Goal: Check status: Check status

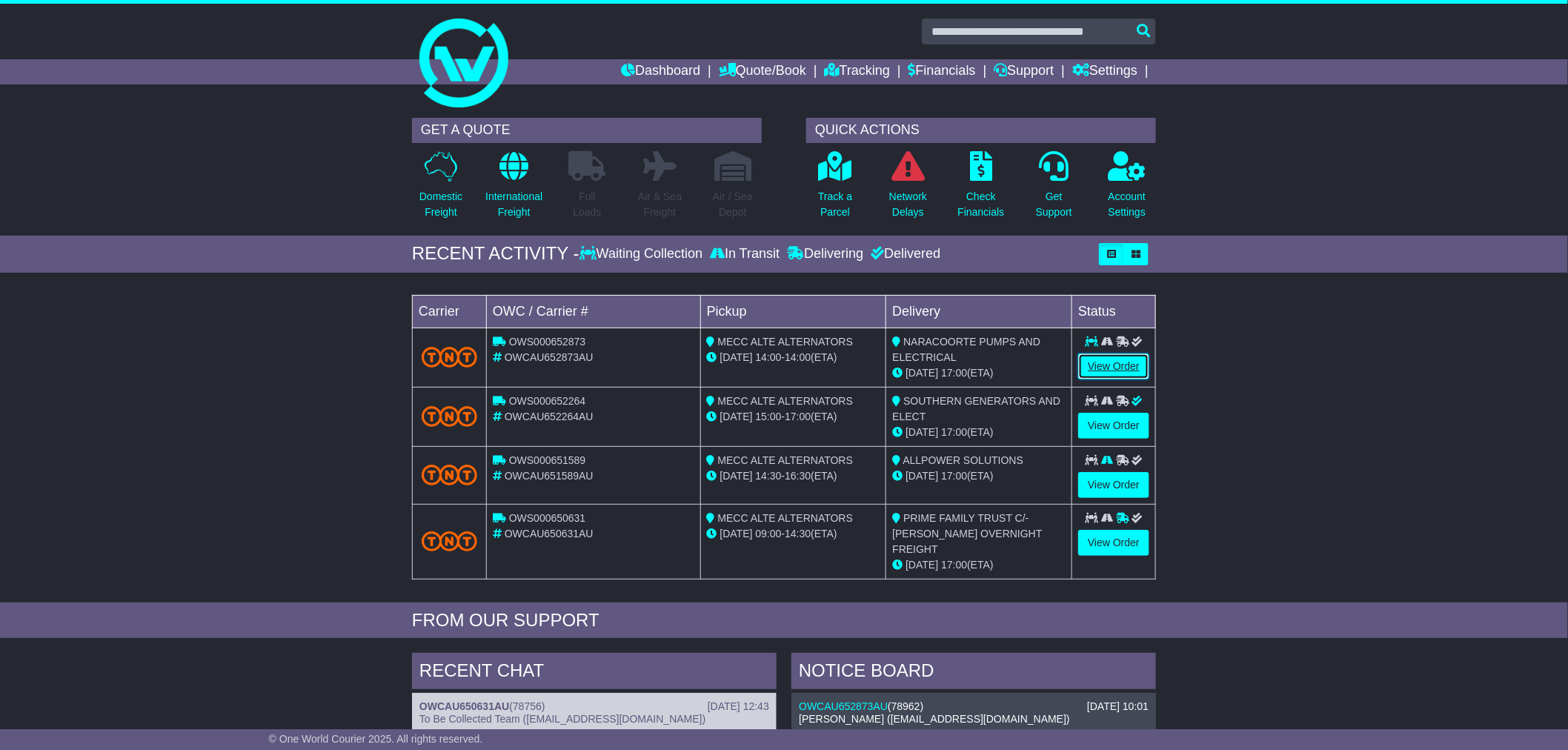
click at [1109, 361] on link "View Order" at bounding box center [1113, 367] width 71 height 26
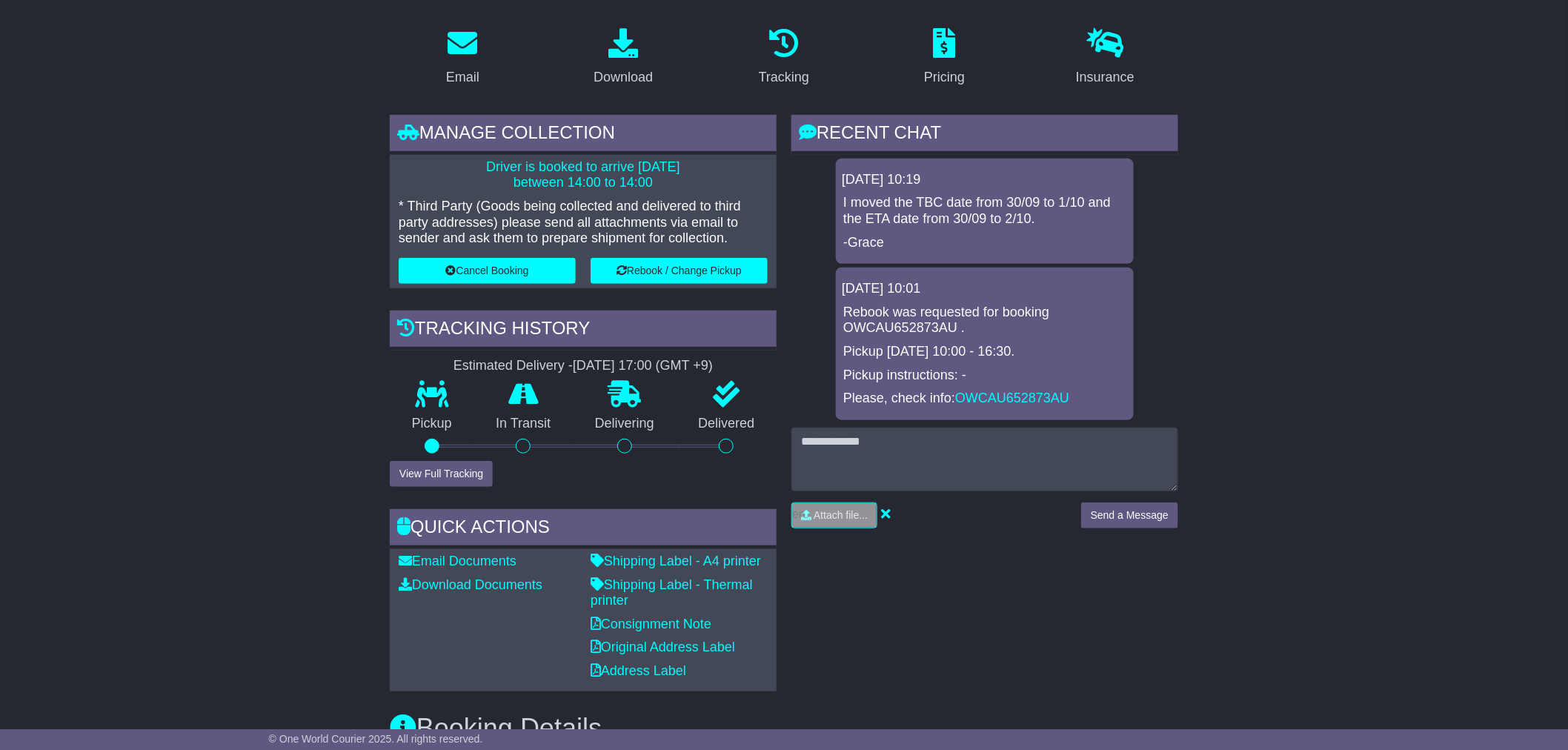
scroll to position [165, 0]
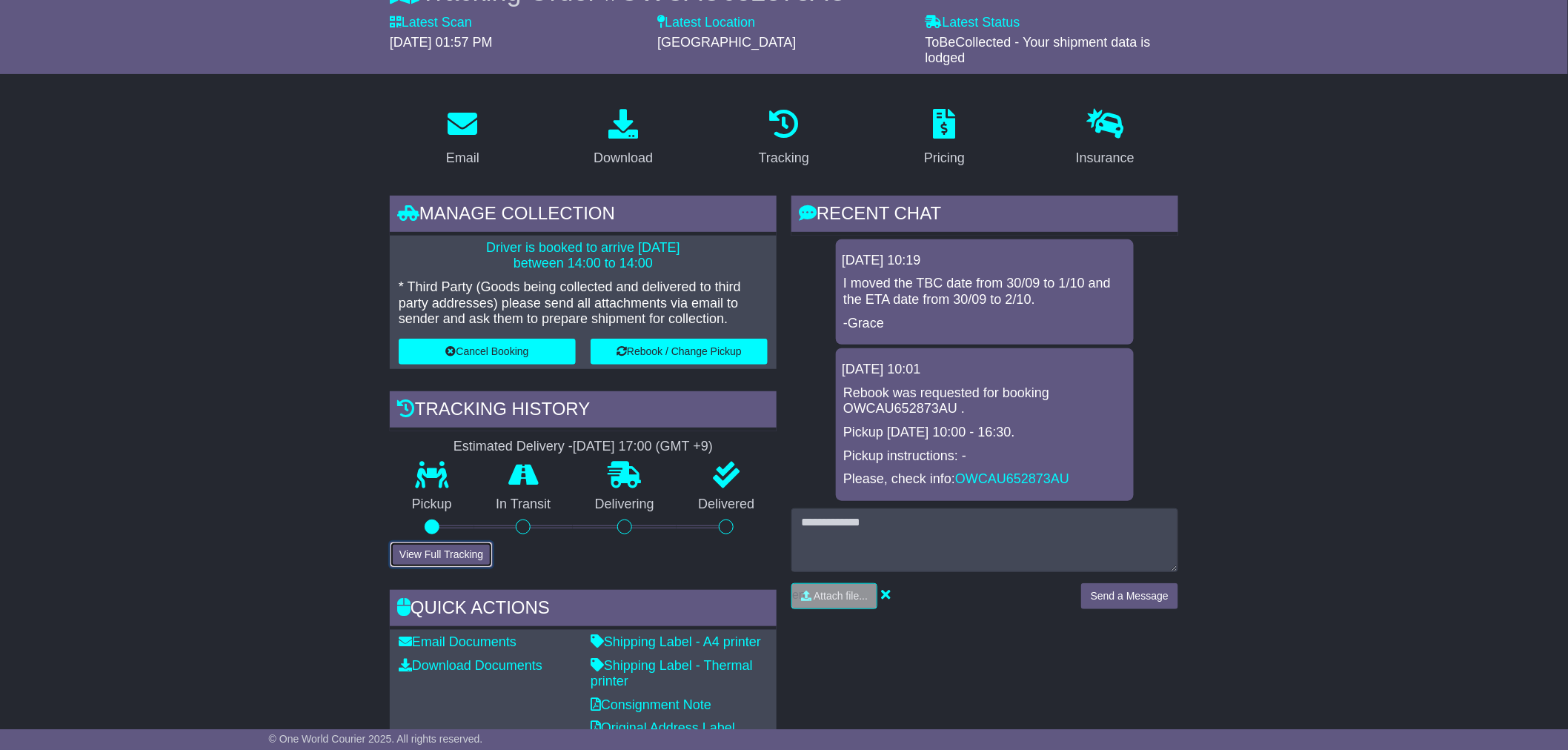
click at [434, 551] on button "View Full Tracking" at bounding box center [441, 555] width 103 height 26
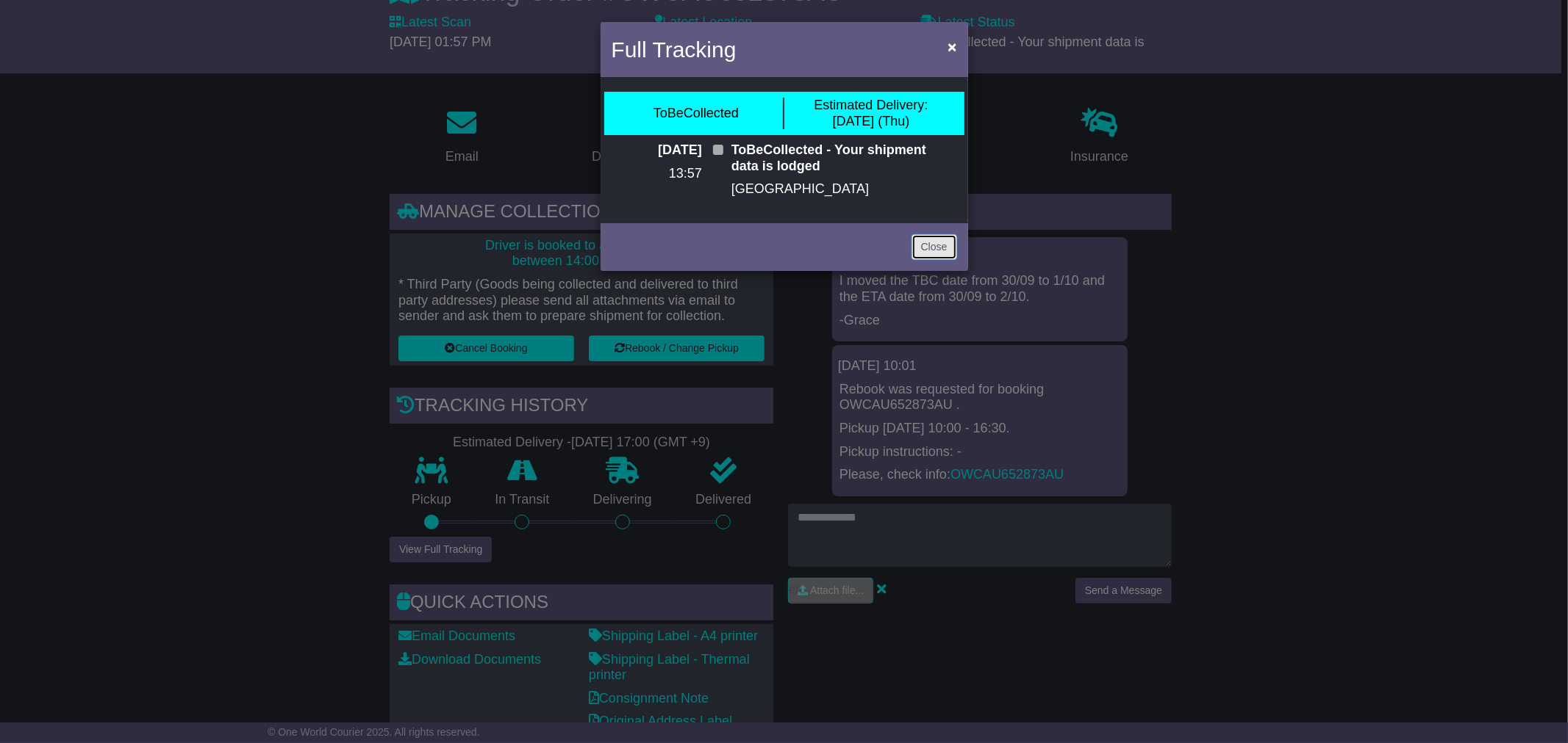
drag, startPoint x: 928, startPoint y: 248, endPoint x: 1164, endPoint y: 362, distance: 262.1
click at [928, 248] on link "Close" at bounding box center [934, 247] width 46 height 26
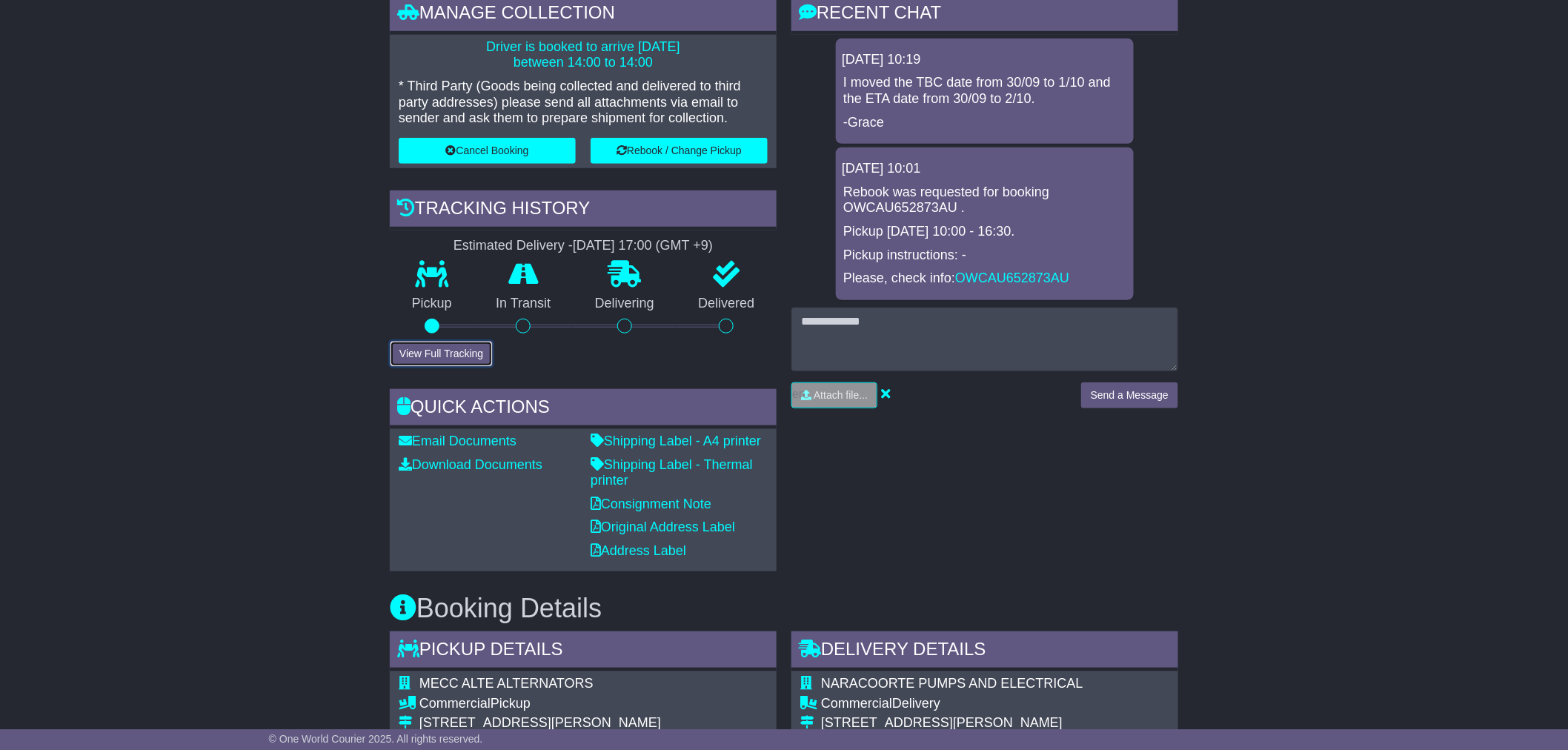
scroll to position [330, 0]
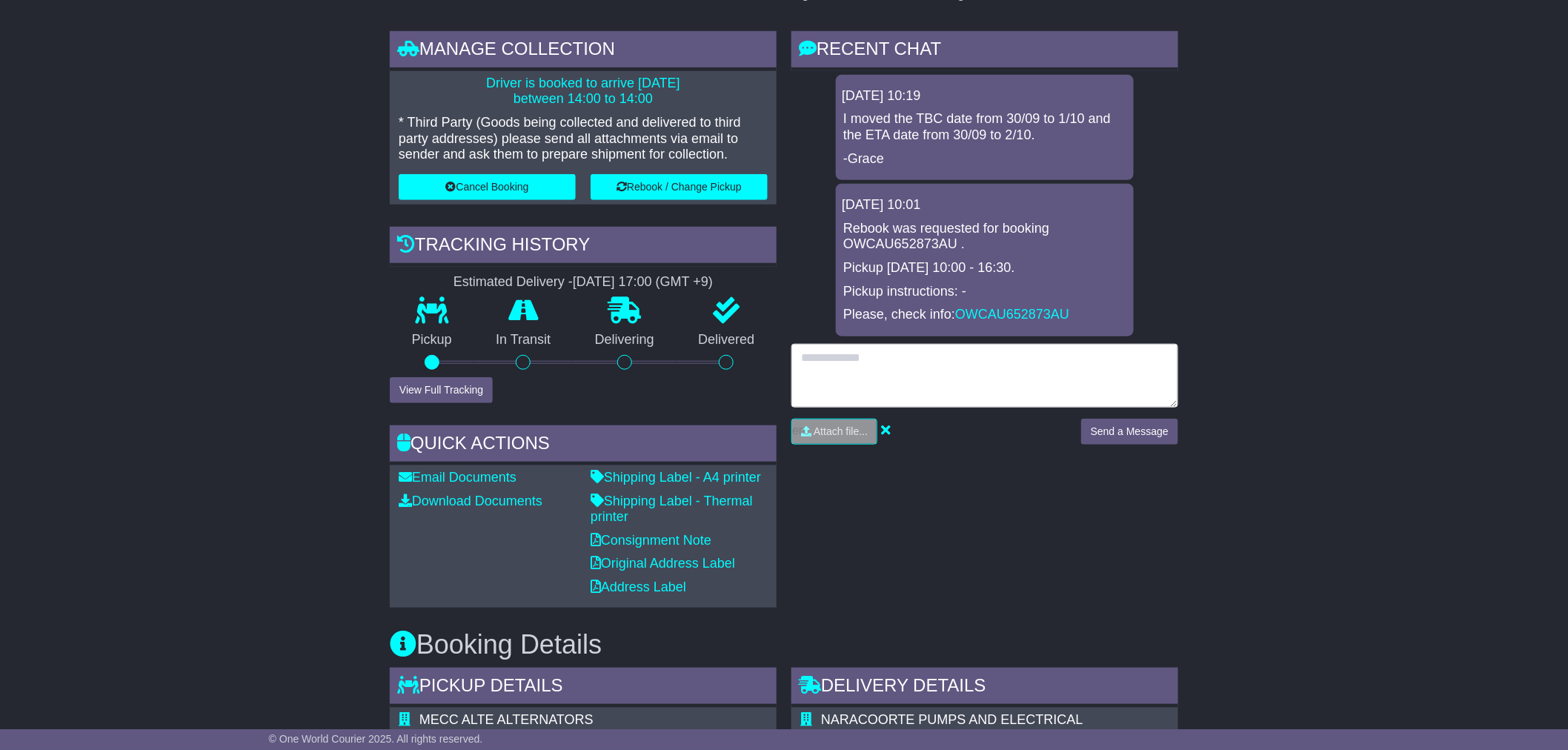
click at [869, 387] on textarea at bounding box center [985, 376] width 387 height 64
click at [941, 362] on textarea at bounding box center [985, 376] width 387 height 64
click at [1039, 381] on textarea at bounding box center [985, 376] width 387 height 64
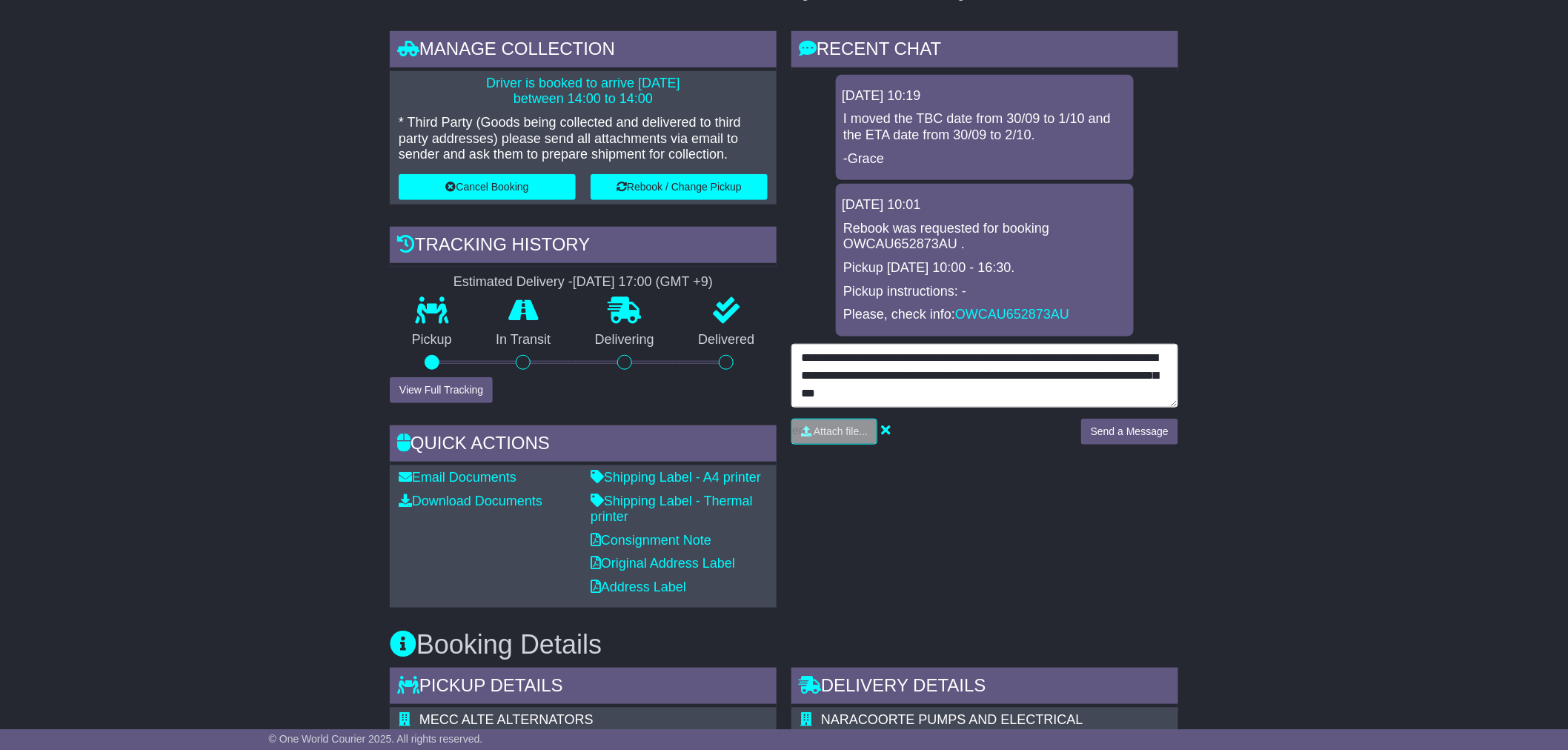
click at [980, 393] on textarea "**********" at bounding box center [985, 376] width 387 height 64
type textarea "**********"
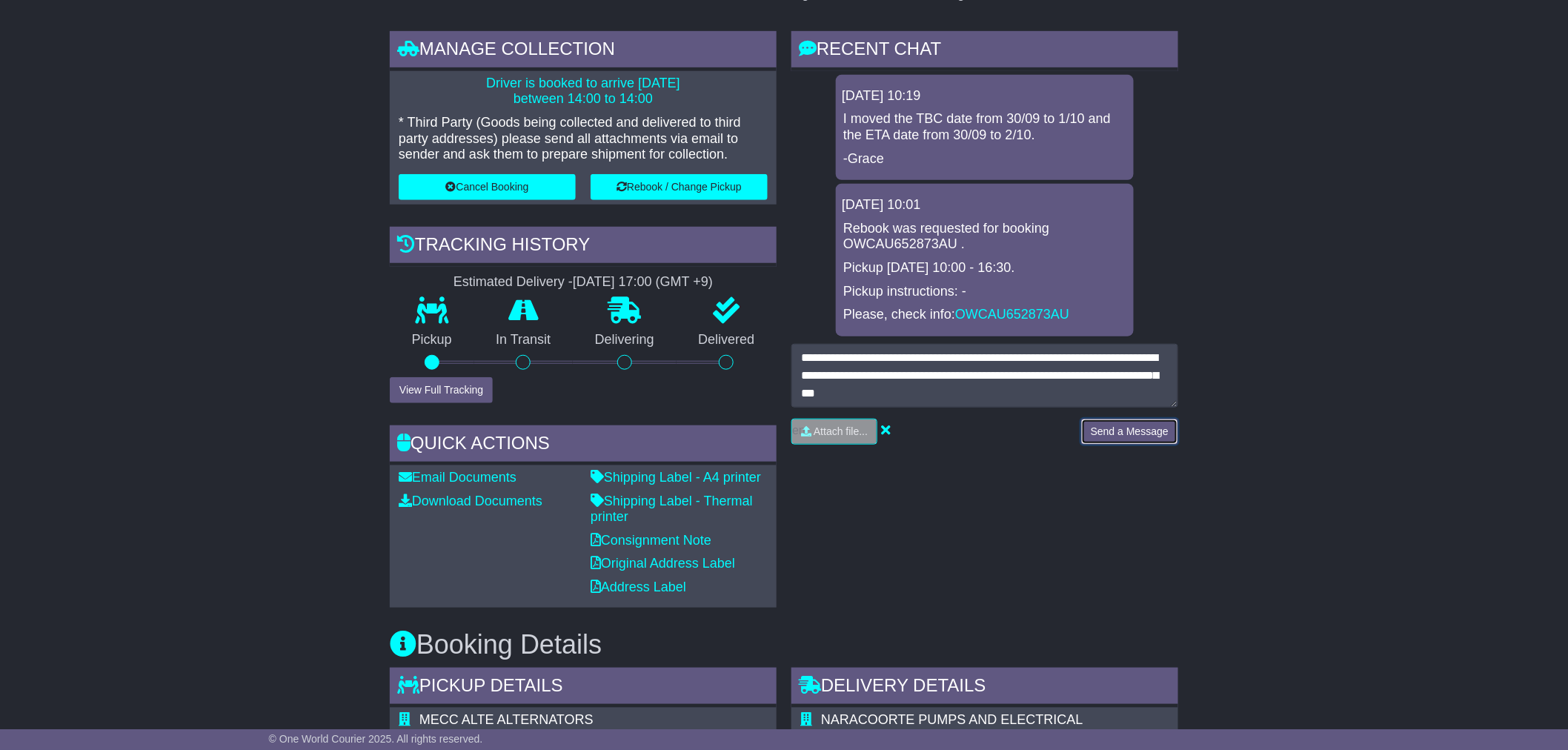
click at [1144, 428] on button "Send a Message" at bounding box center [1129, 432] width 97 height 26
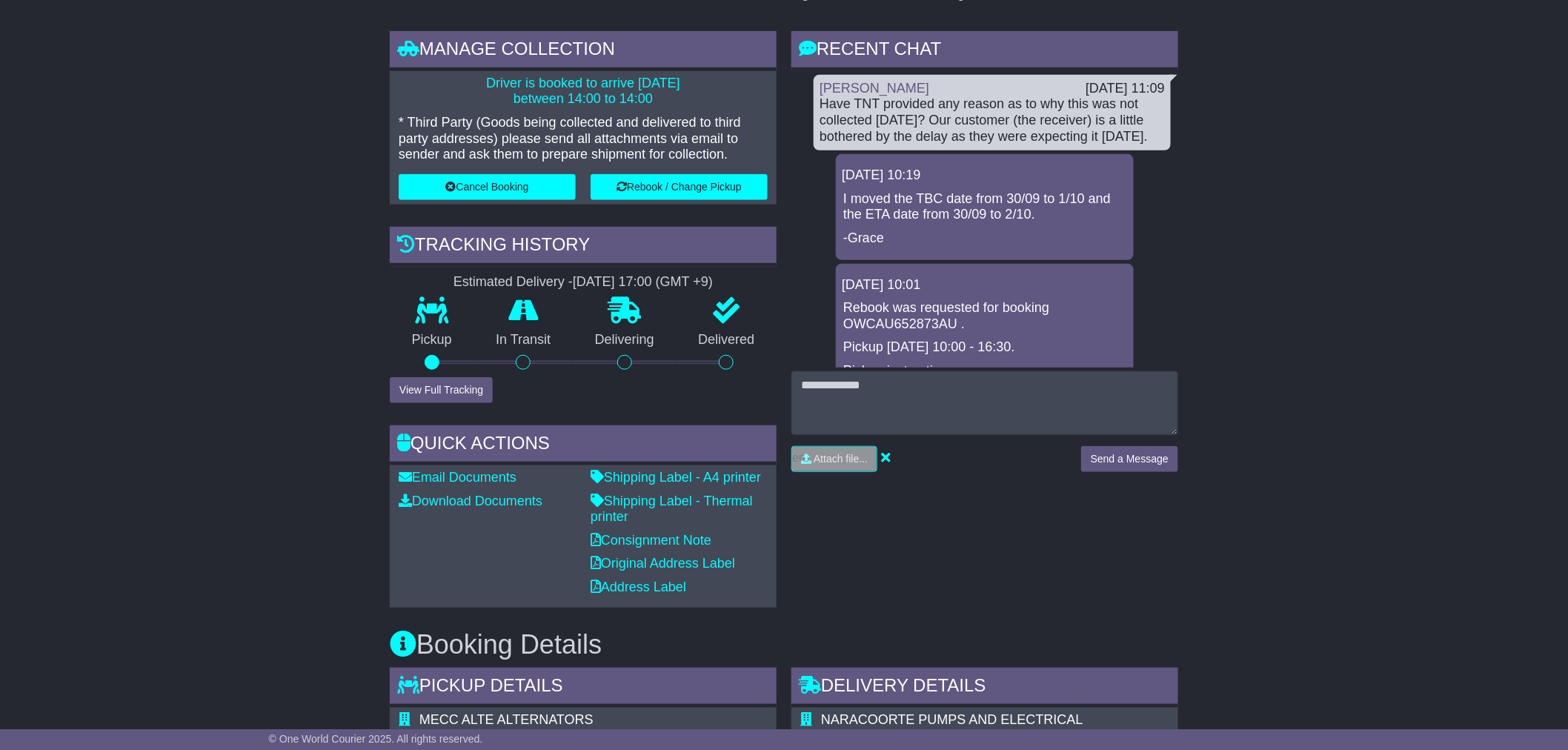
scroll to position [0, 0]
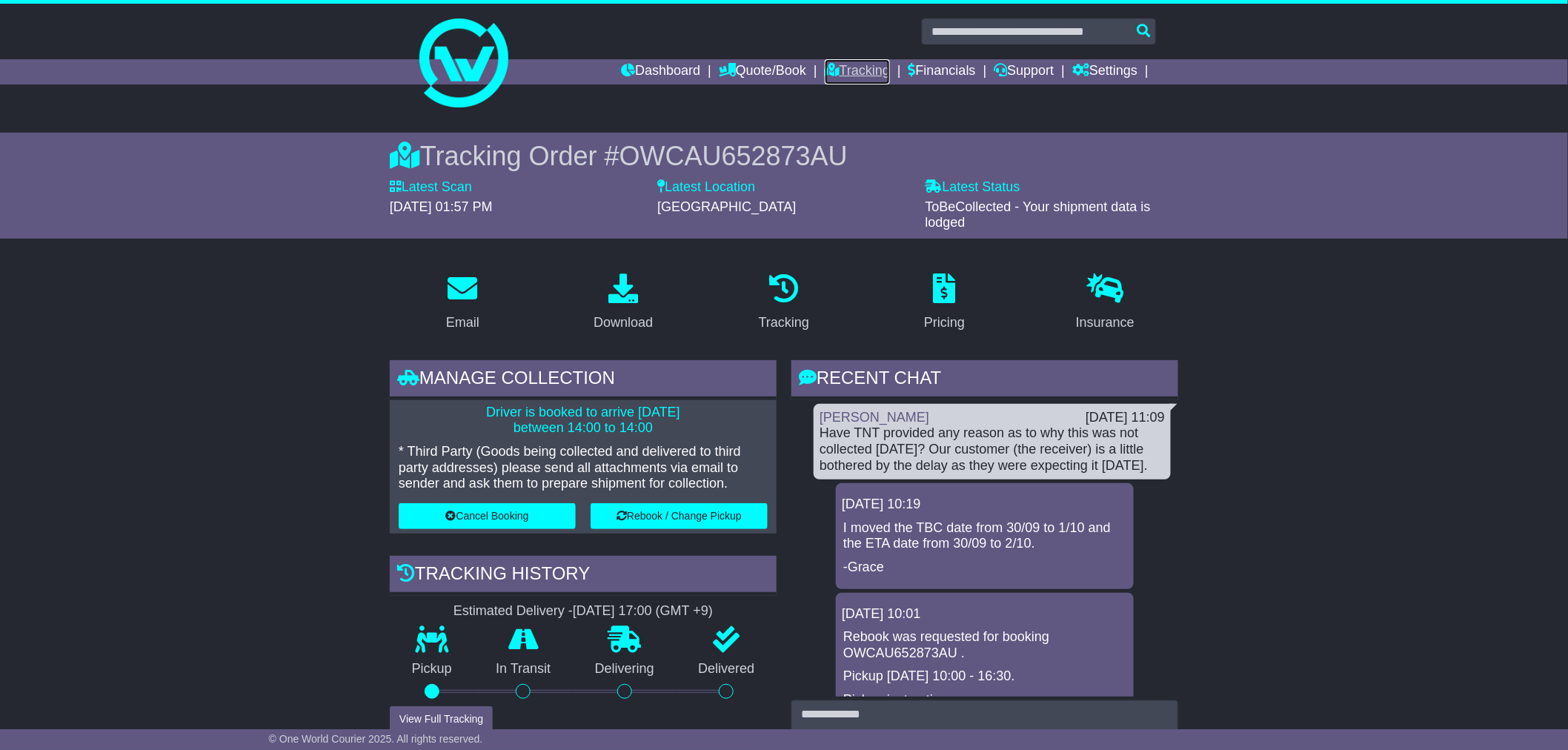
click at [837, 77] on link "Tracking" at bounding box center [856, 71] width 65 height 25
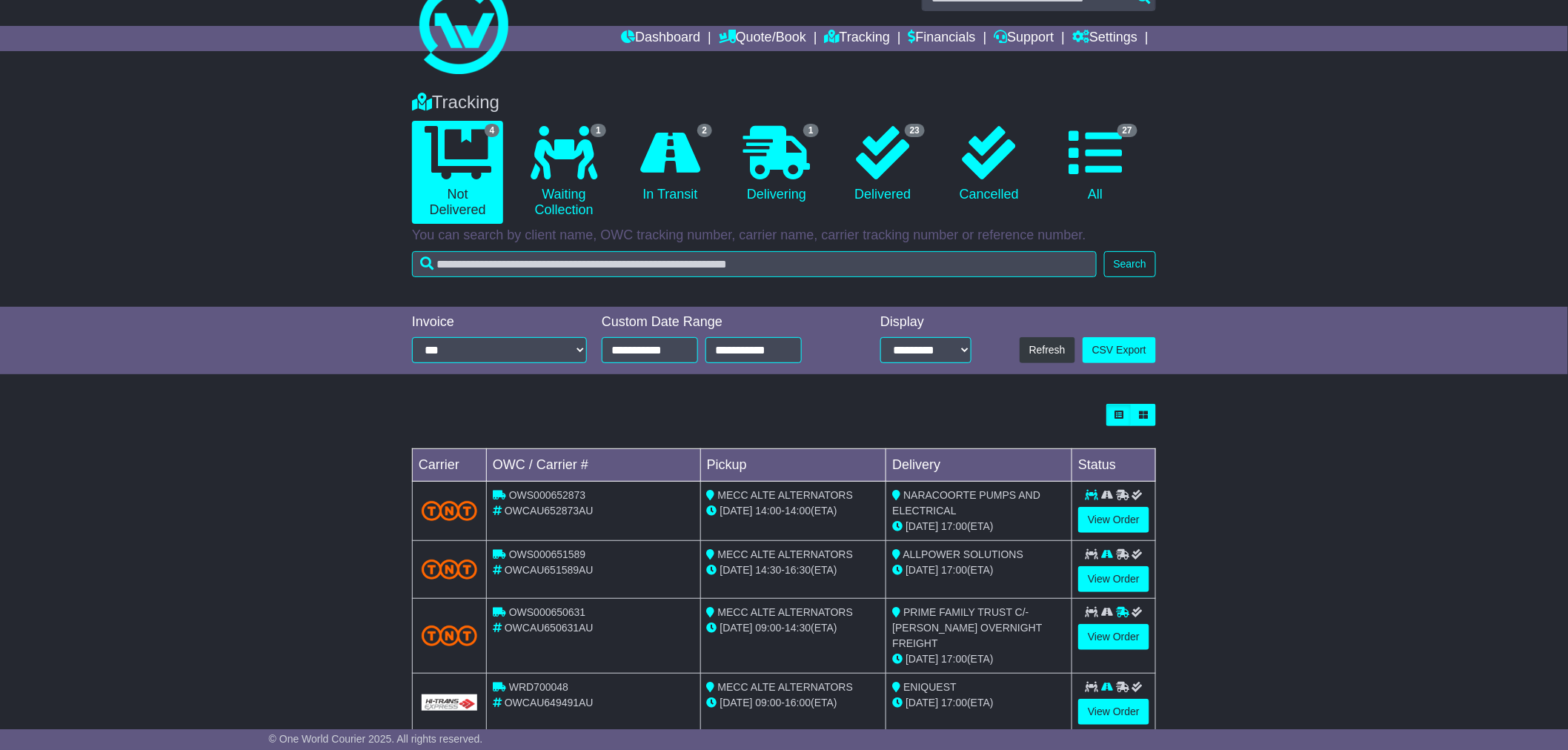
scroll to position [53, 0]
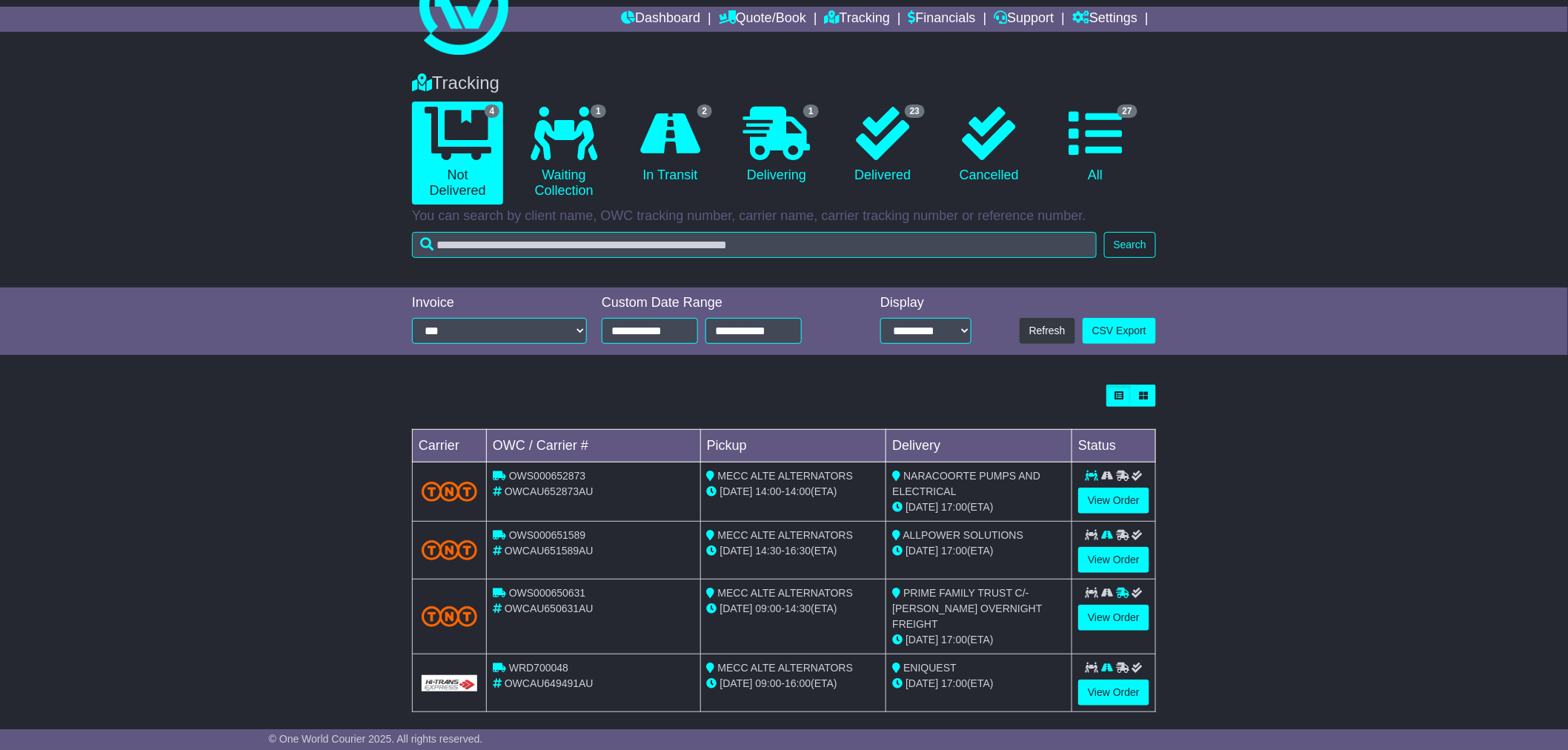
click at [1301, 425] on div "Loading... No bookings found Carrier OWC / Carrier # Pickup Delivery Status OWS…" at bounding box center [784, 556] width 1568 height 359
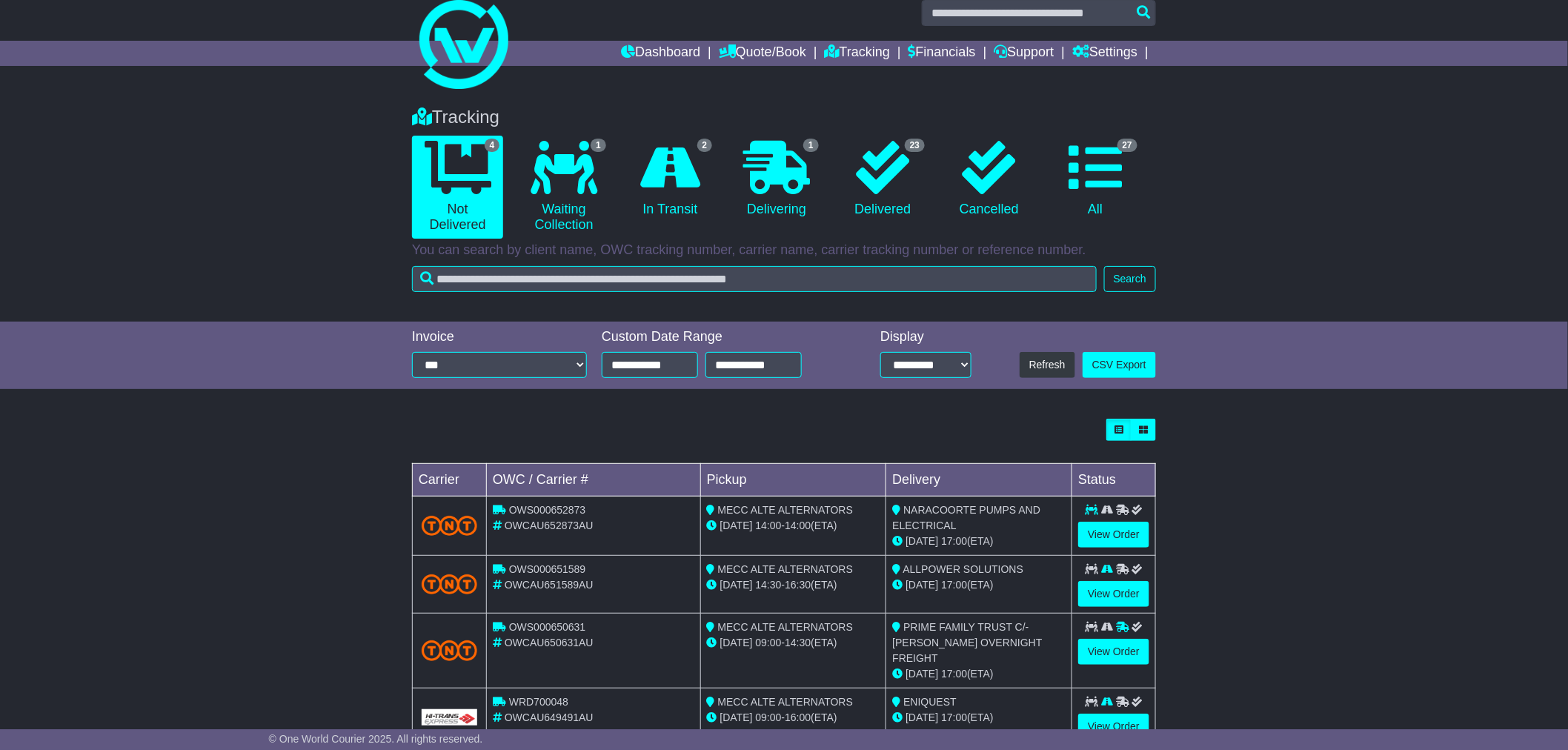
scroll to position [0, 0]
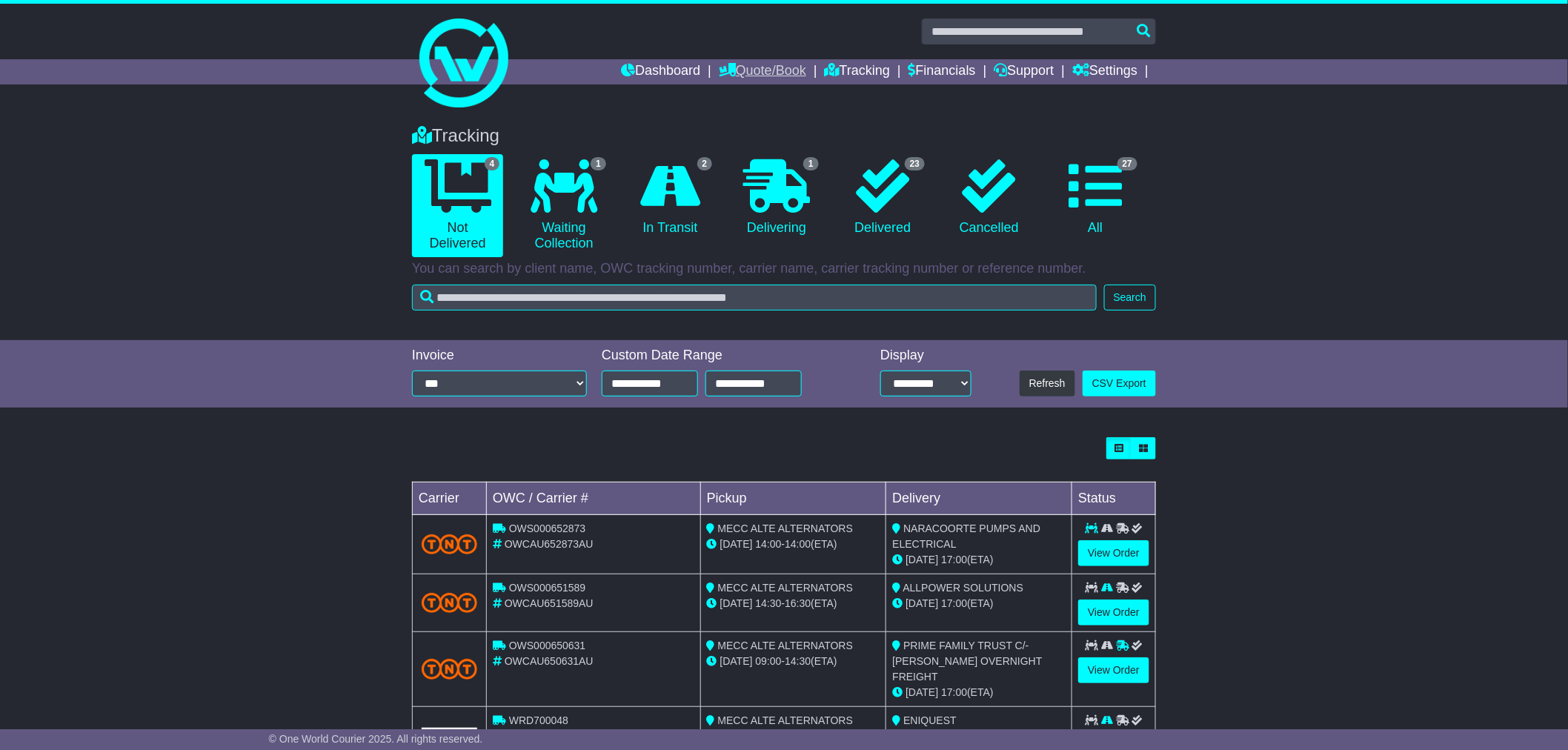
click at [771, 69] on link "Quote/Book" at bounding box center [763, 71] width 88 height 25
click at [742, 94] on link "Domestic" at bounding box center [778, 97] width 117 height 16
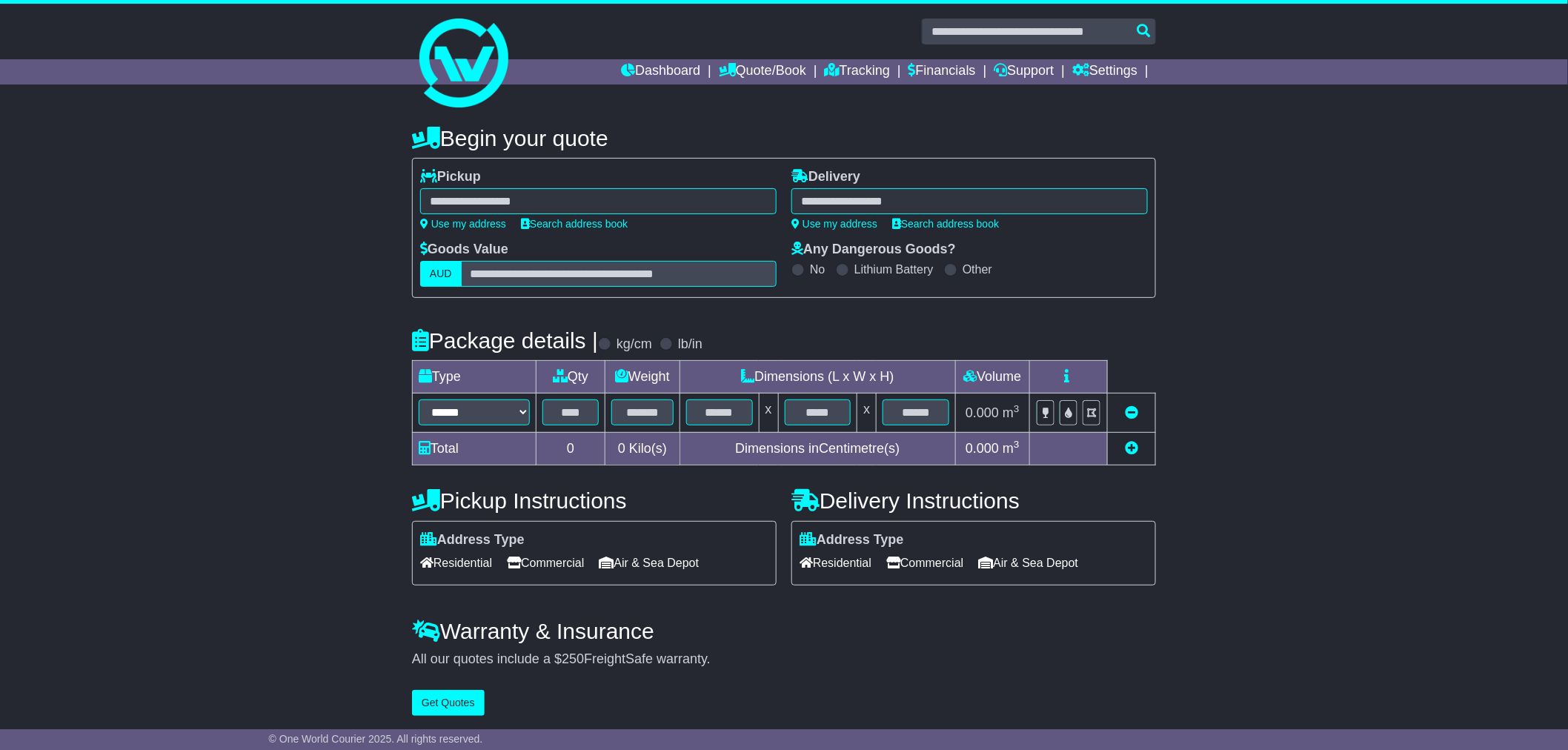
click at [473, 233] on div "**********" at bounding box center [599, 205] width 371 height 73
click at [472, 225] on link "Use my address" at bounding box center [463, 224] width 86 height 12
type input "**********"
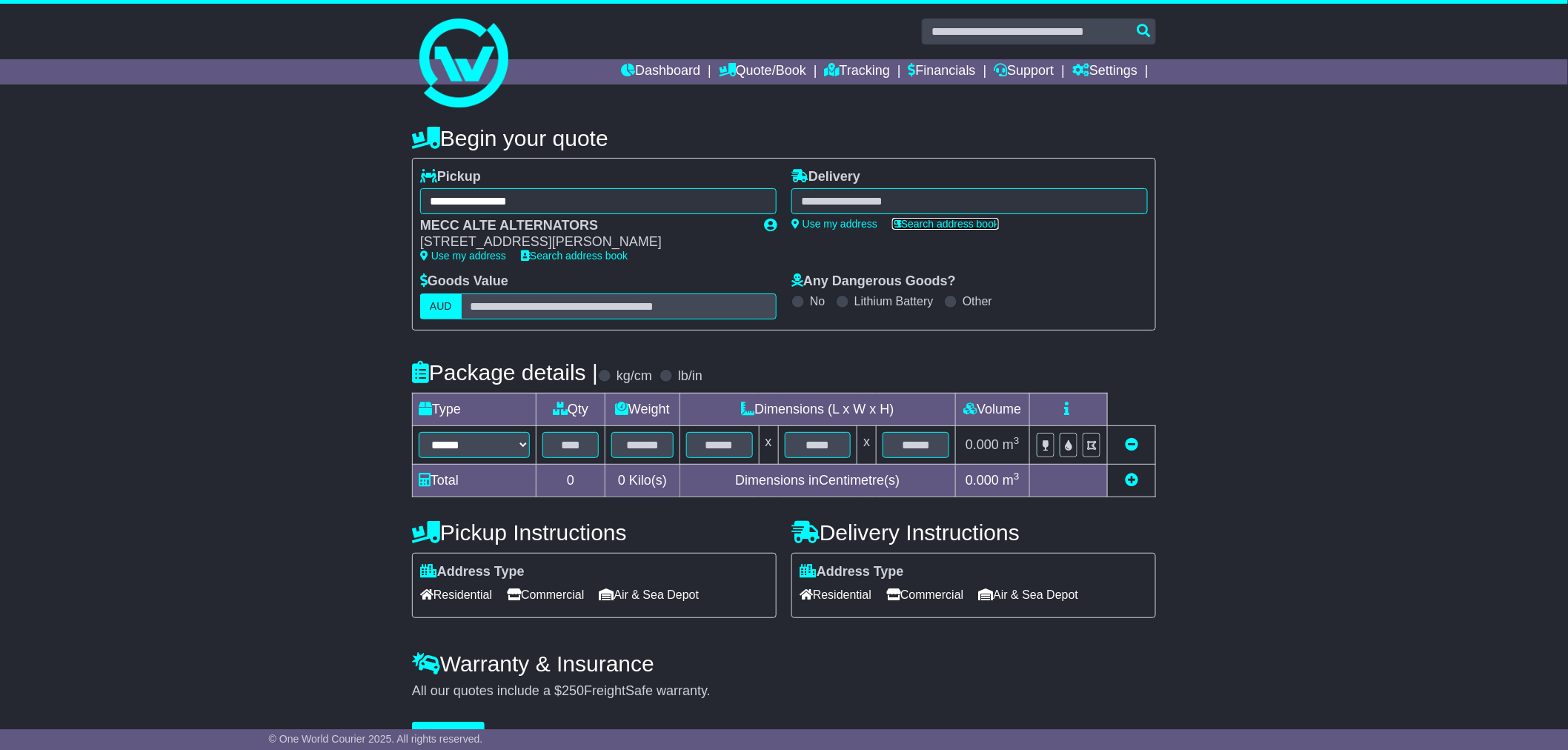
click at [964, 223] on link "Search address book" at bounding box center [945, 224] width 107 height 12
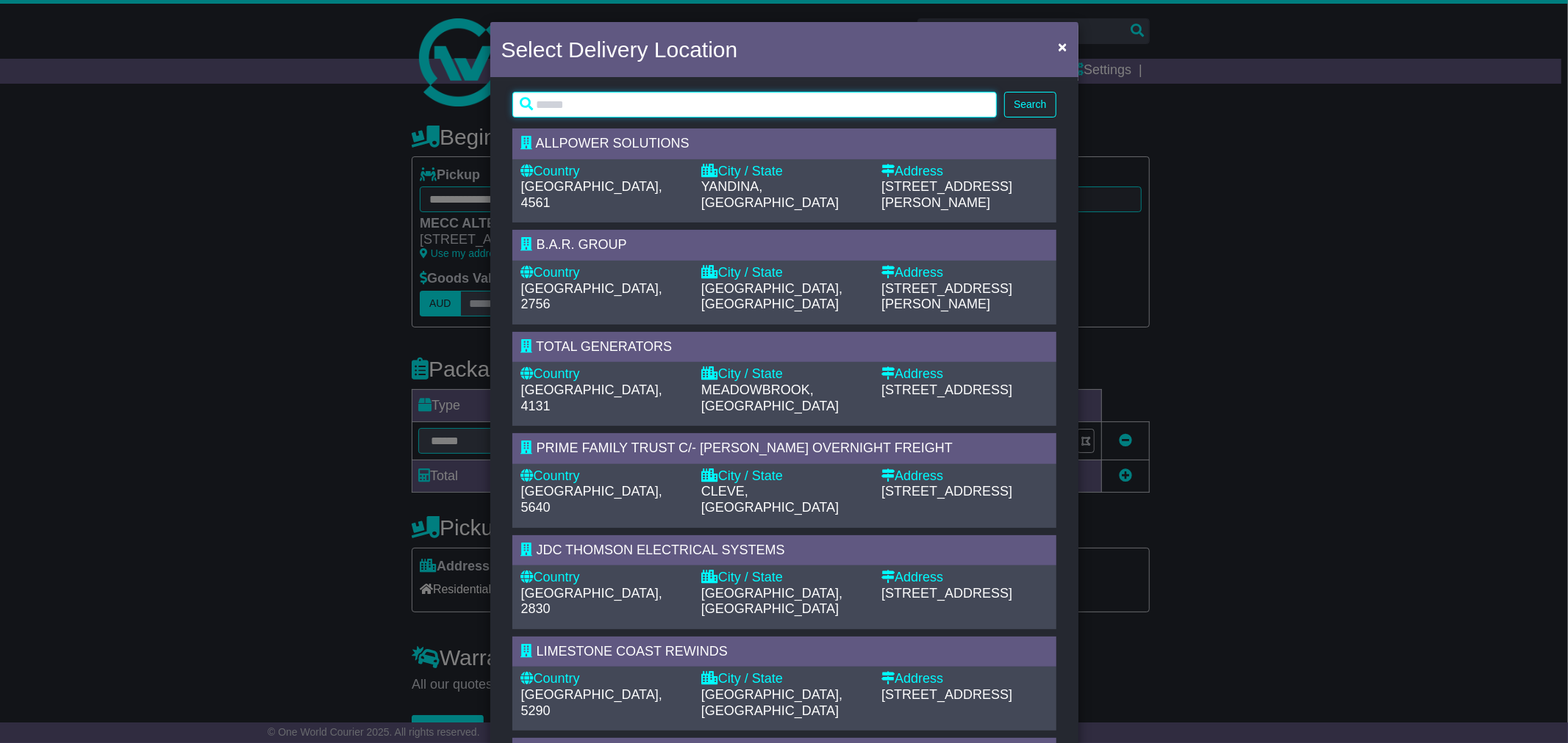
click at [567, 104] on input "text" at bounding box center [755, 105] width 485 height 26
type input "***"
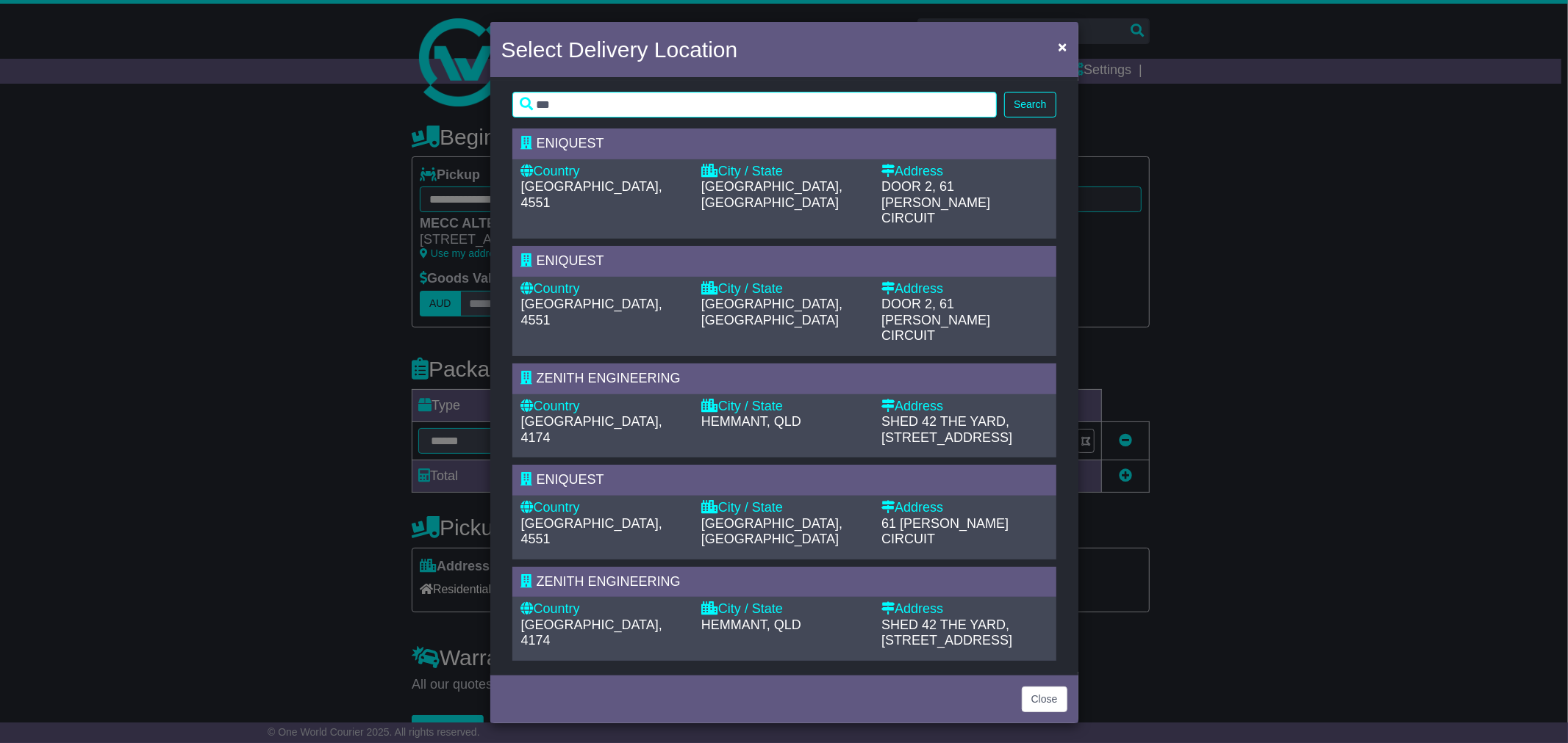
click at [833, 176] on div "City / State" at bounding box center [783, 172] width 165 height 16
type input "**********"
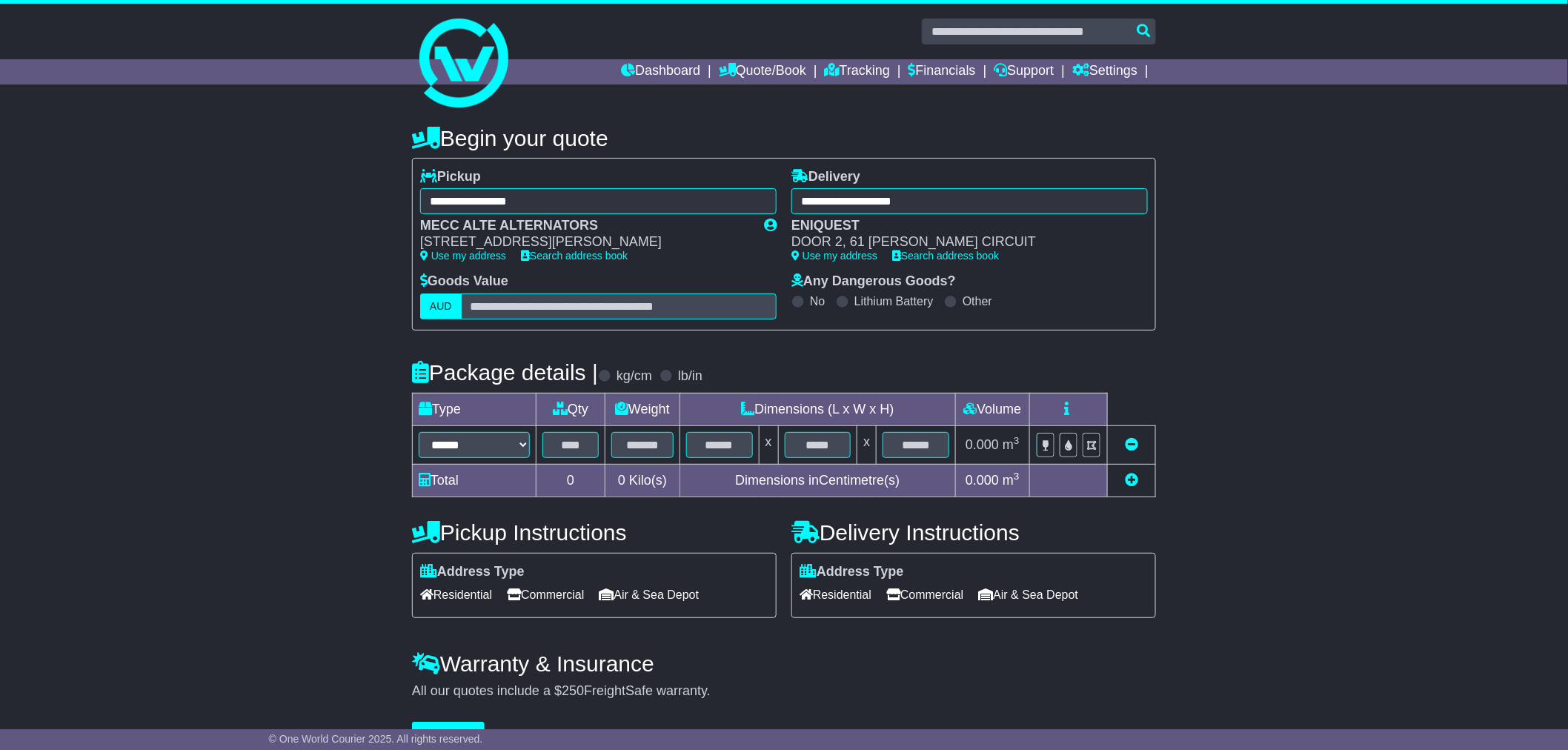
click at [452, 432] on td "****** ****** *** ******** ***** **** **** ****** *** *******" at bounding box center [475, 444] width 124 height 39
click at [449, 450] on select "****** ****** *** ******** ***** **** **** ****** *** *******" at bounding box center [474, 445] width 111 height 26
select select "*****"
click at [419, 433] on select "****** ****** *** ******** ***** **** **** ****** *** *******" at bounding box center [474, 445] width 111 height 26
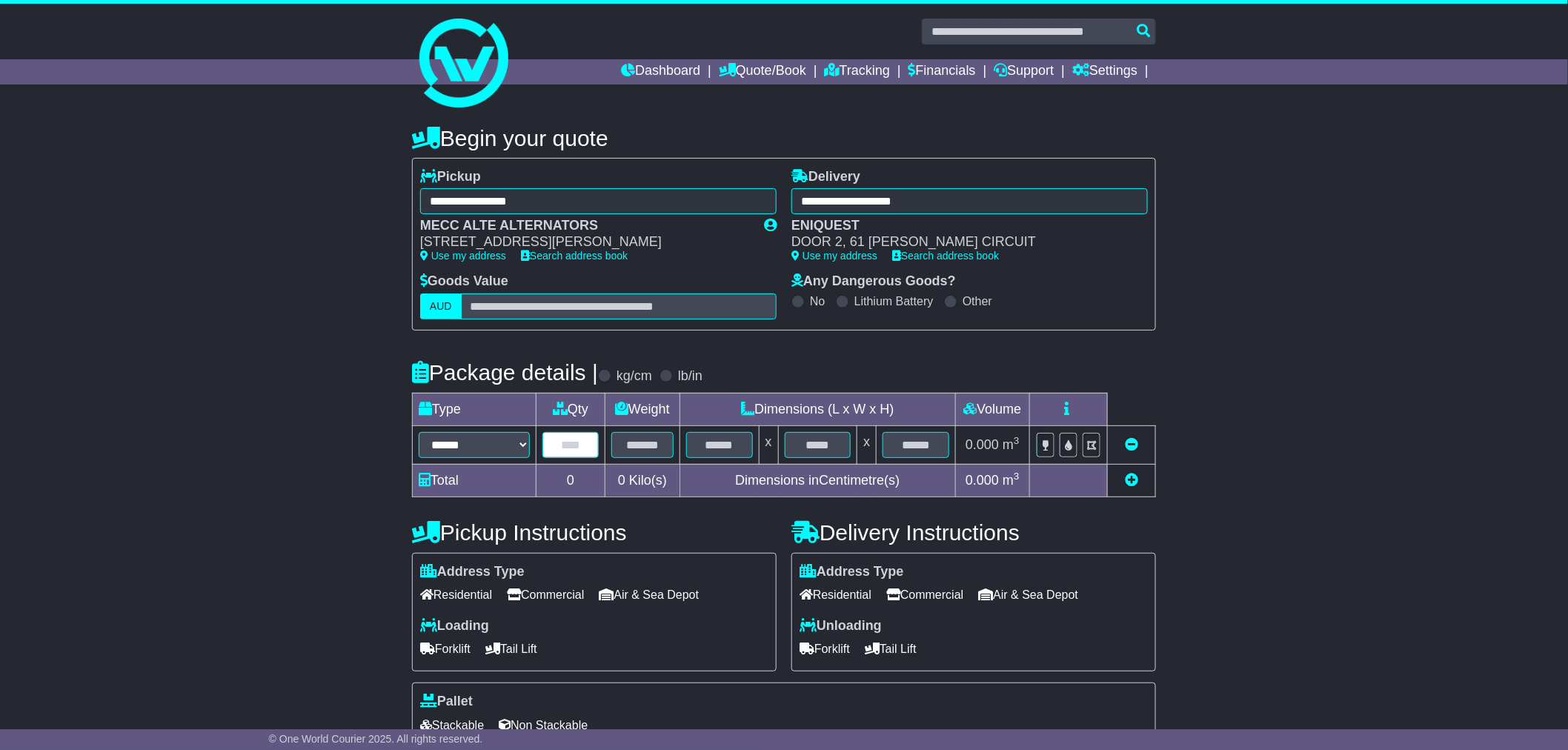
click at [552, 446] on input "text" at bounding box center [571, 445] width 56 height 26
drag, startPoint x: 589, startPoint y: 442, endPoint x: 537, endPoint y: 453, distance: 53.2
click at [546, 453] on input "*" at bounding box center [571, 445] width 56 height 26
type input "*"
type input "***"
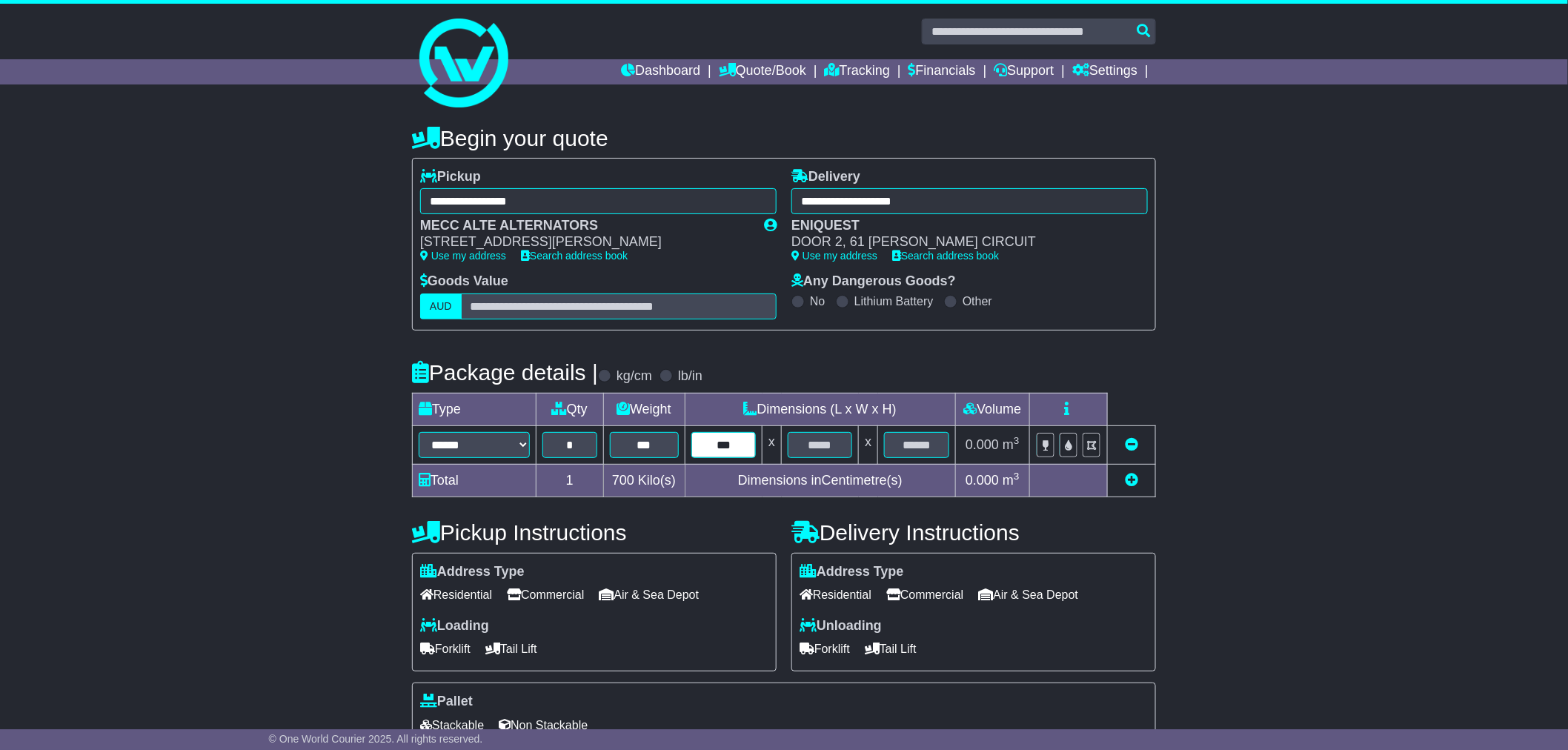
type input "***"
type input "**"
click at [1142, 478] on td at bounding box center [1132, 480] width 48 height 33
click at [1133, 478] on icon at bounding box center [1131, 479] width 13 height 13
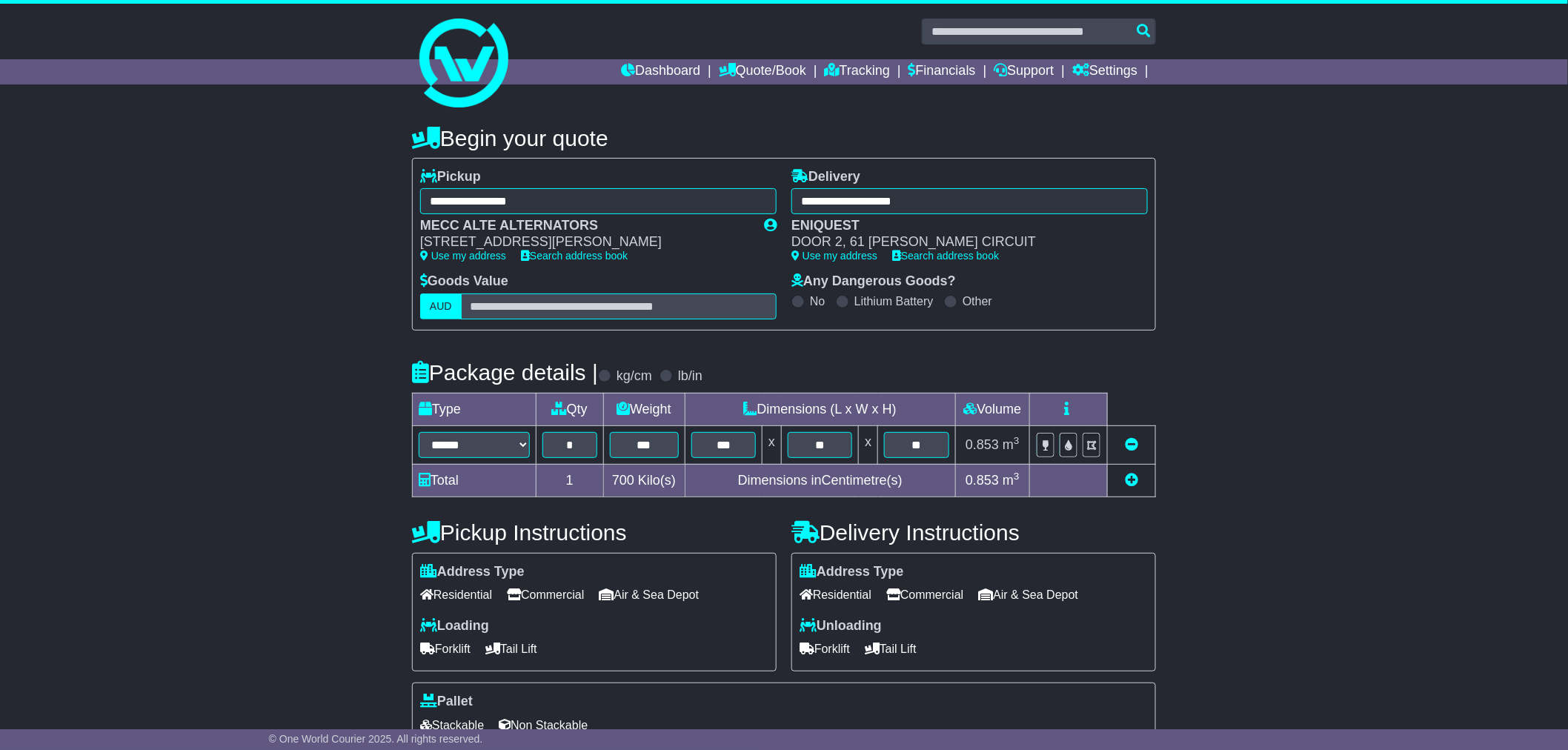
select select "*****"
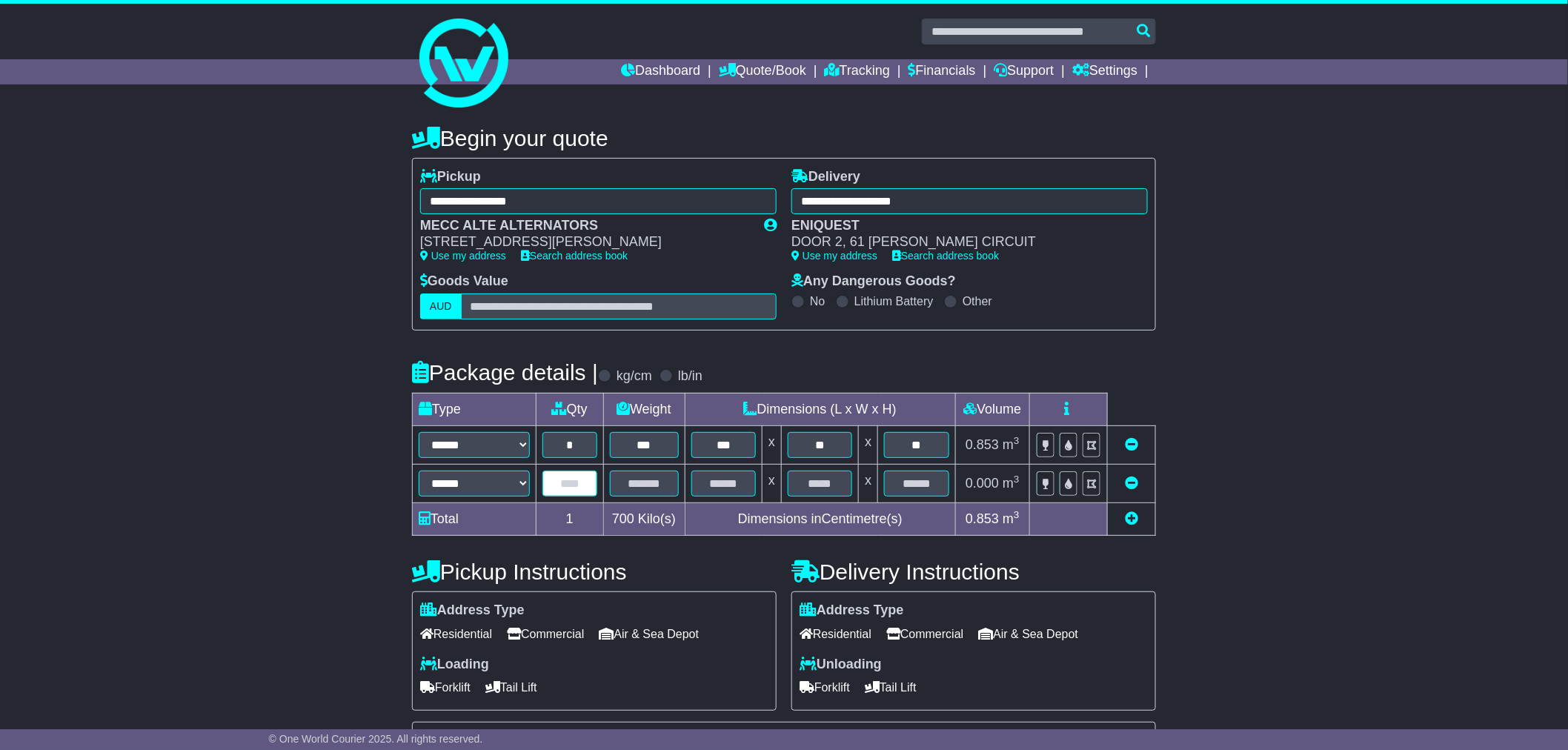
click at [557, 483] on input "text" at bounding box center [570, 484] width 55 height 26
type input "*"
type input "***"
type input "**"
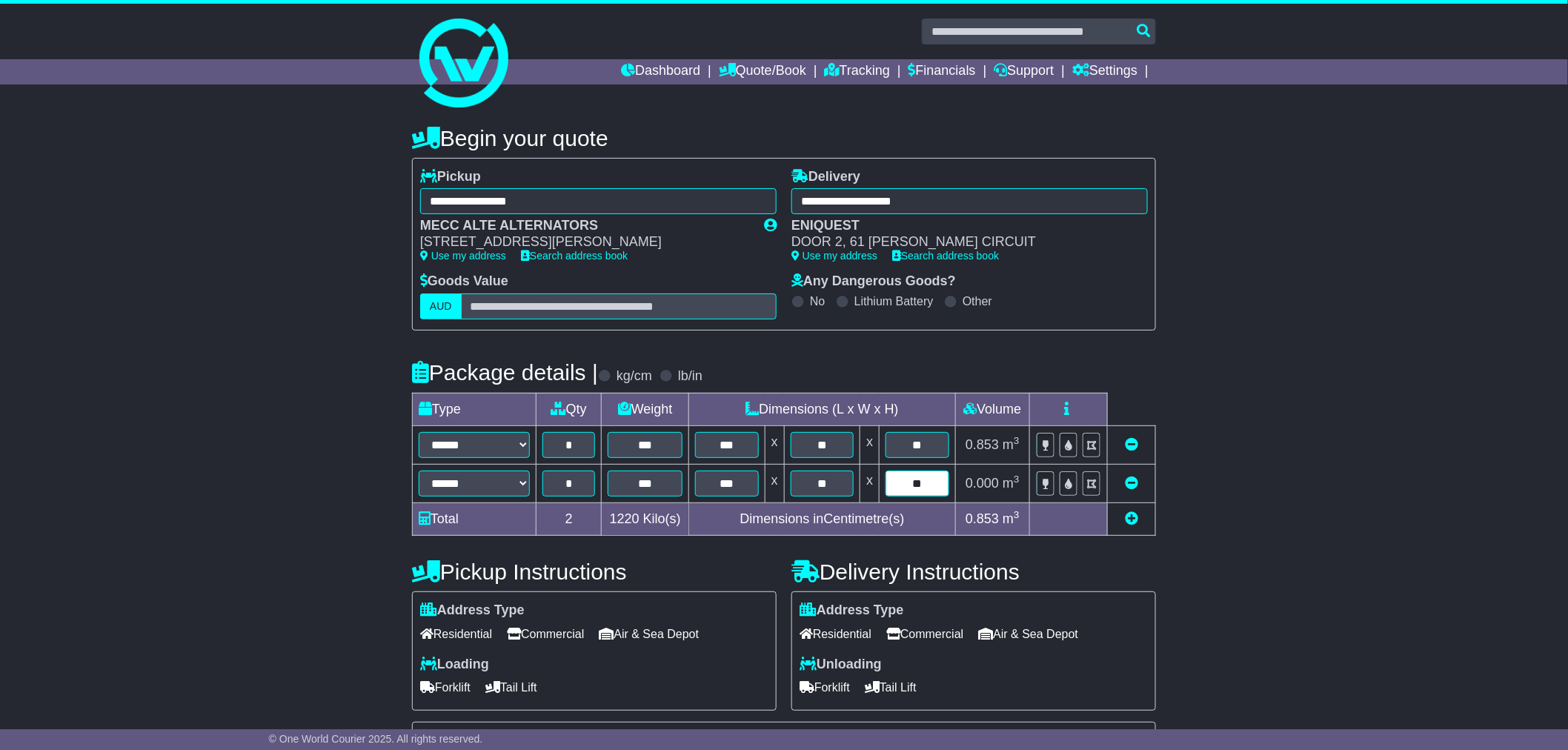
type input "**"
click at [1297, 510] on div "**********" at bounding box center [784, 517] width 1568 height 814
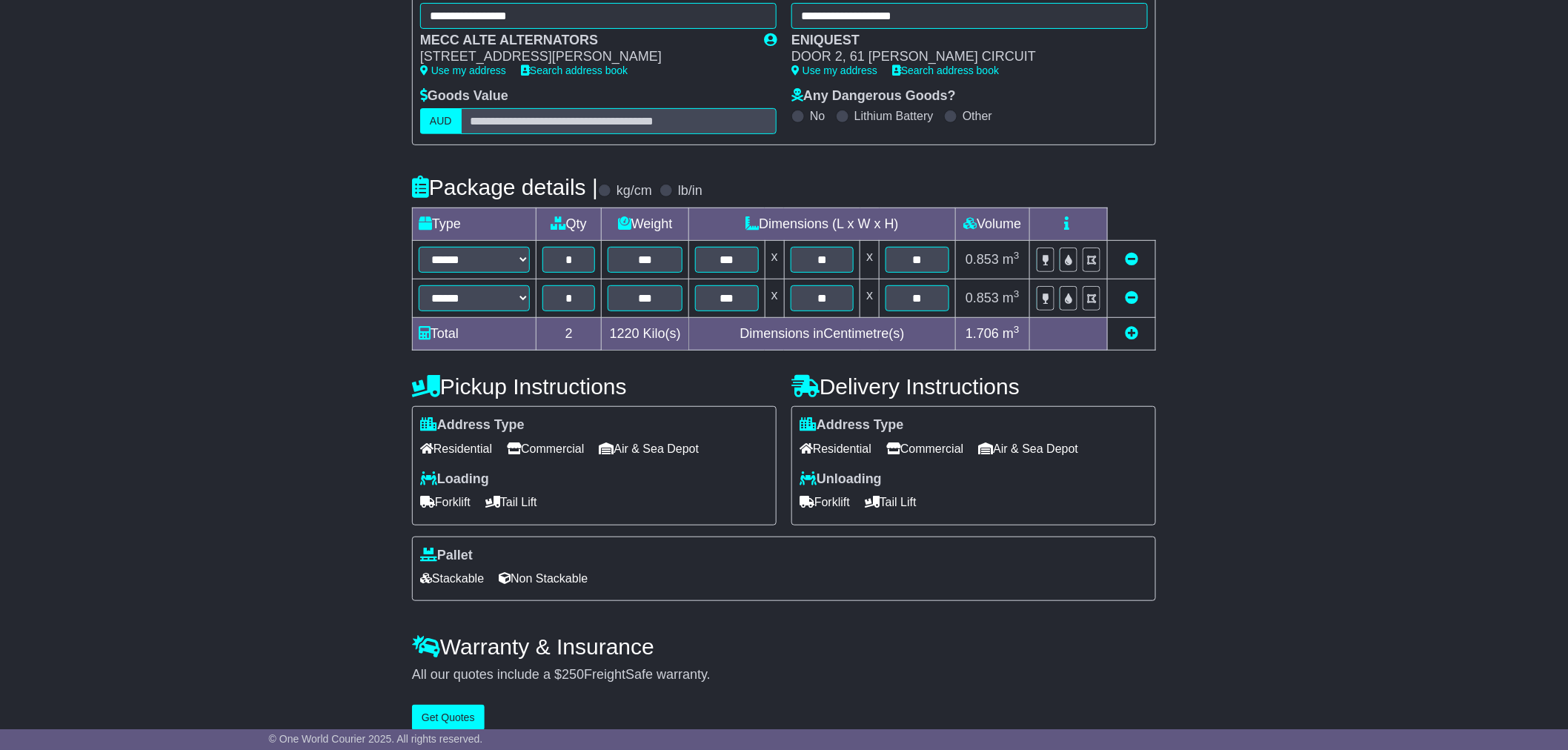
scroll to position [209, 0]
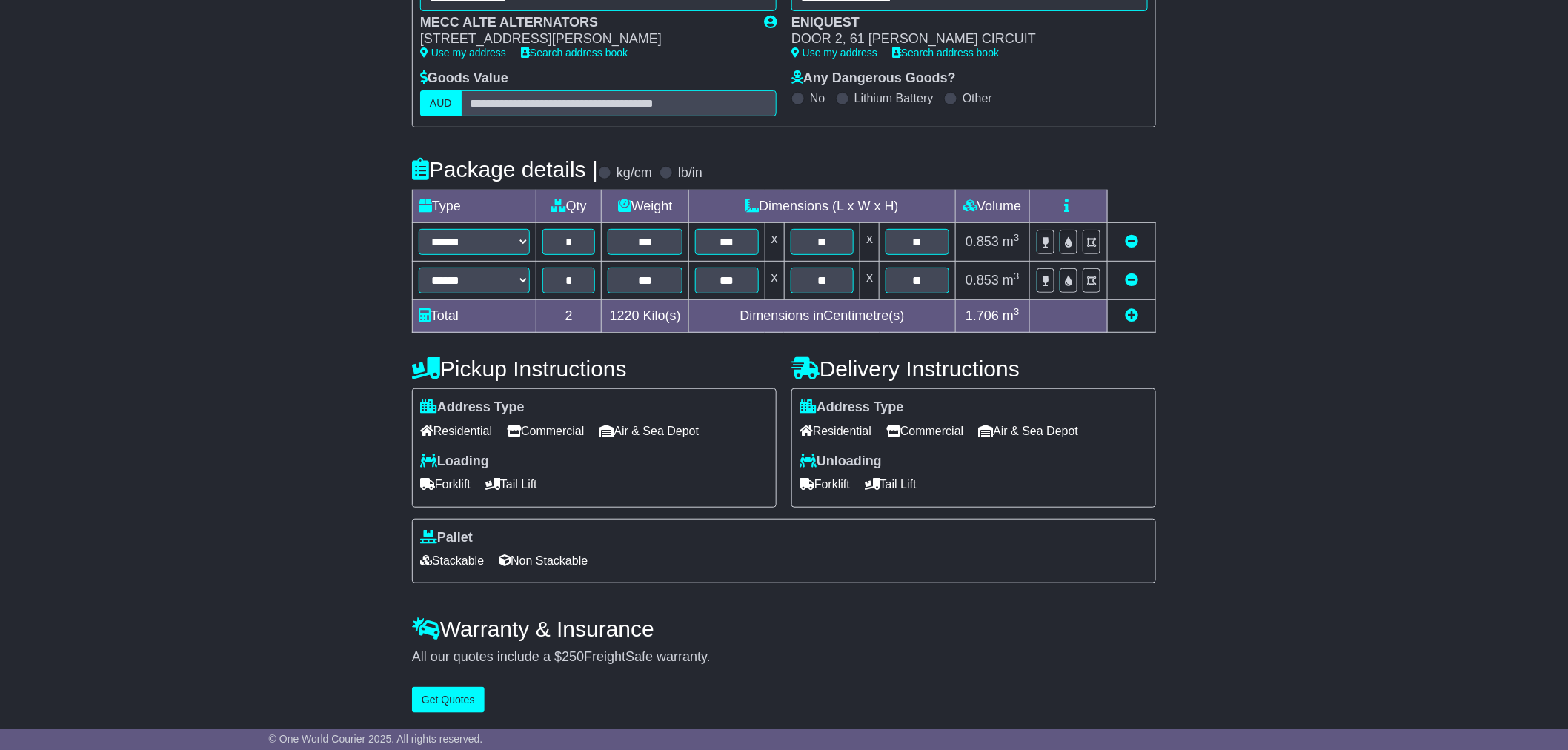
click at [836, 480] on span "Forklift" at bounding box center [824, 484] width 50 height 23
click at [465, 482] on span "Forklift" at bounding box center [445, 484] width 50 height 23
click at [458, 554] on span "Stackable" at bounding box center [452, 560] width 64 height 23
click at [441, 694] on button "Get Quotes" at bounding box center [448, 700] width 73 height 26
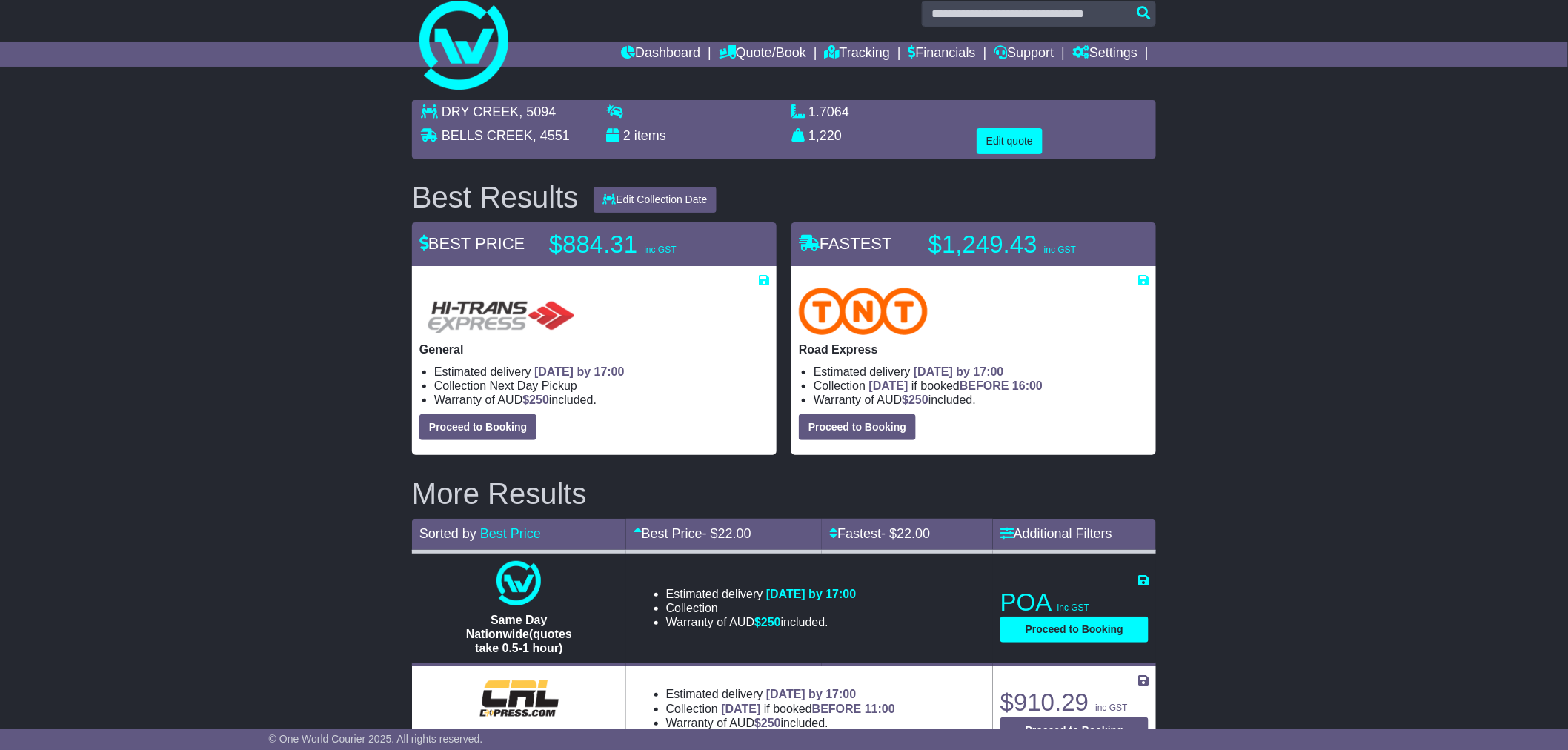
scroll to position [0, 0]
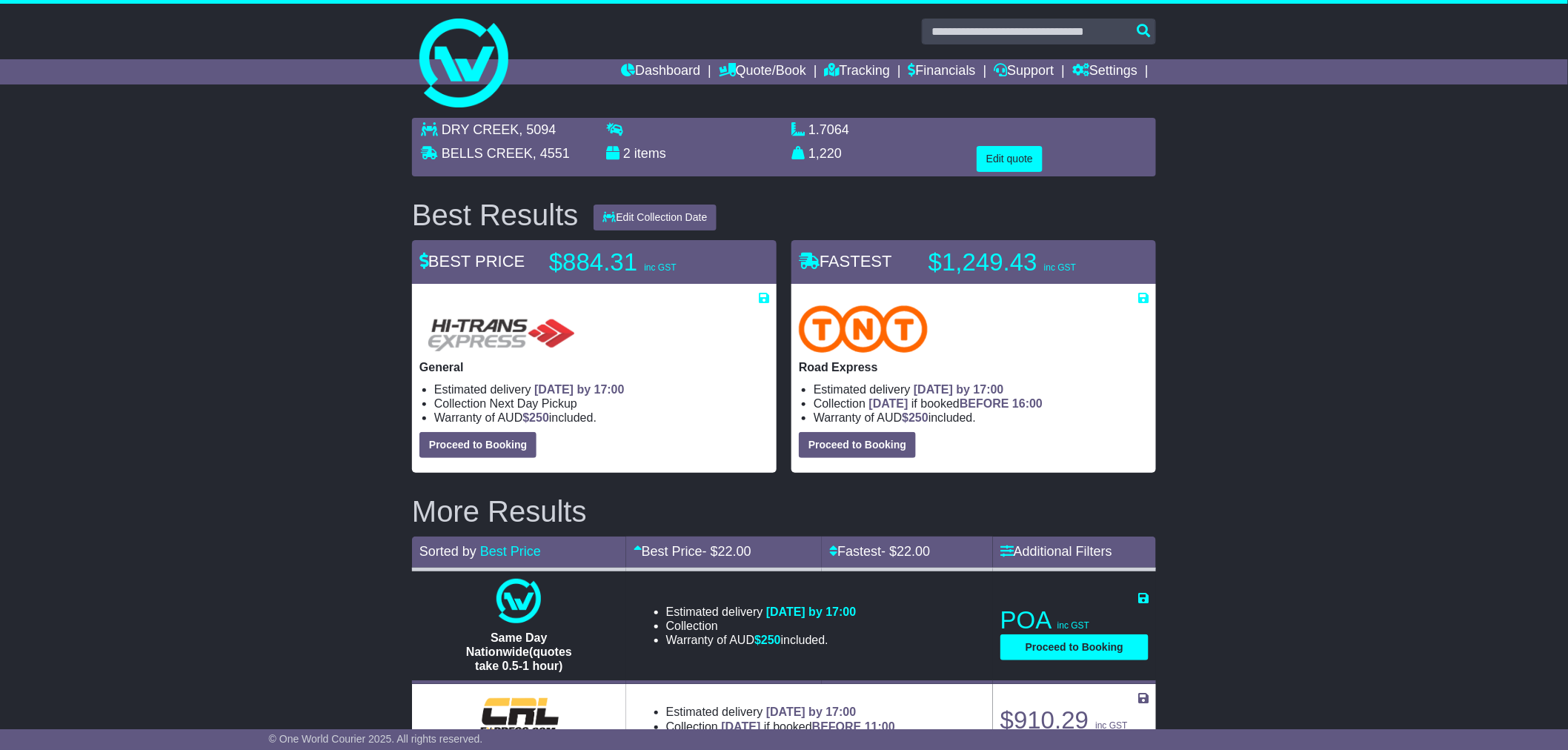
drag, startPoint x: 700, startPoint y: 373, endPoint x: 253, endPoint y: 364, distance: 447.1
click at [253, 362] on div "DRY CREEK , 5094 BELLS CREEK , 4551 2 items 1.7064 m 3 in 3 1,220 kg(s) lb(s)" at bounding box center [784, 586] width 1568 height 951
click at [865, 63] on link "Tracking" at bounding box center [856, 71] width 65 height 25
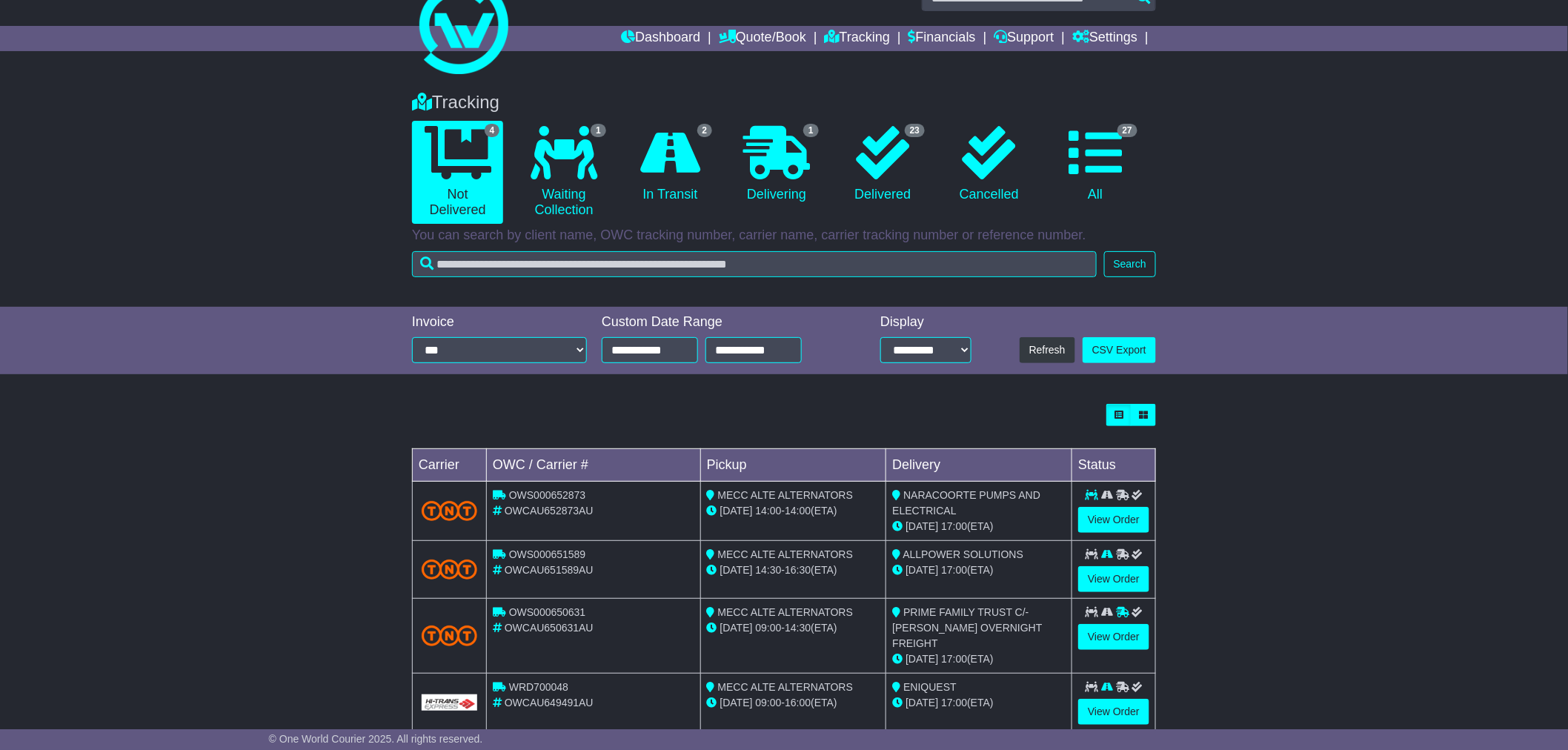
scroll to position [53, 0]
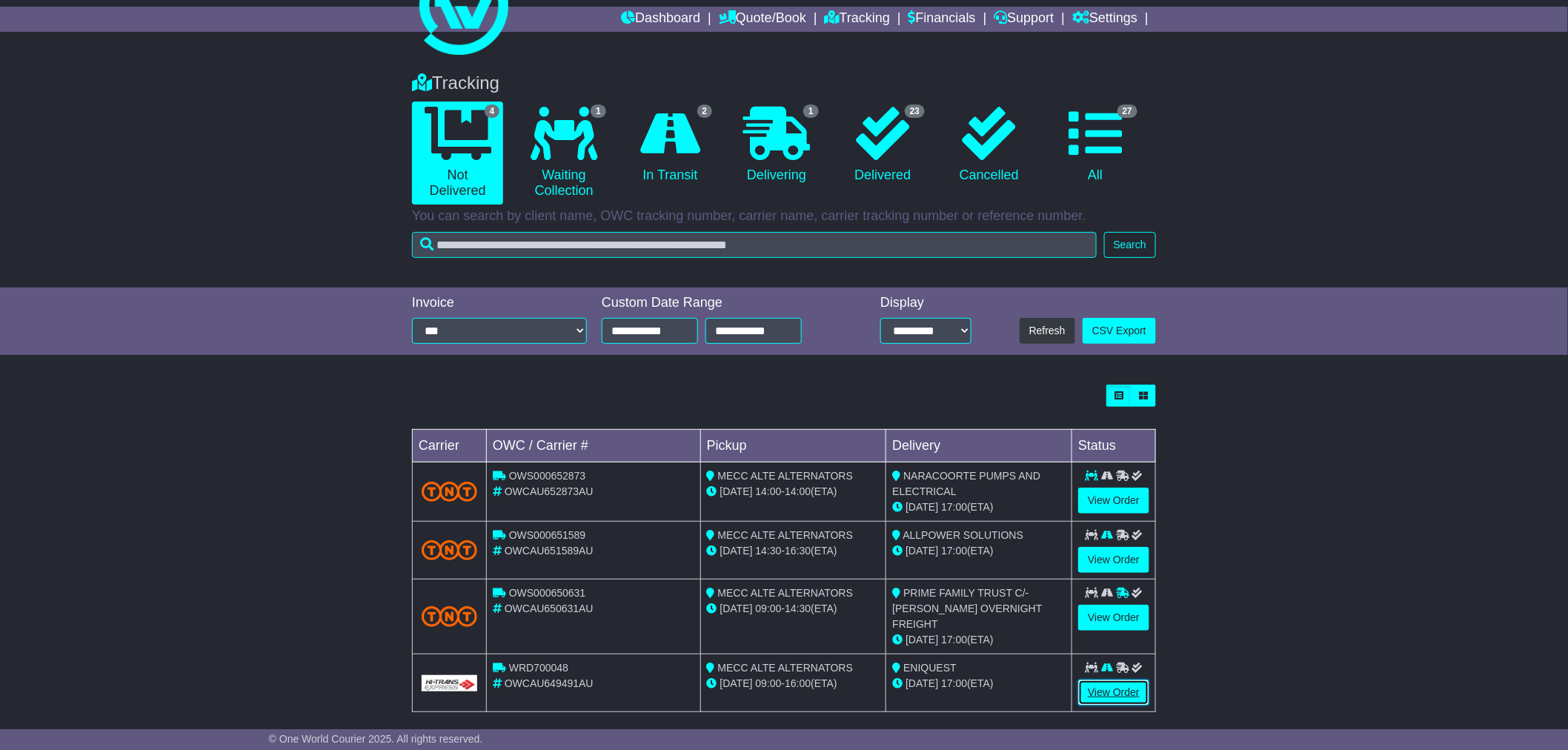
click at [1135, 683] on link "View Order" at bounding box center [1113, 693] width 71 height 26
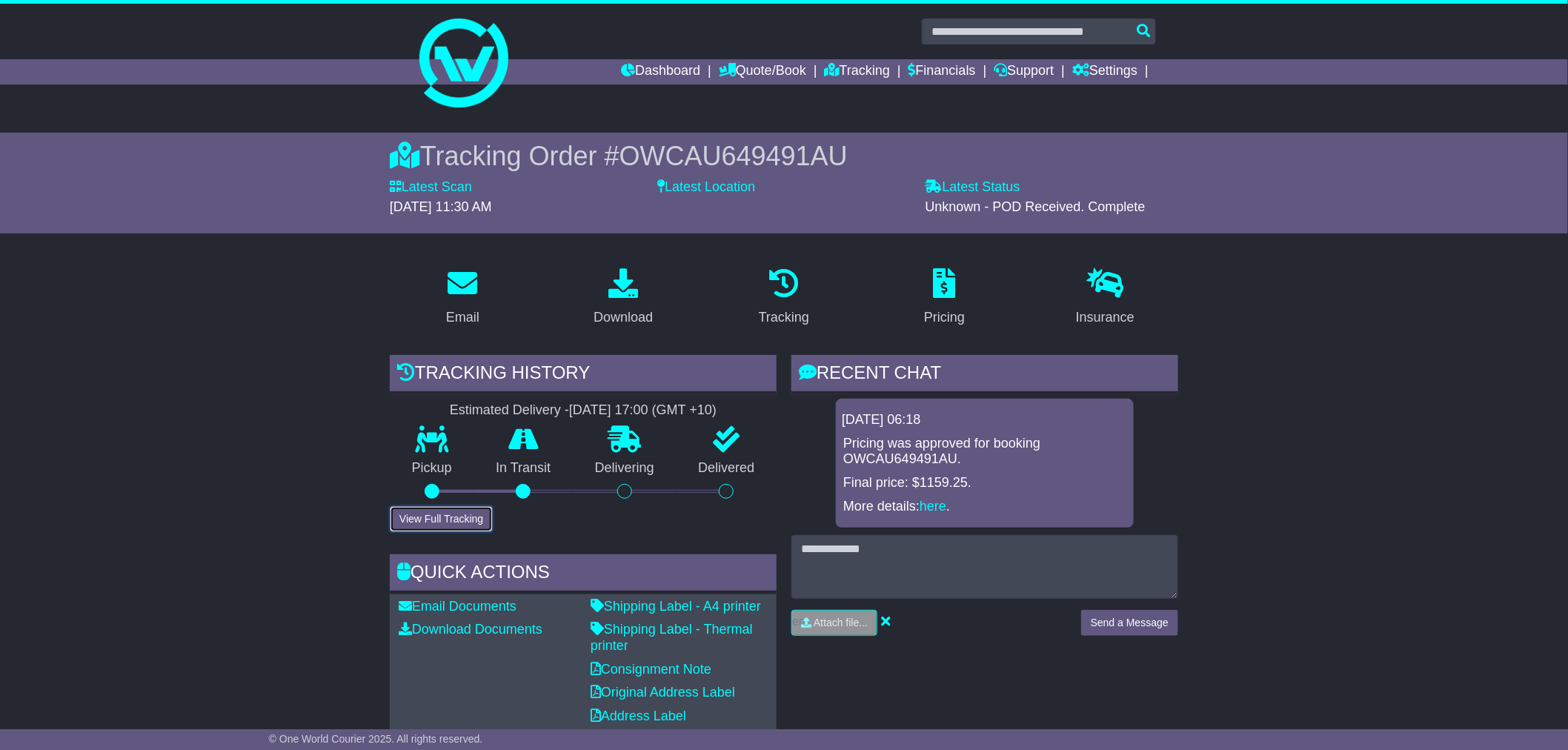
click at [416, 517] on button "View Full Tracking" at bounding box center [441, 519] width 103 height 26
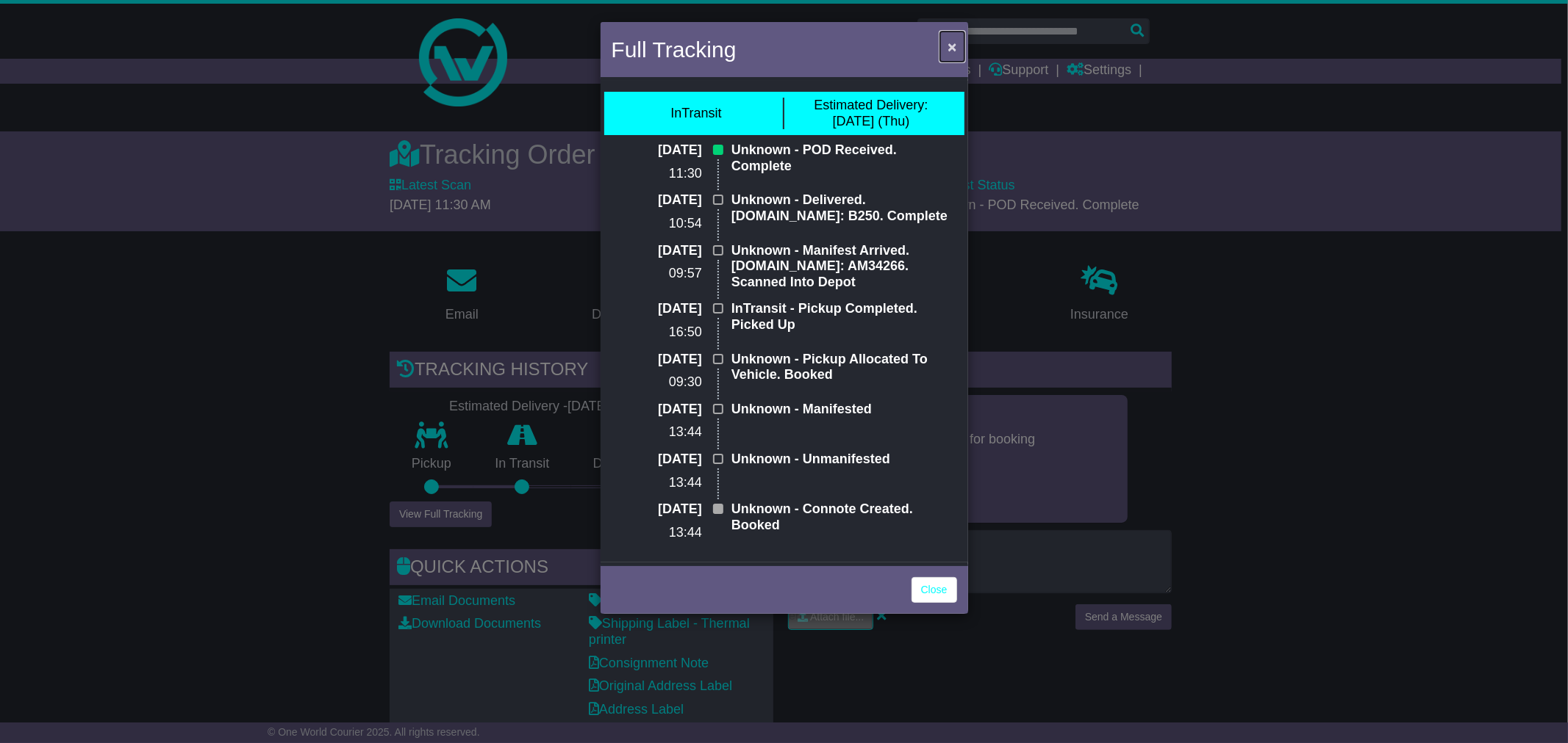
click at [949, 43] on span "×" at bounding box center [951, 46] width 9 height 17
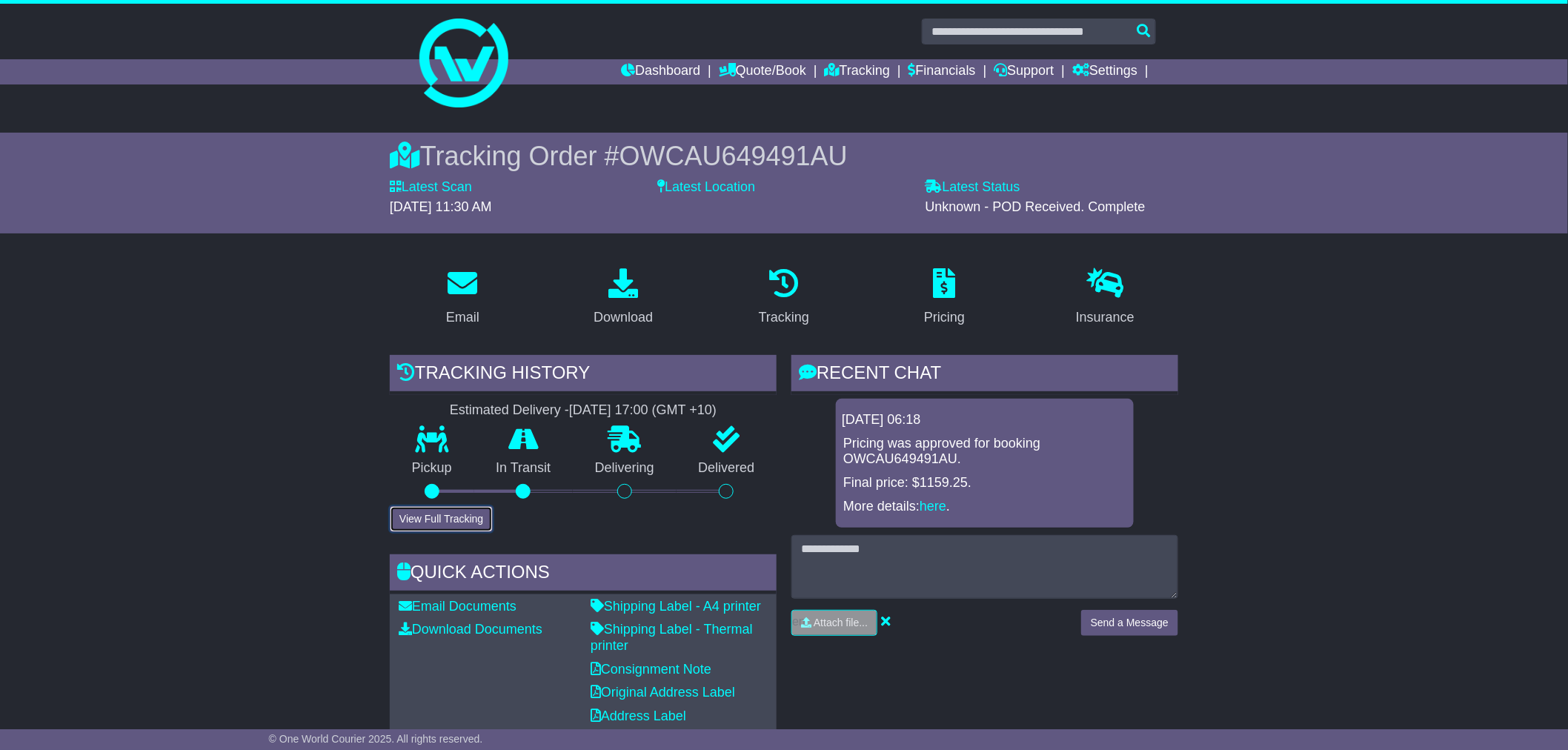
scroll to position [82, 0]
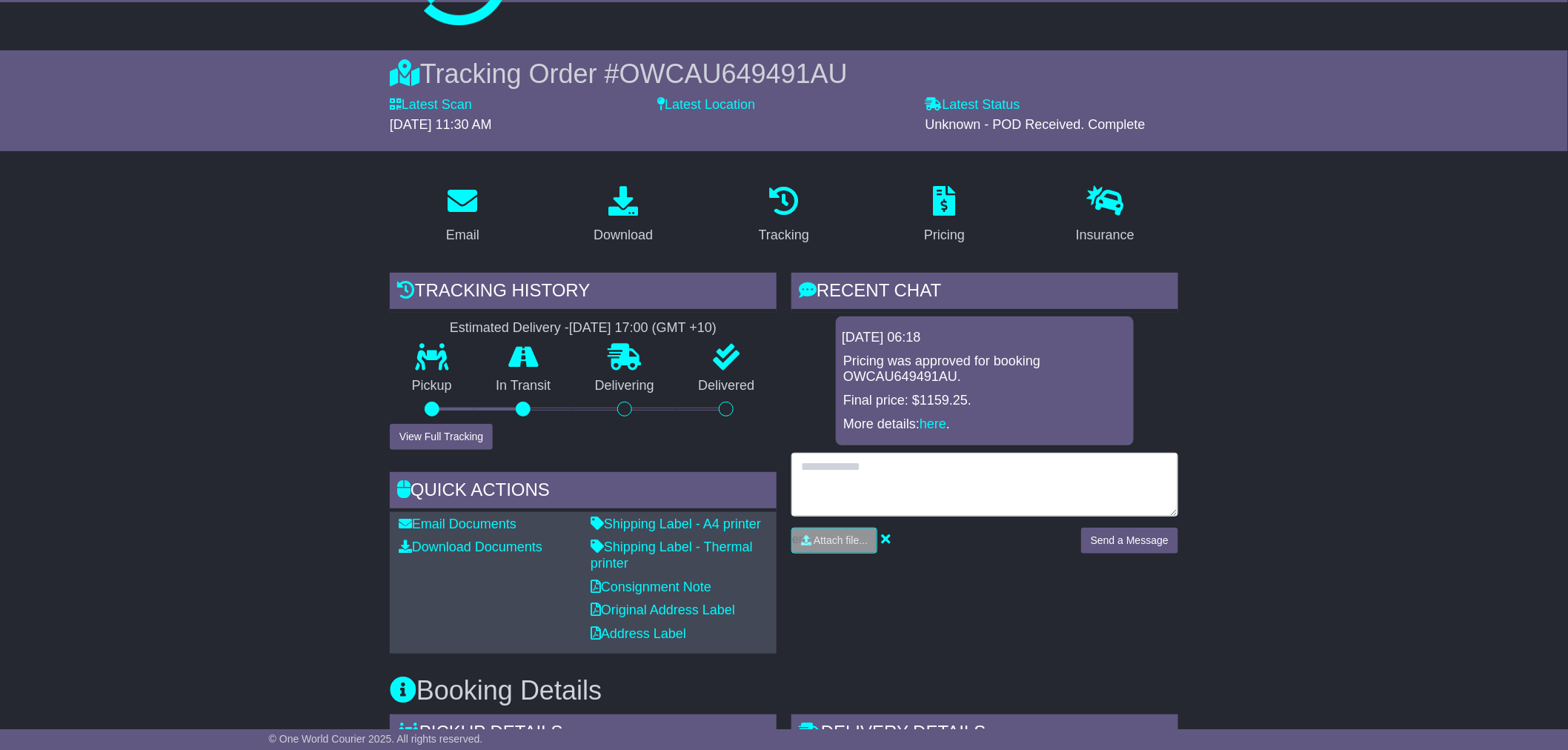
click at [880, 488] on textarea at bounding box center [985, 485] width 387 height 64
type textarea "**********"
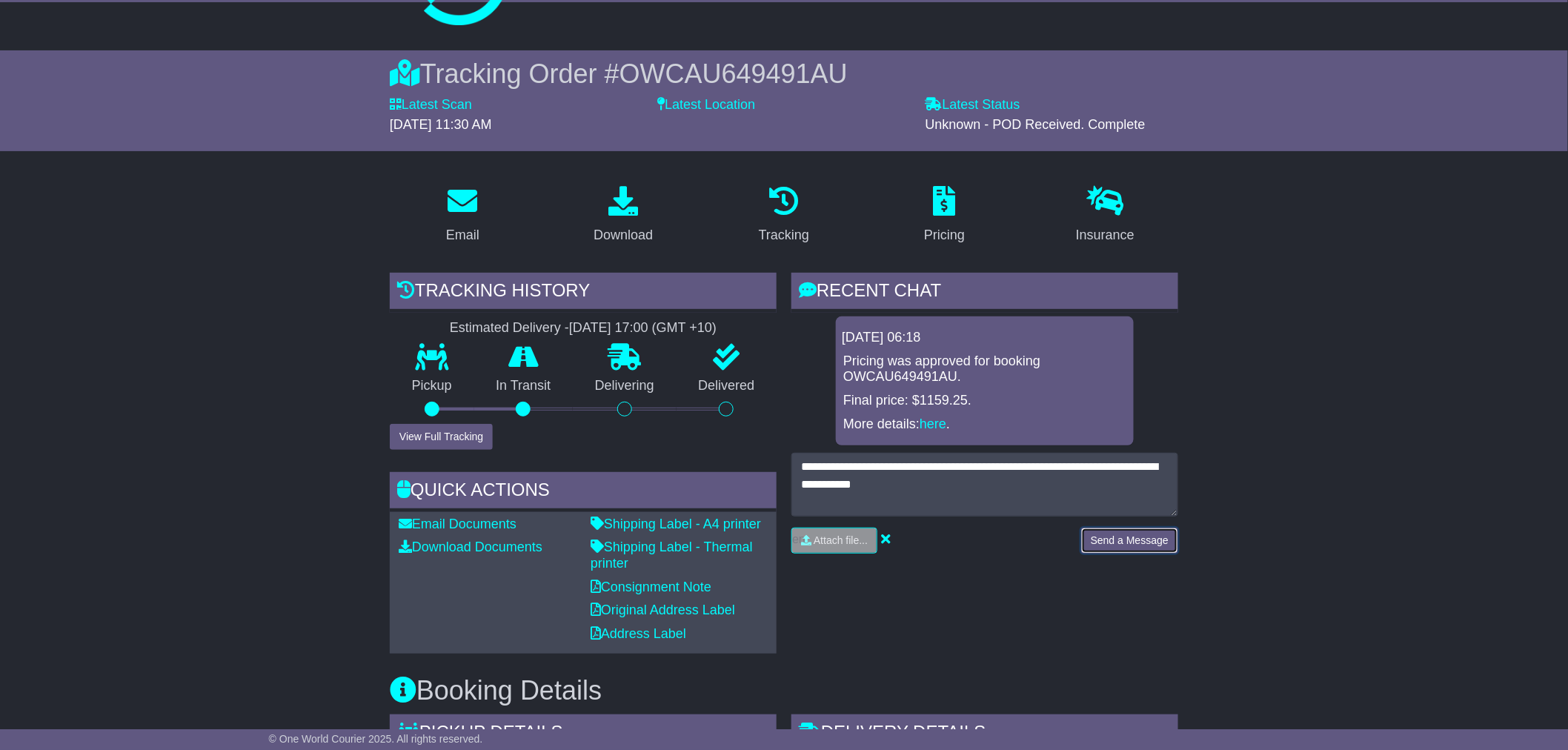
click at [1101, 546] on button "Send a Message" at bounding box center [1129, 541] width 97 height 26
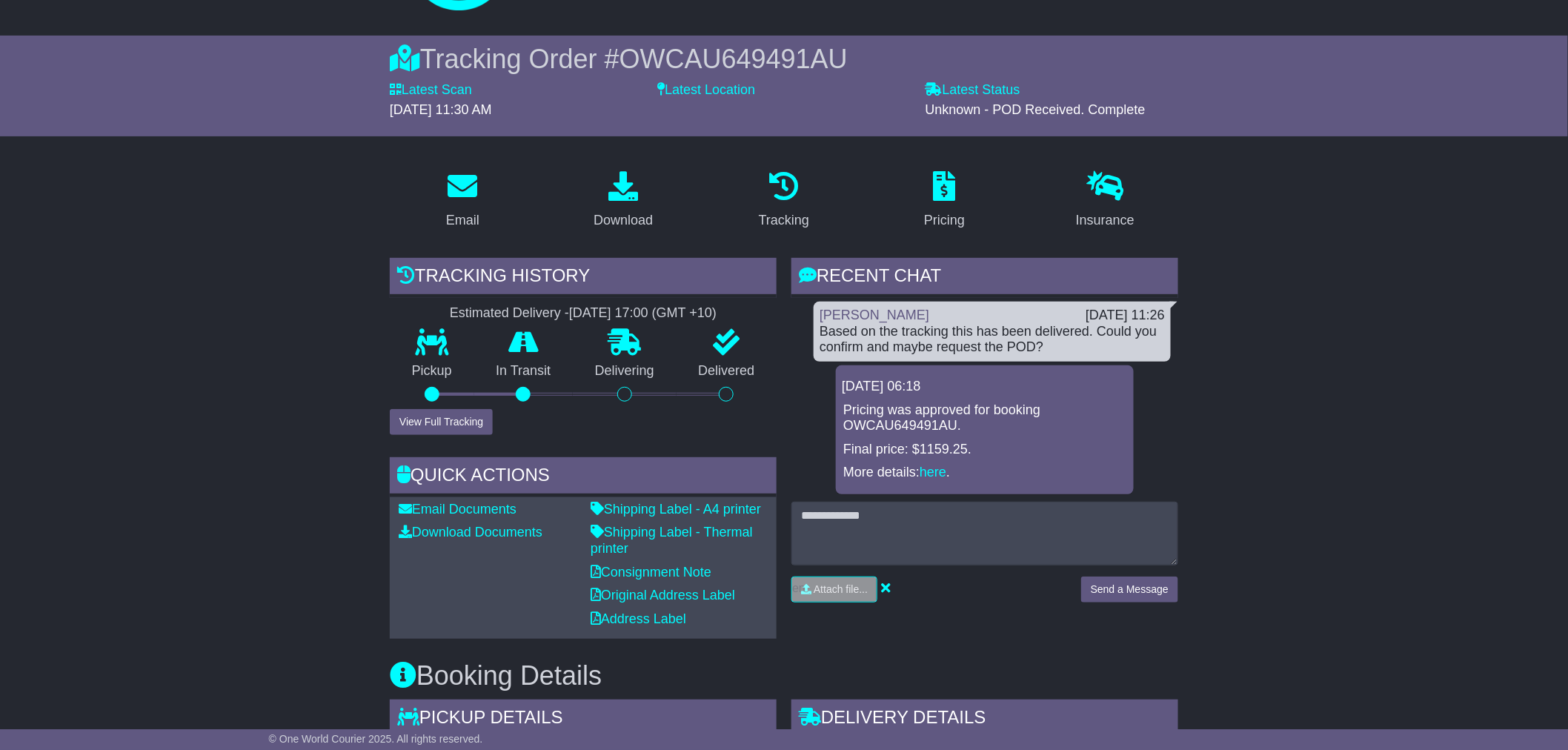
scroll to position [0, 0]
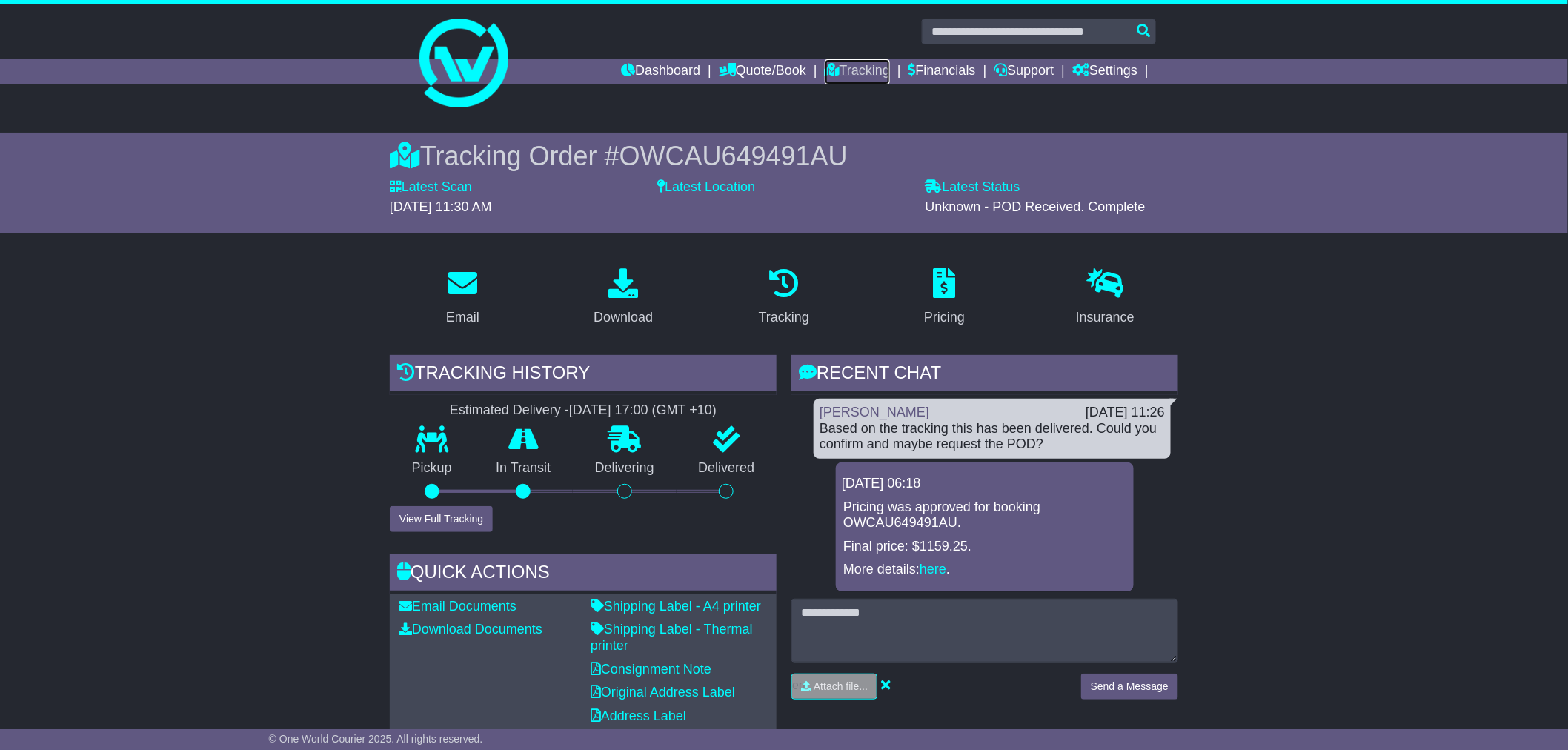
click at [838, 76] on link "Tracking" at bounding box center [856, 71] width 65 height 25
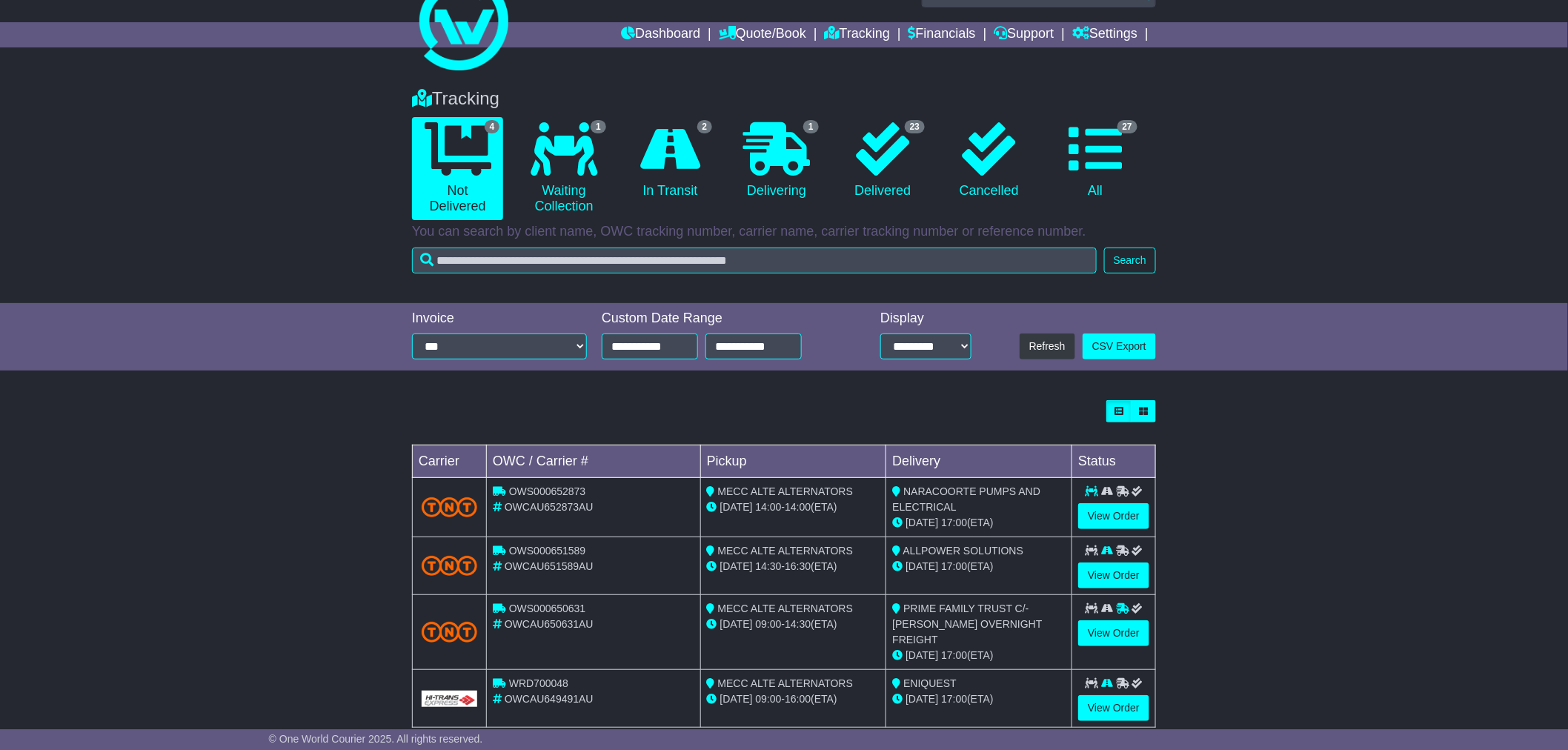
scroll to position [53, 0]
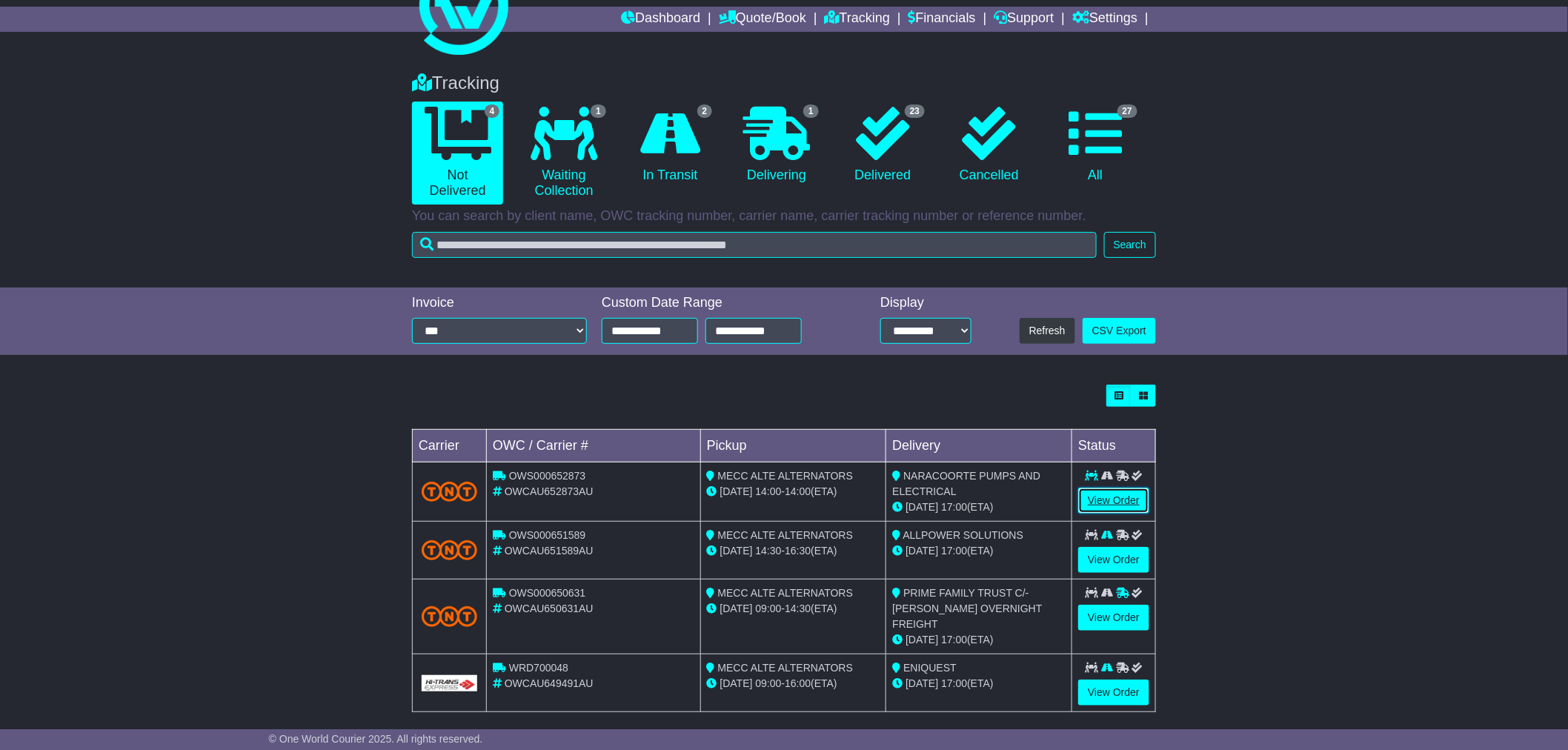
click at [1129, 493] on link "View Order" at bounding box center [1113, 501] width 71 height 26
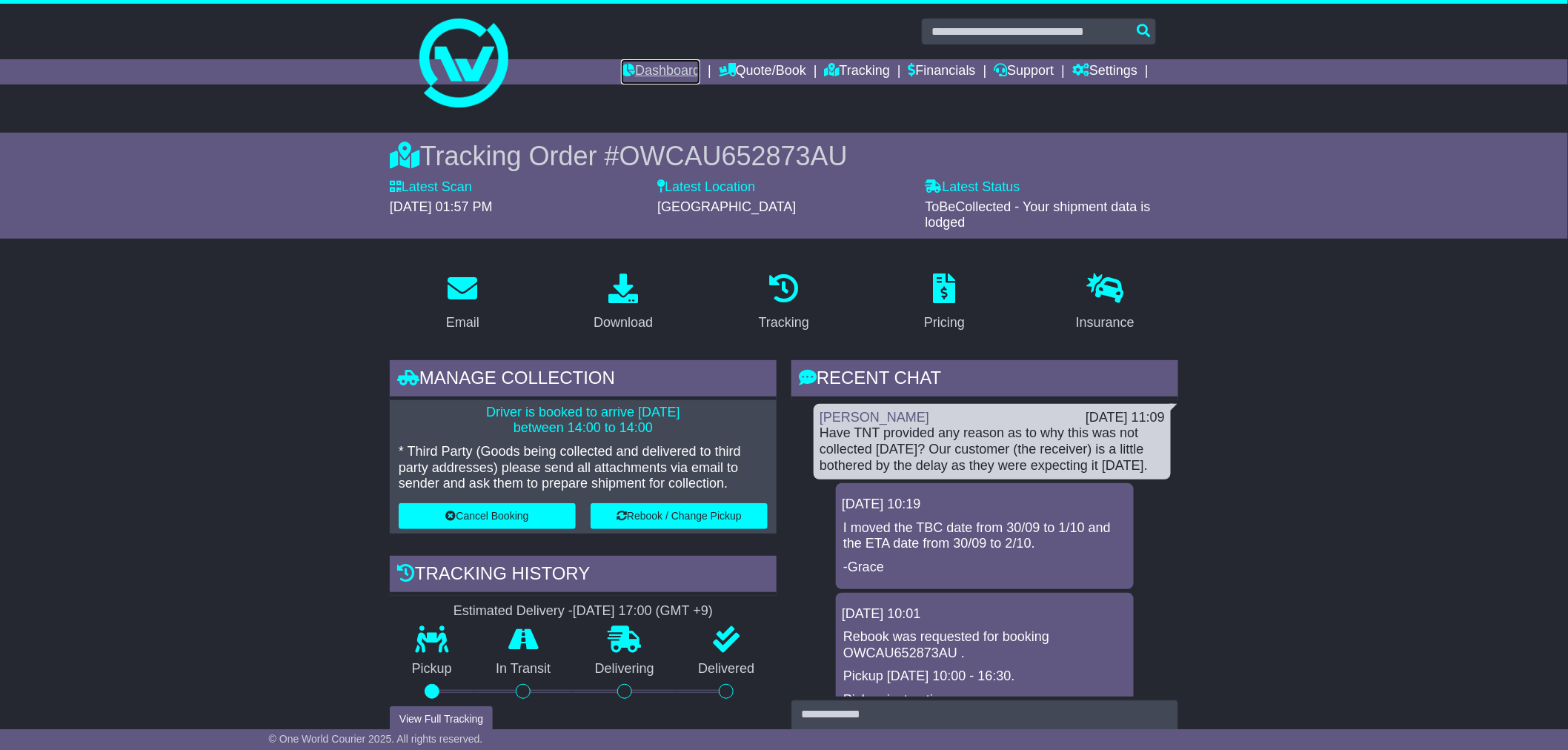
click at [662, 62] on link "Dashboard" at bounding box center [660, 71] width 79 height 25
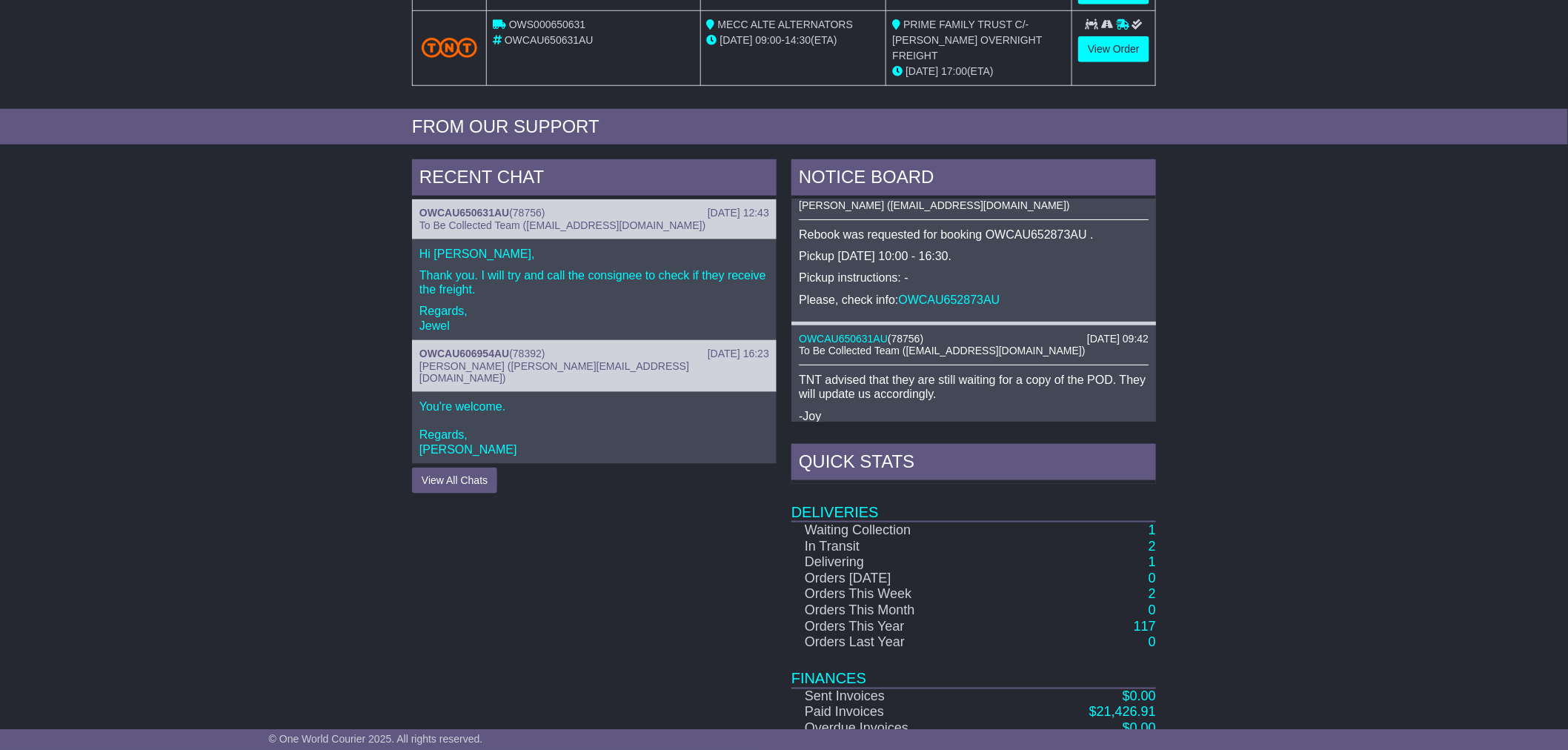
scroll to position [165, 0]
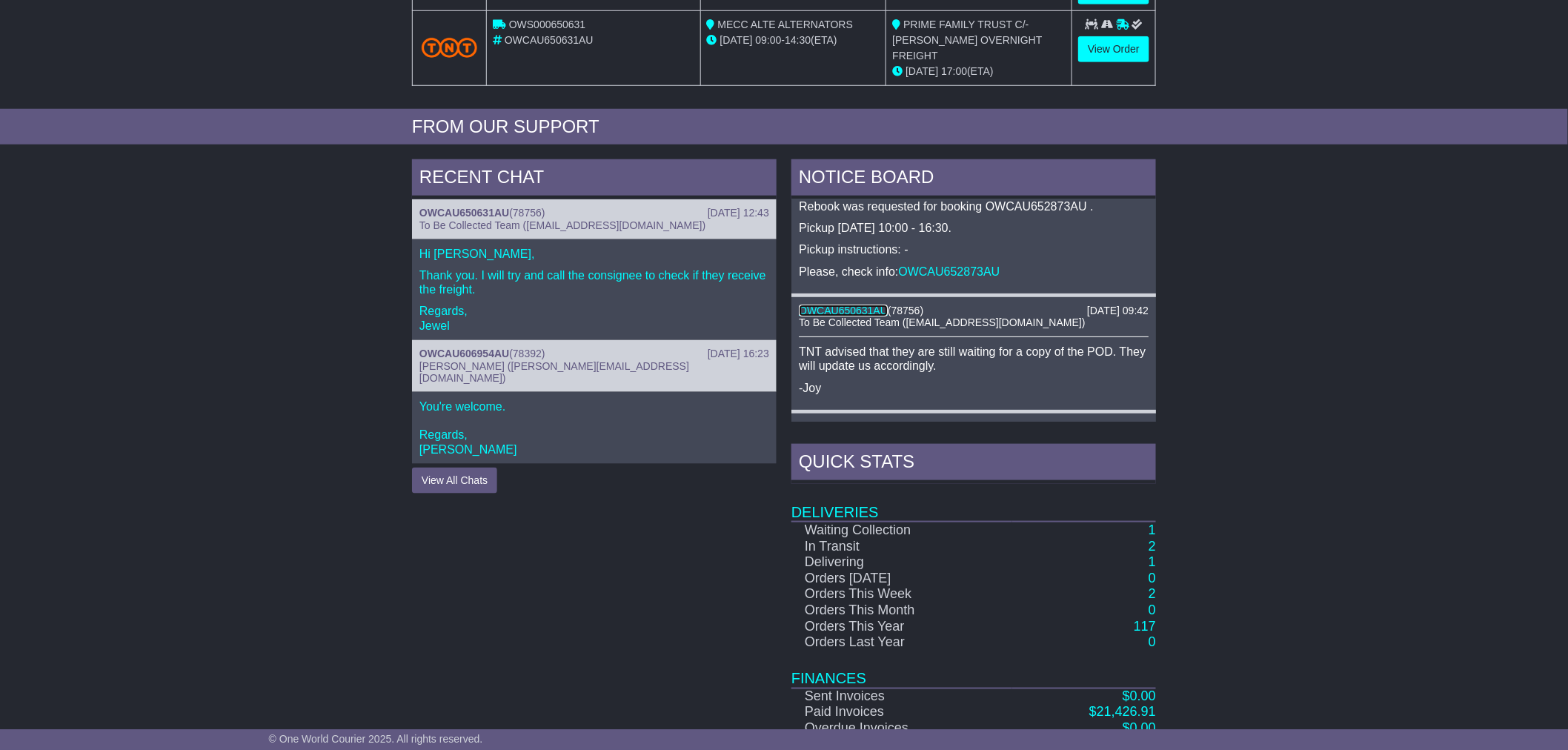
click at [849, 305] on link "OWCAU650631AU" at bounding box center [842, 311] width 89 height 12
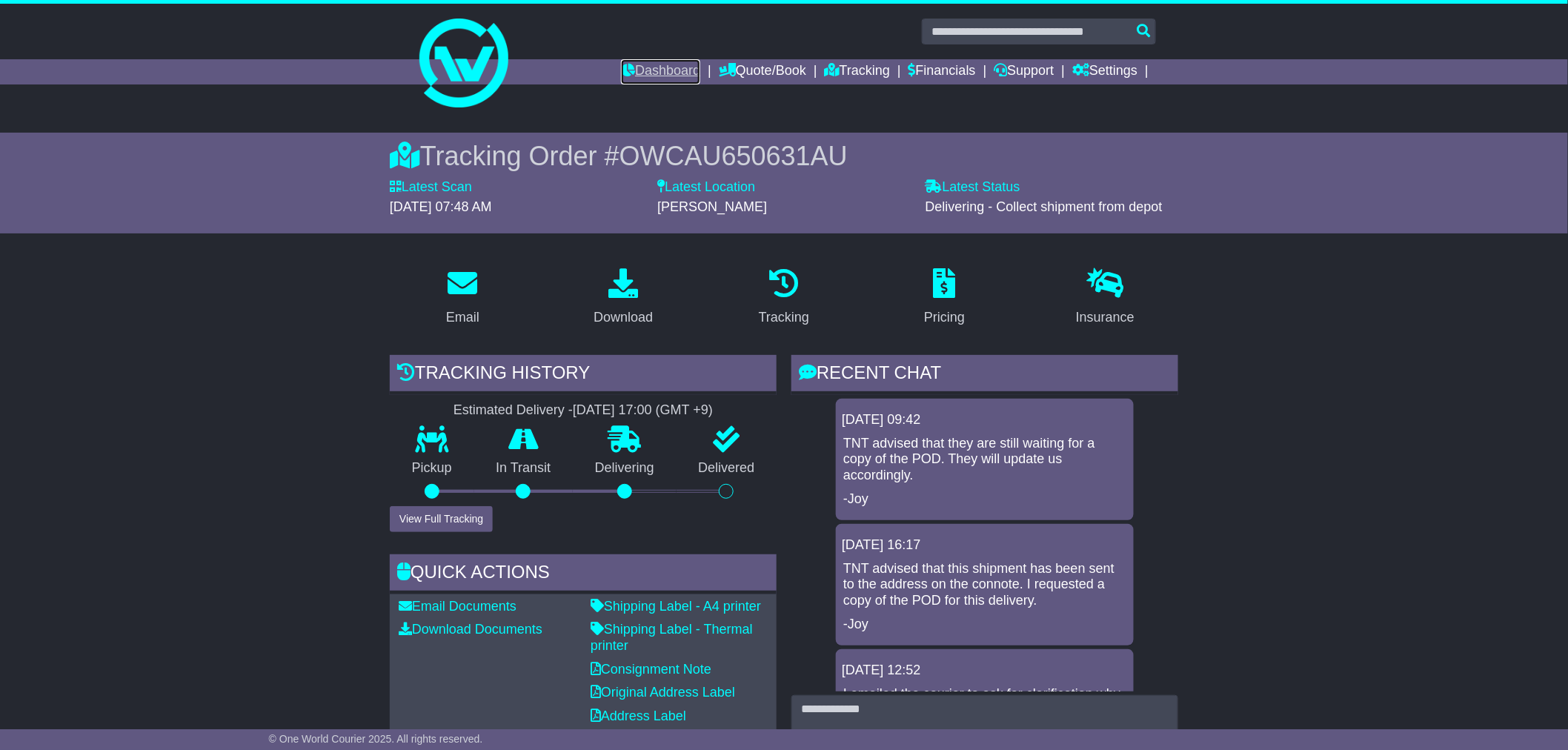
click at [649, 76] on link "Dashboard" at bounding box center [660, 71] width 79 height 25
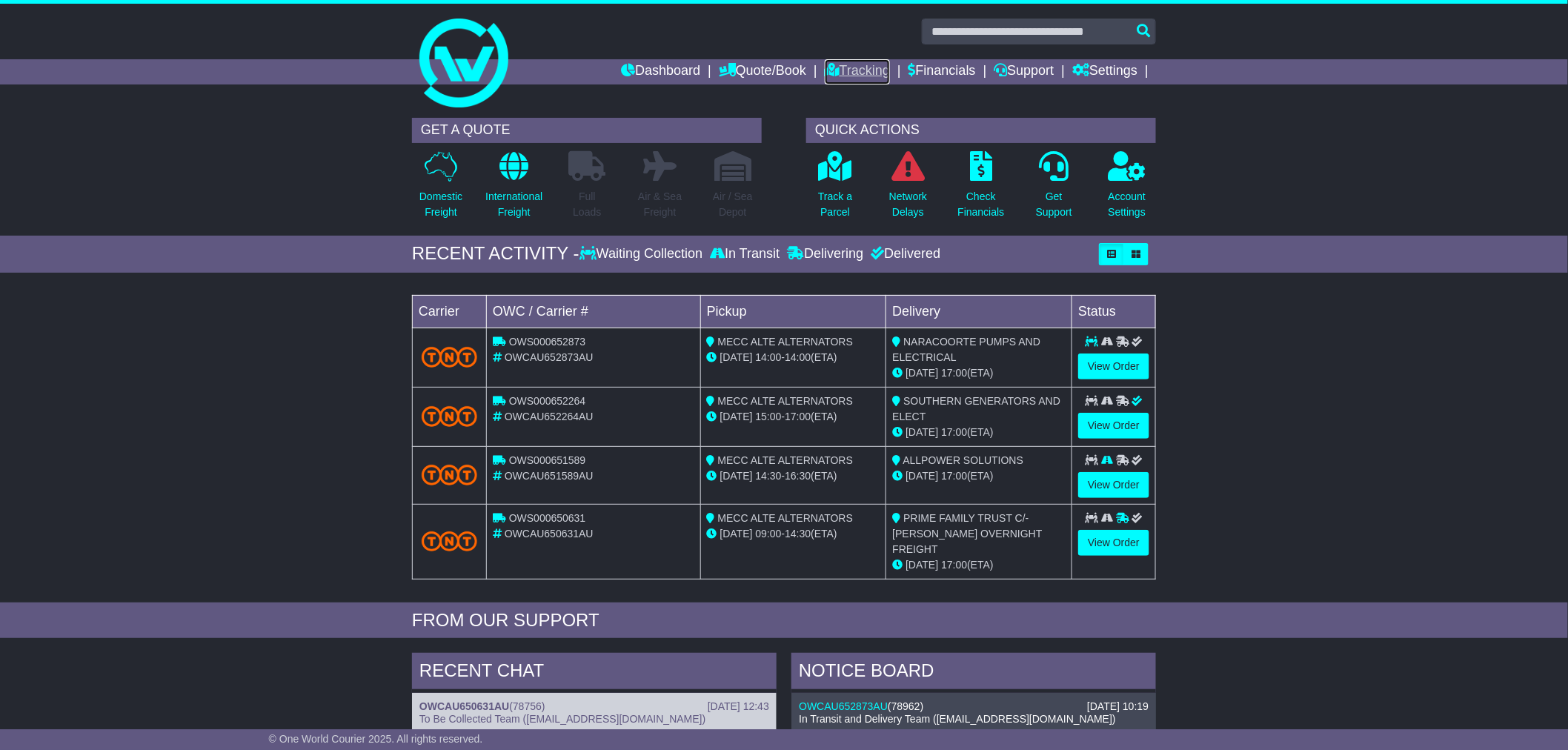
click at [842, 65] on link "Tracking" at bounding box center [856, 71] width 65 height 25
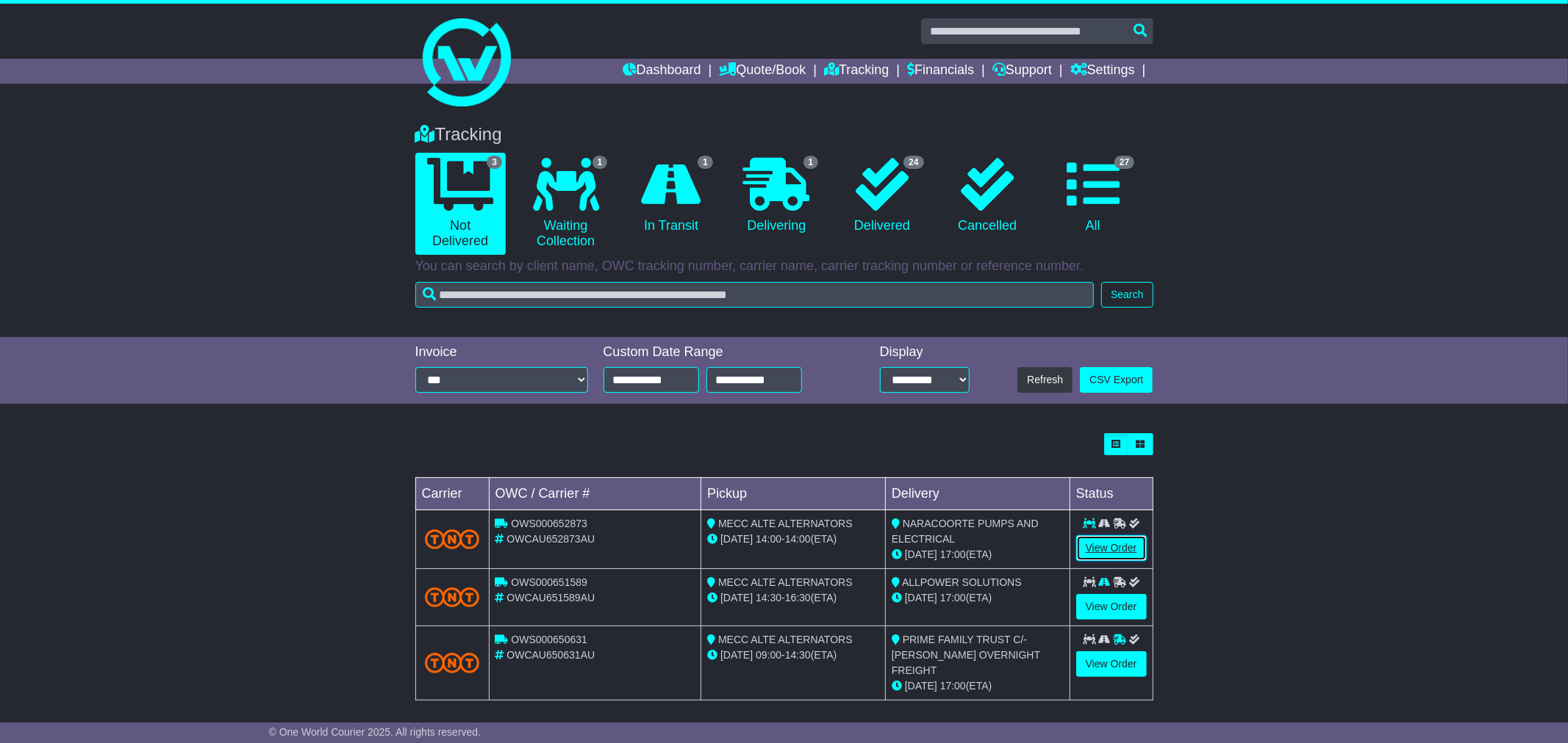
click at [1120, 552] on link "View Order" at bounding box center [1111, 548] width 70 height 26
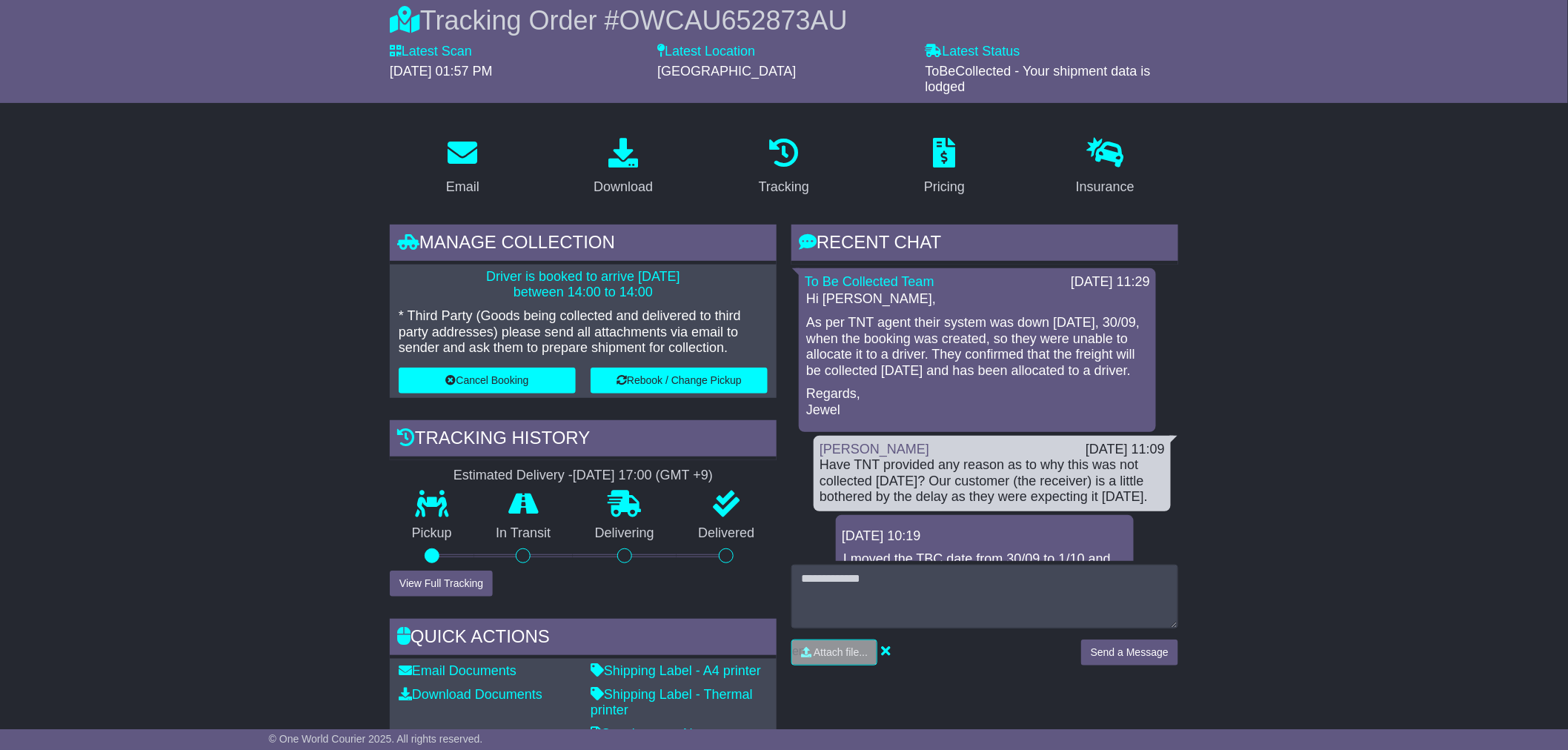
scroll to position [165, 0]
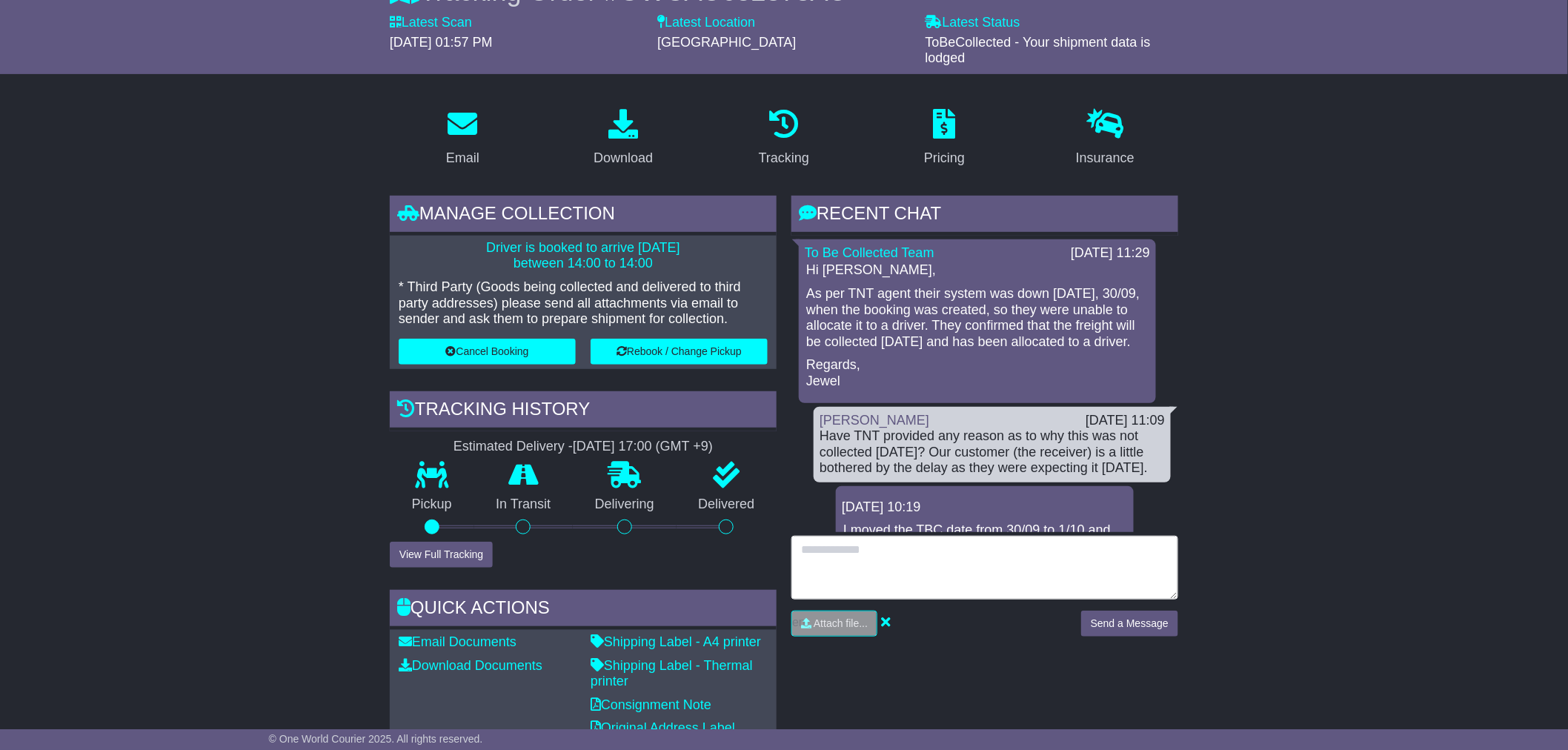
click at [899, 569] on textarea at bounding box center [985, 568] width 387 height 64
type textarea "**********"
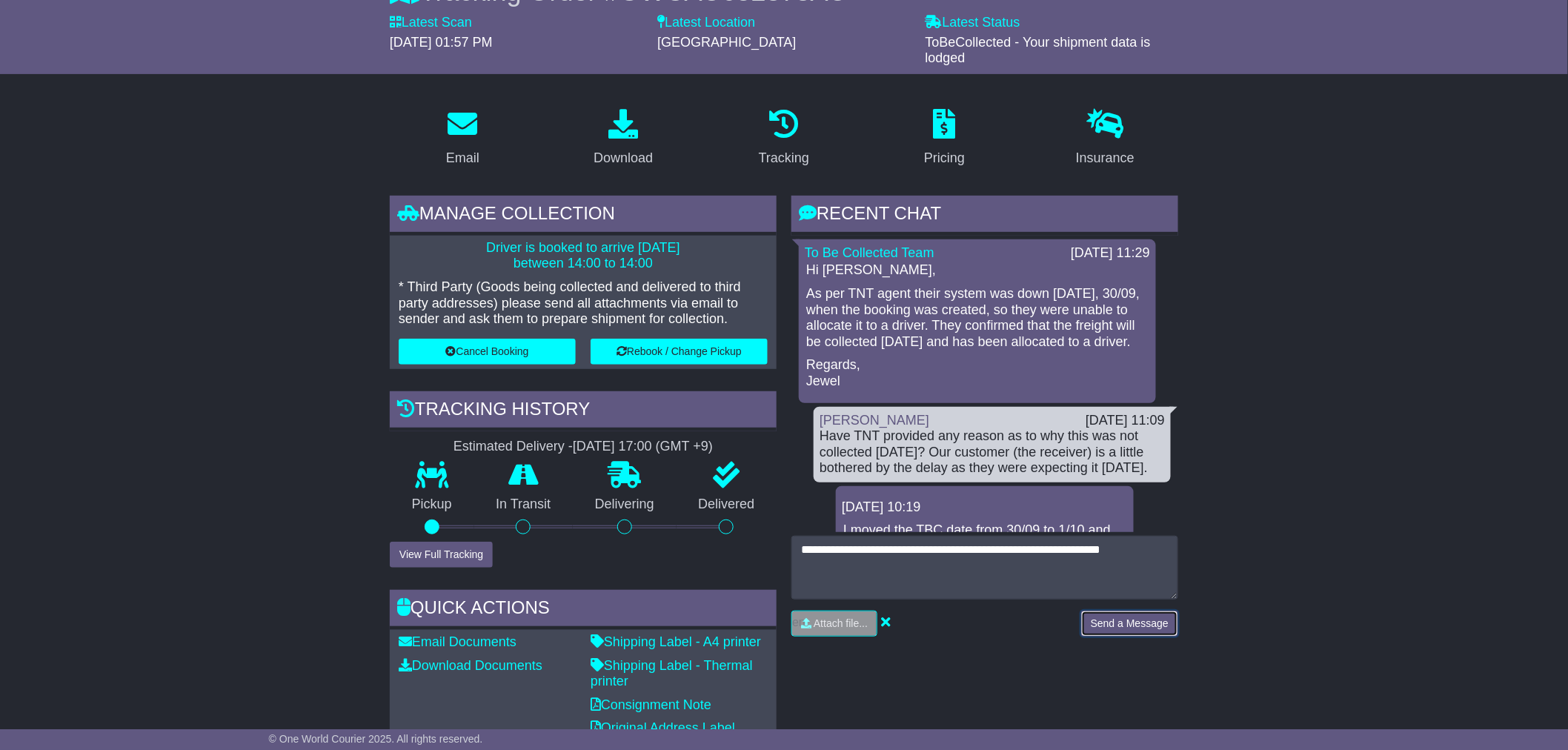
click at [1127, 621] on button "Send a Message" at bounding box center [1129, 624] width 97 height 26
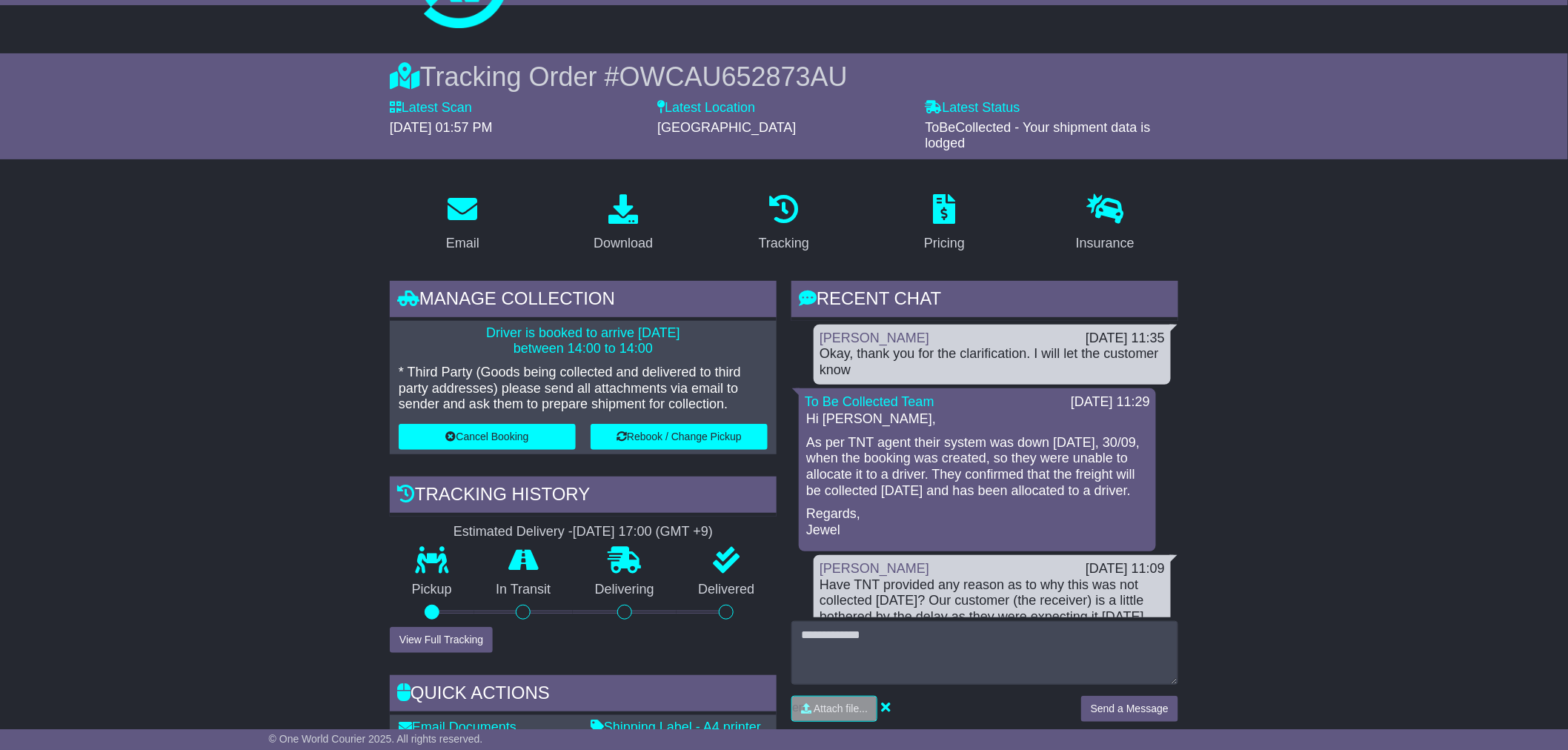
scroll to position [0, 0]
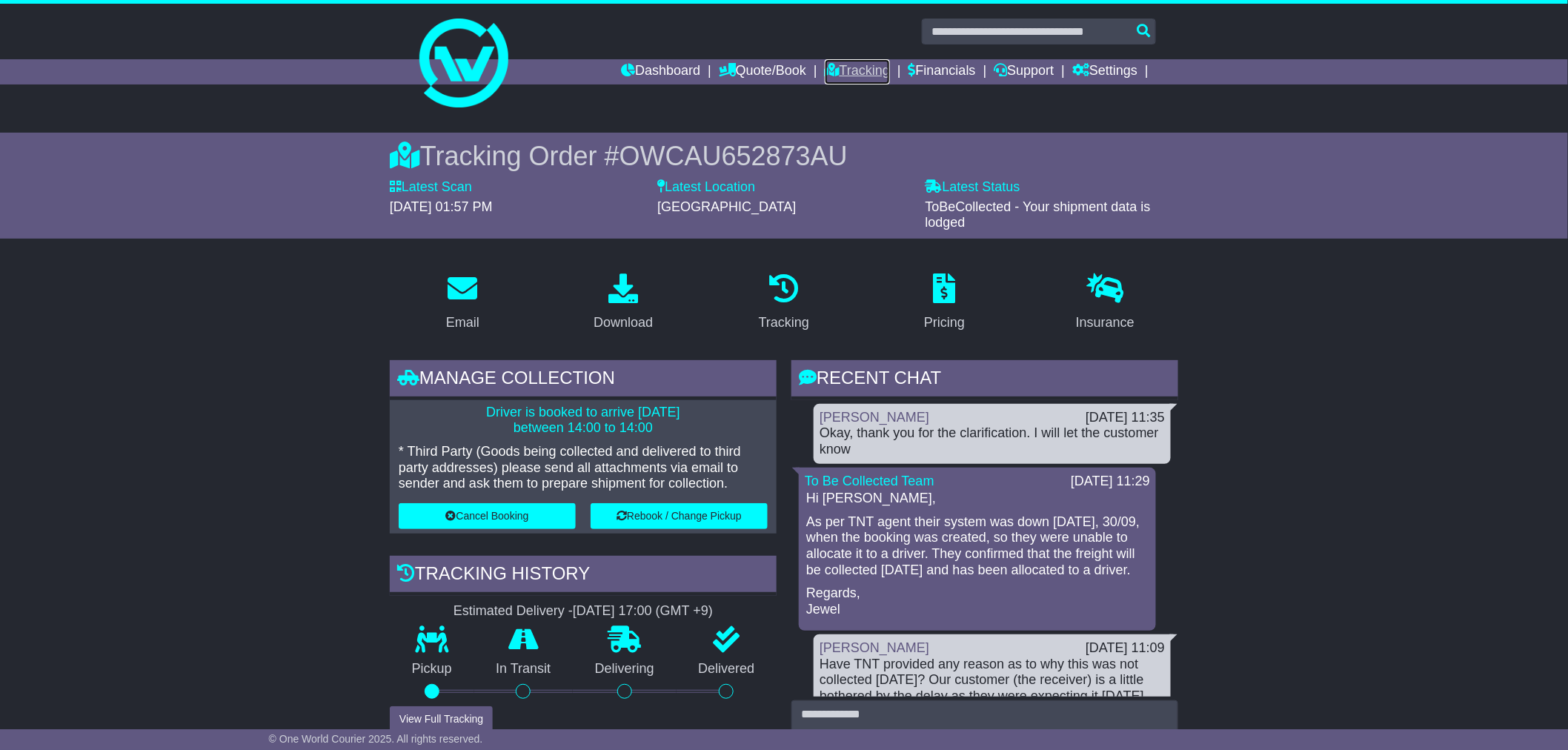
click at [855, 70] on link "Tracking" at bounding box center [856, 71] width 65 height 25
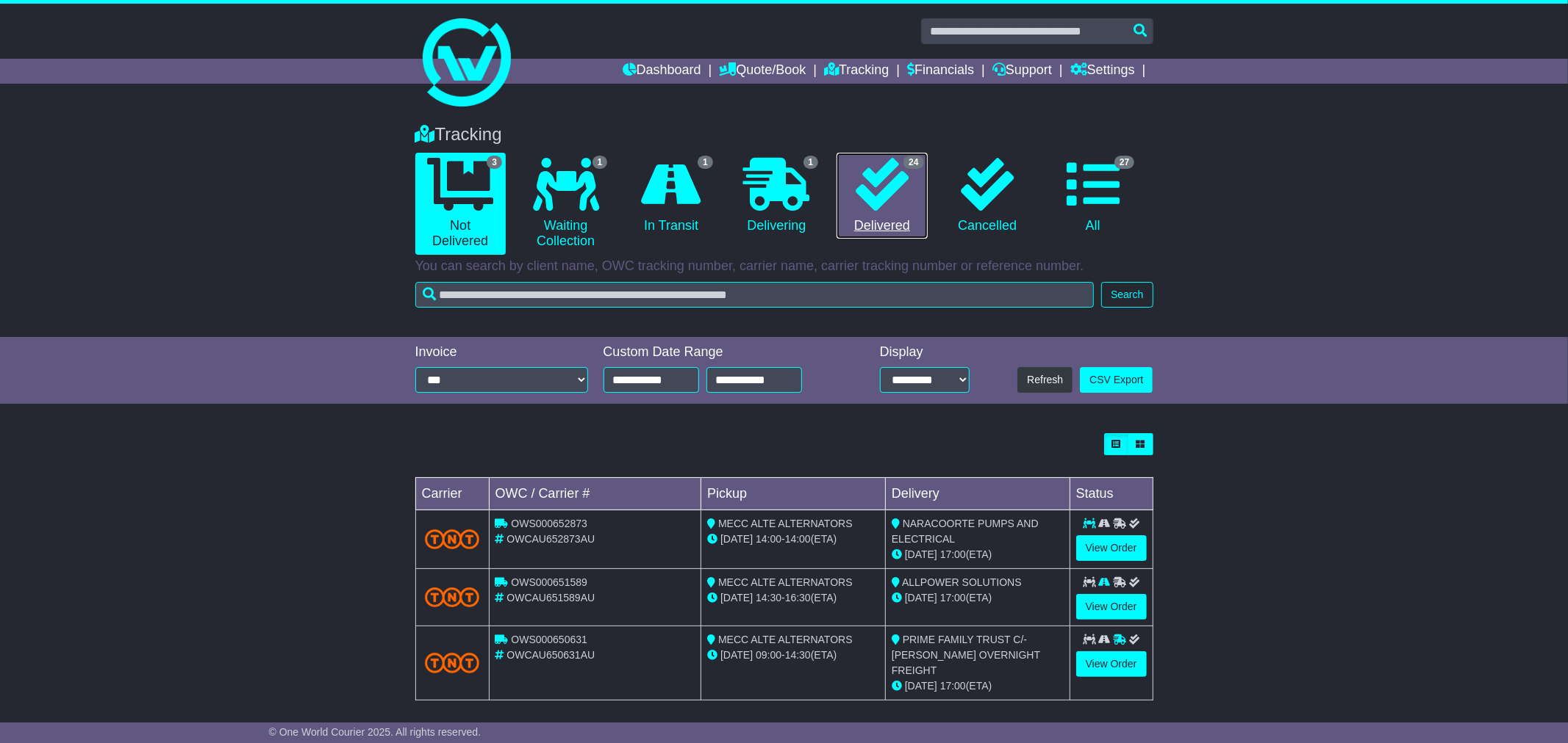
click at [858, 219] on link "24 Delivered" at bounding box center [881, 196] width 90 height 87
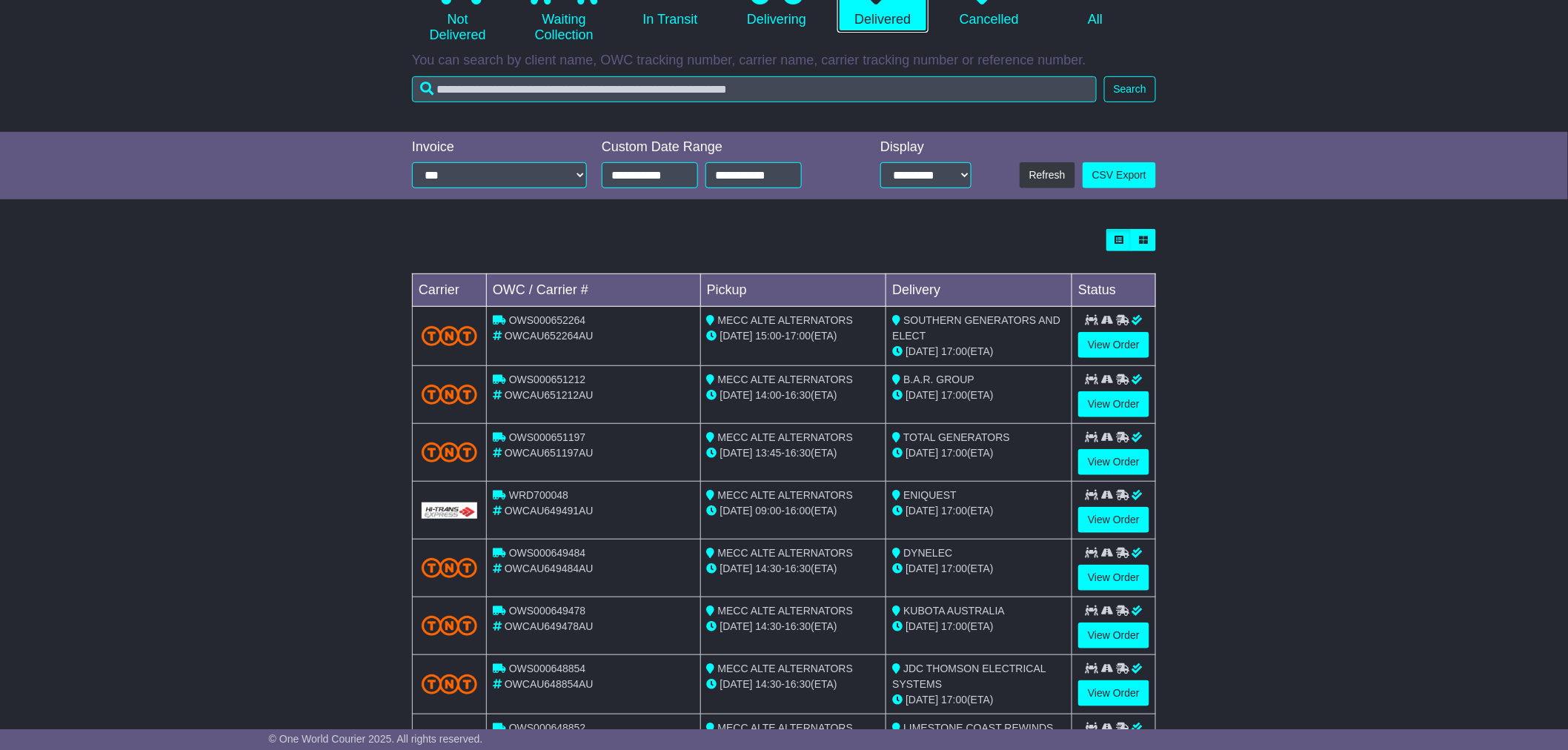
scroll to position [247, 0]
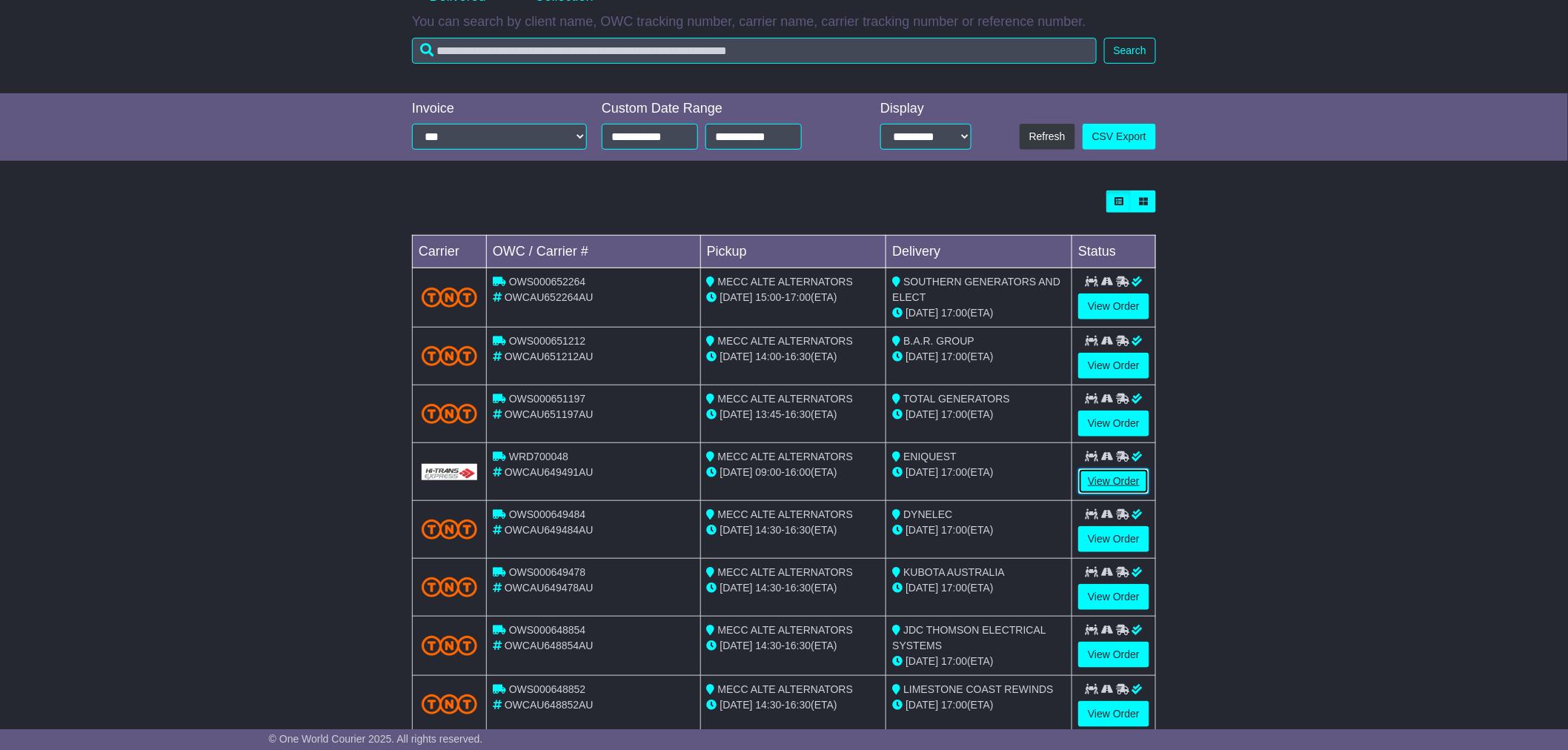
click at [1115, 480] on link "View Order" at bounding box center [1113, 481] width 71 height 26
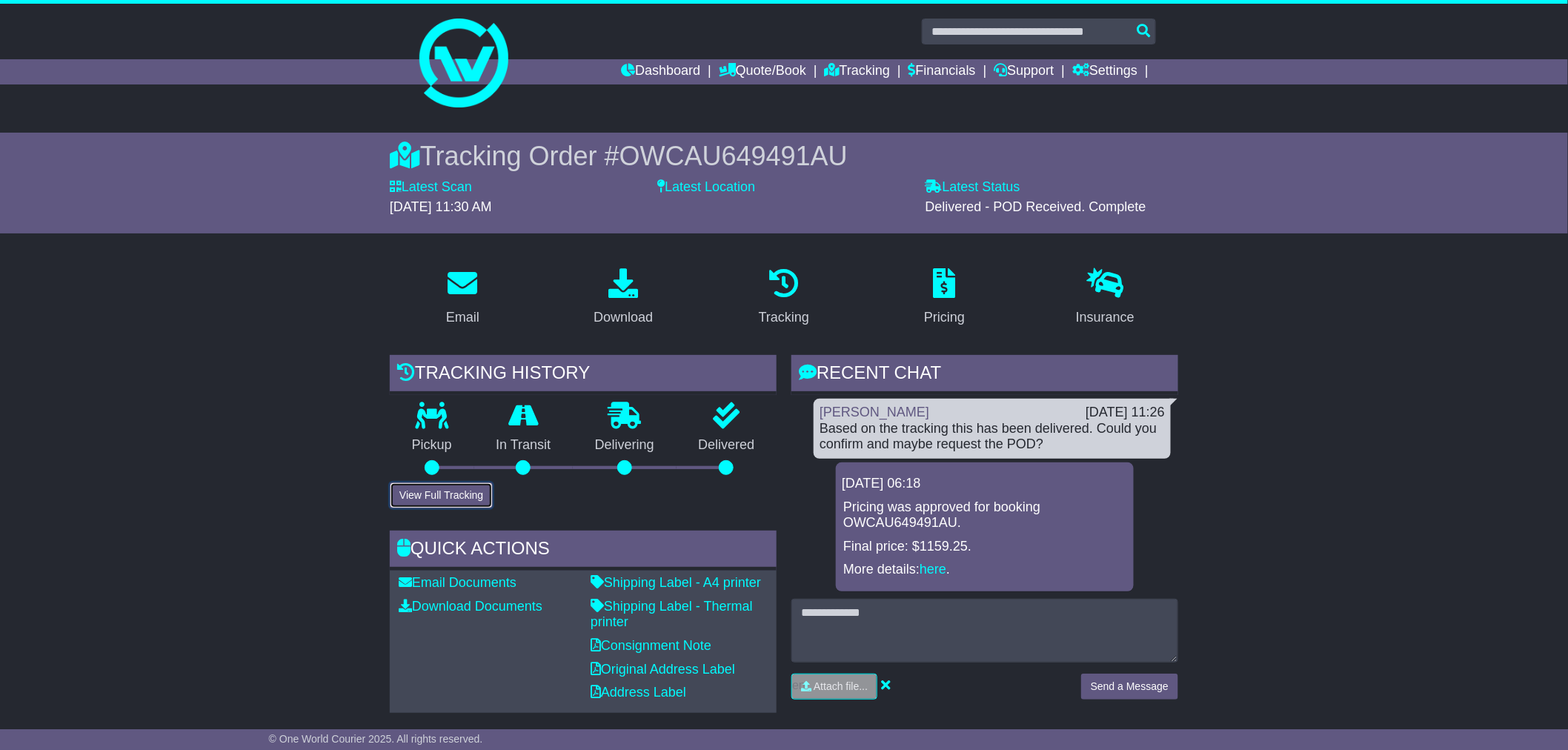
click at [438, 497] on button "View Full Tracking" at bounding box center [441, 495] width 103 height 26
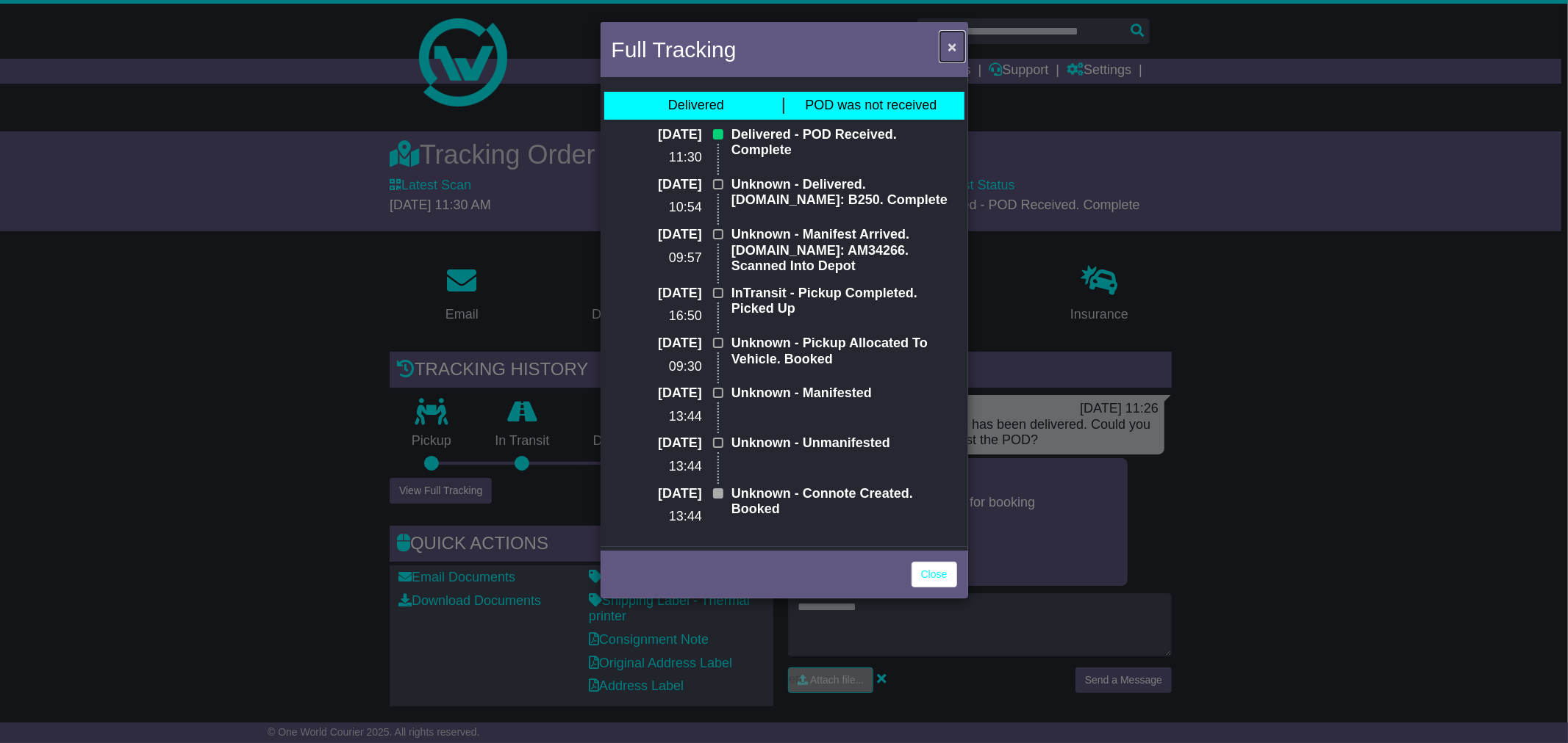
drag, startPoint x: 955, startPoint y: 49, endPoint x: 972, endPoint y: 62, distance: 21.4
click at [955, 48] on span "×" at bounding box center [951, 46] width 9 height 17
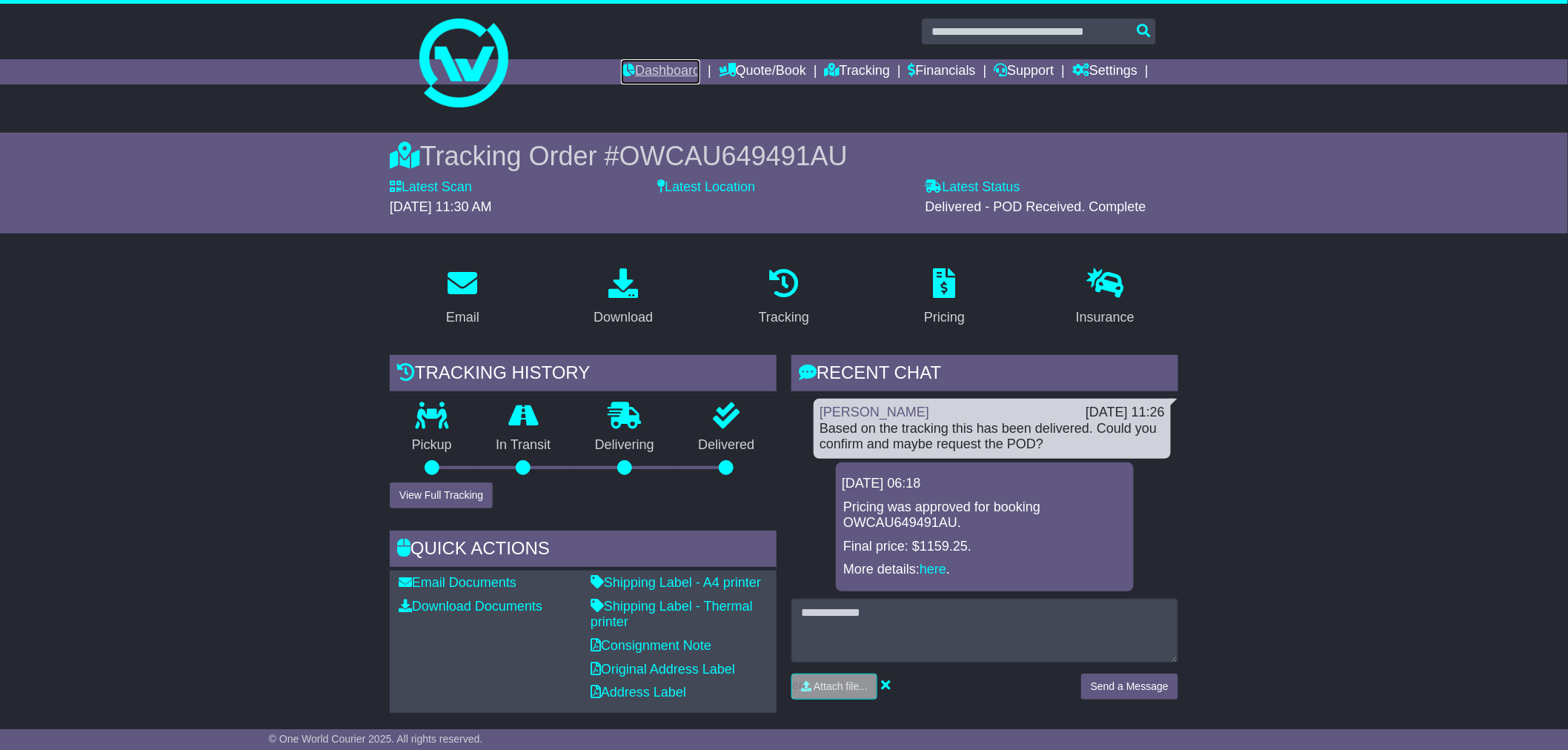
click at [644, 68] on link "Dashboard" at bounding box center [660, 71] width 79 height 25
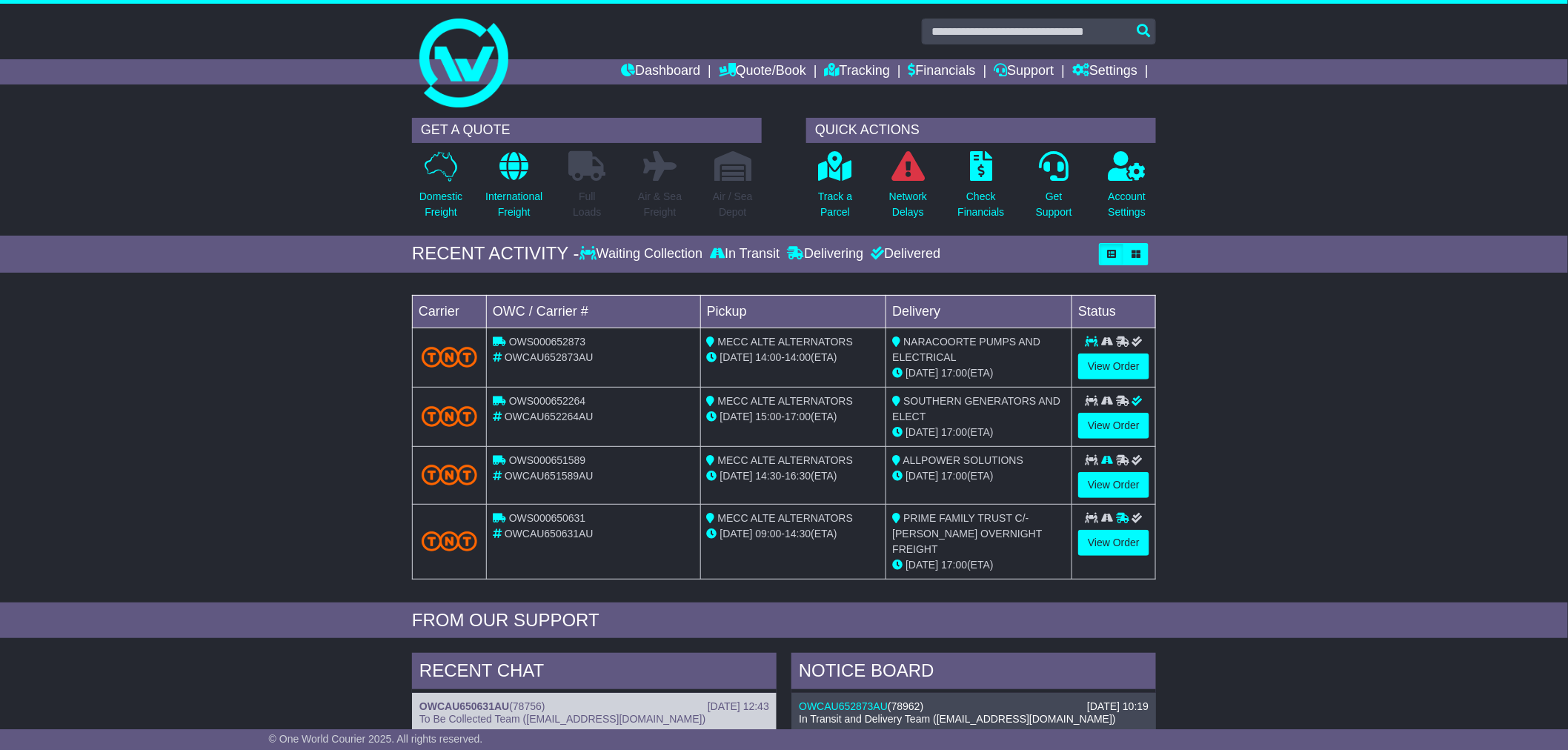
click at [1240, 404] on div "Loading... No bookings found Carrier OWC / Carrier # Pickup Delivery Status OWS…" at bounding box center [784, 441] width 1568 height 323
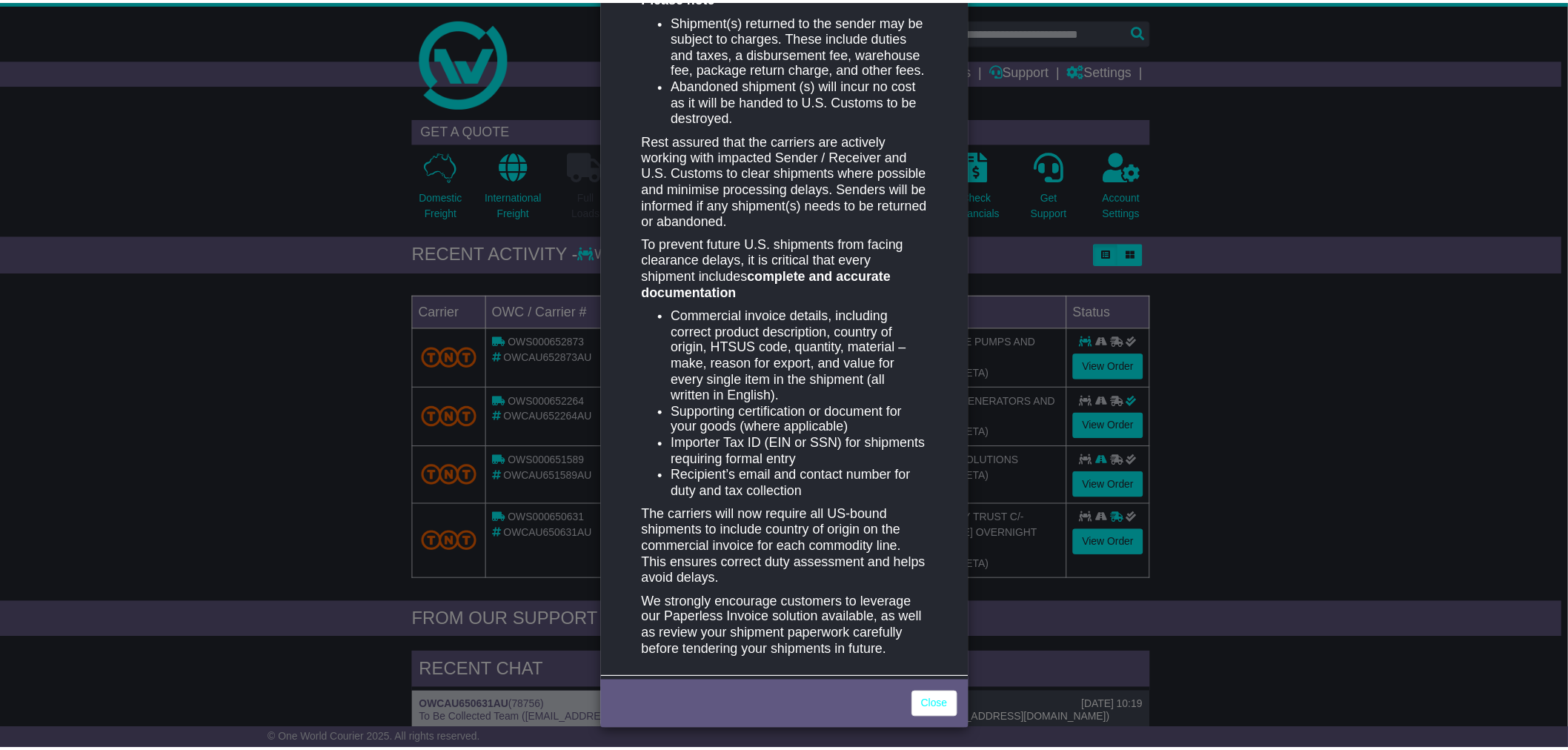
scroll to position [531, 0]
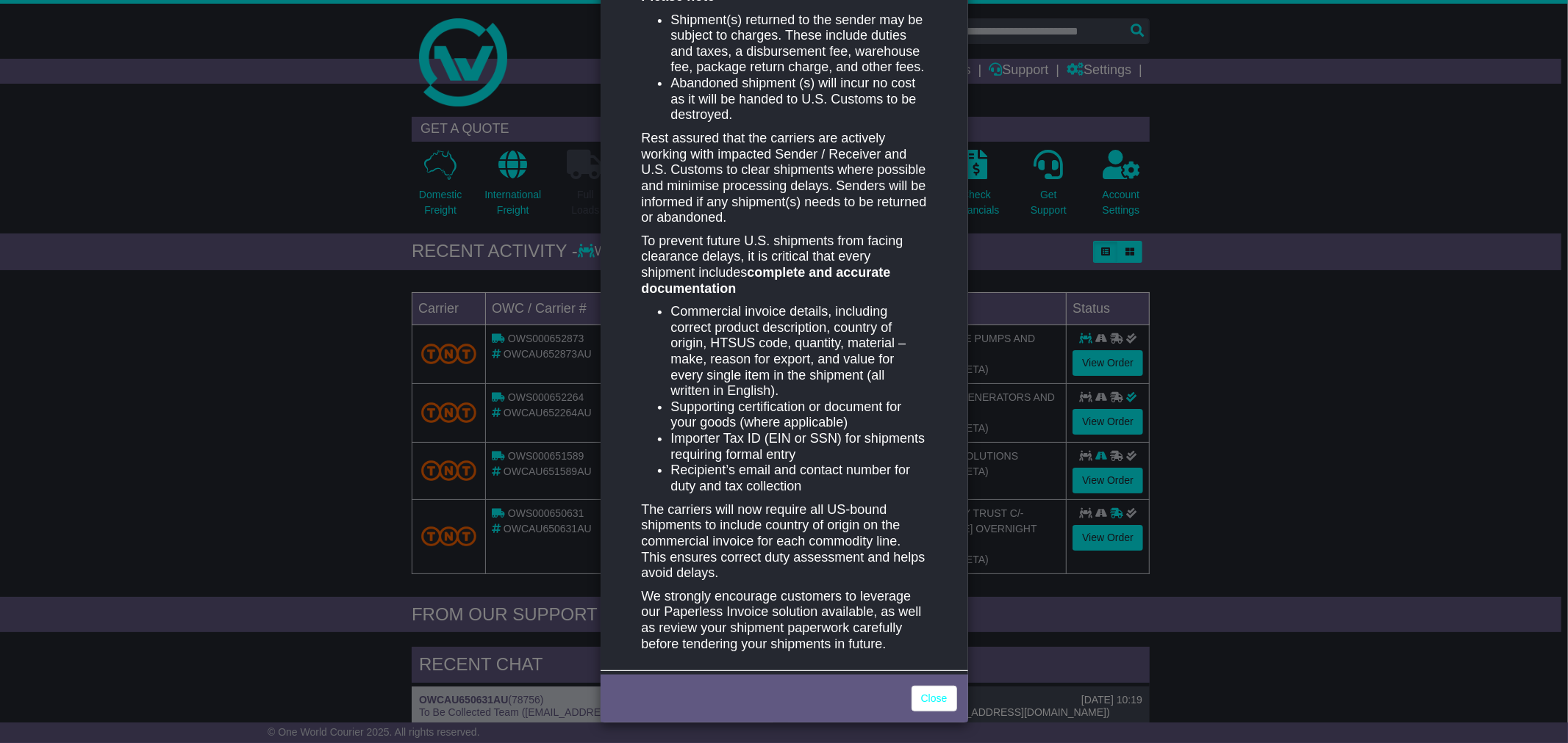
click at [930, 712] on div "Close" at bounding box center [784, 697] width 367 height 51
click at [930, 695] on link "Close" at bounding box center [934, 699] width 46 height 26
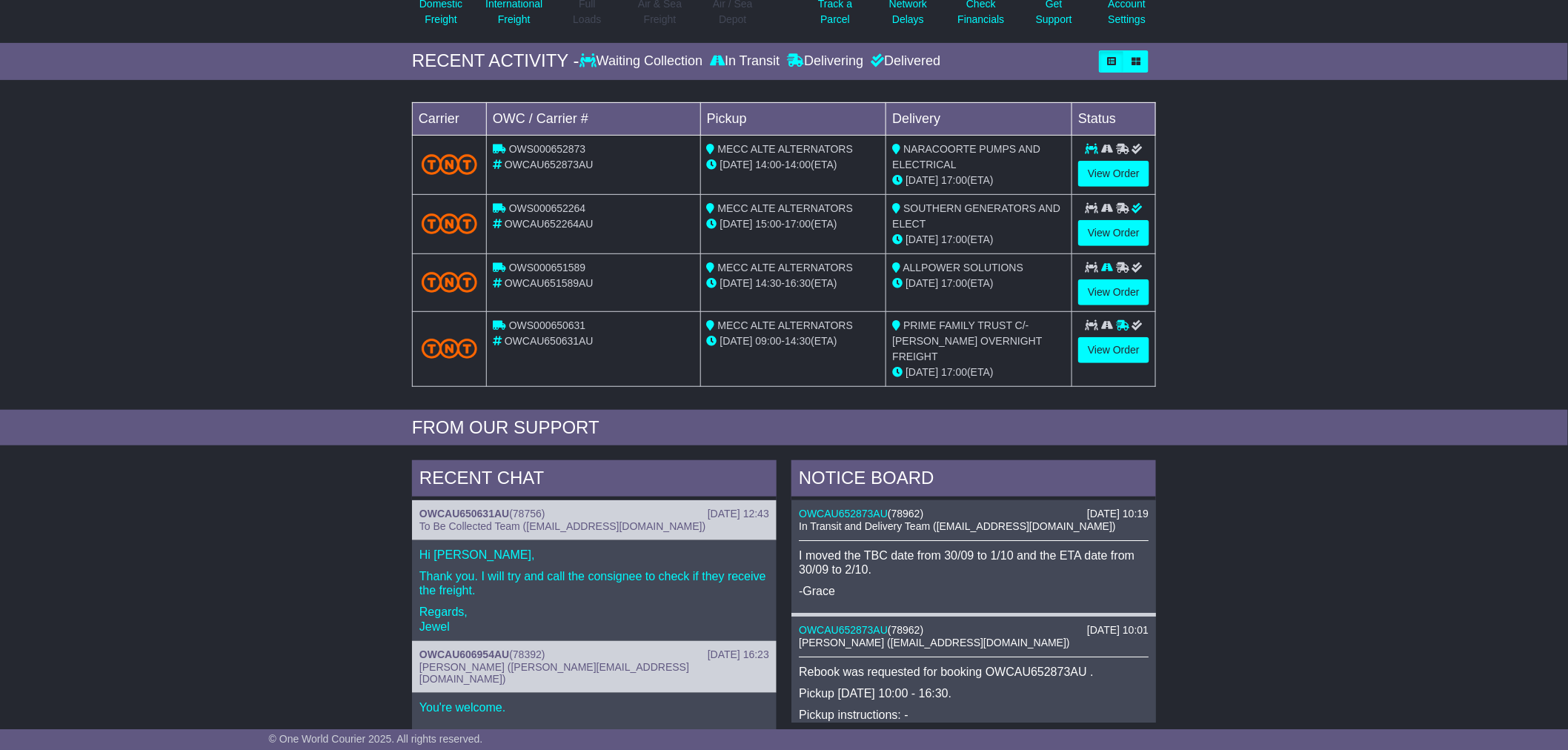
scroll to position [330, 0]
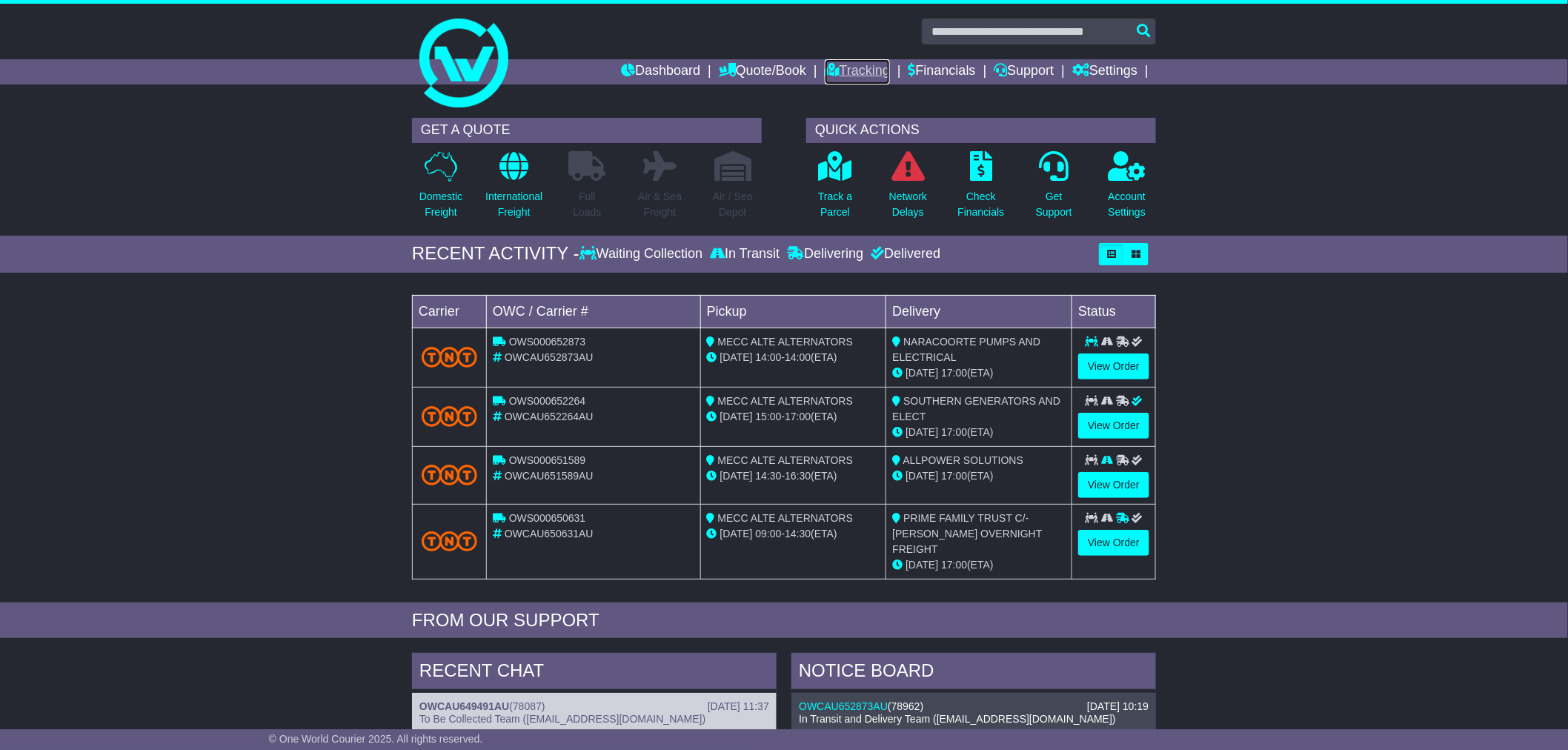
click at [850, 62] on link "Tracking" at bounding box center [856, 71] width 65 height 25
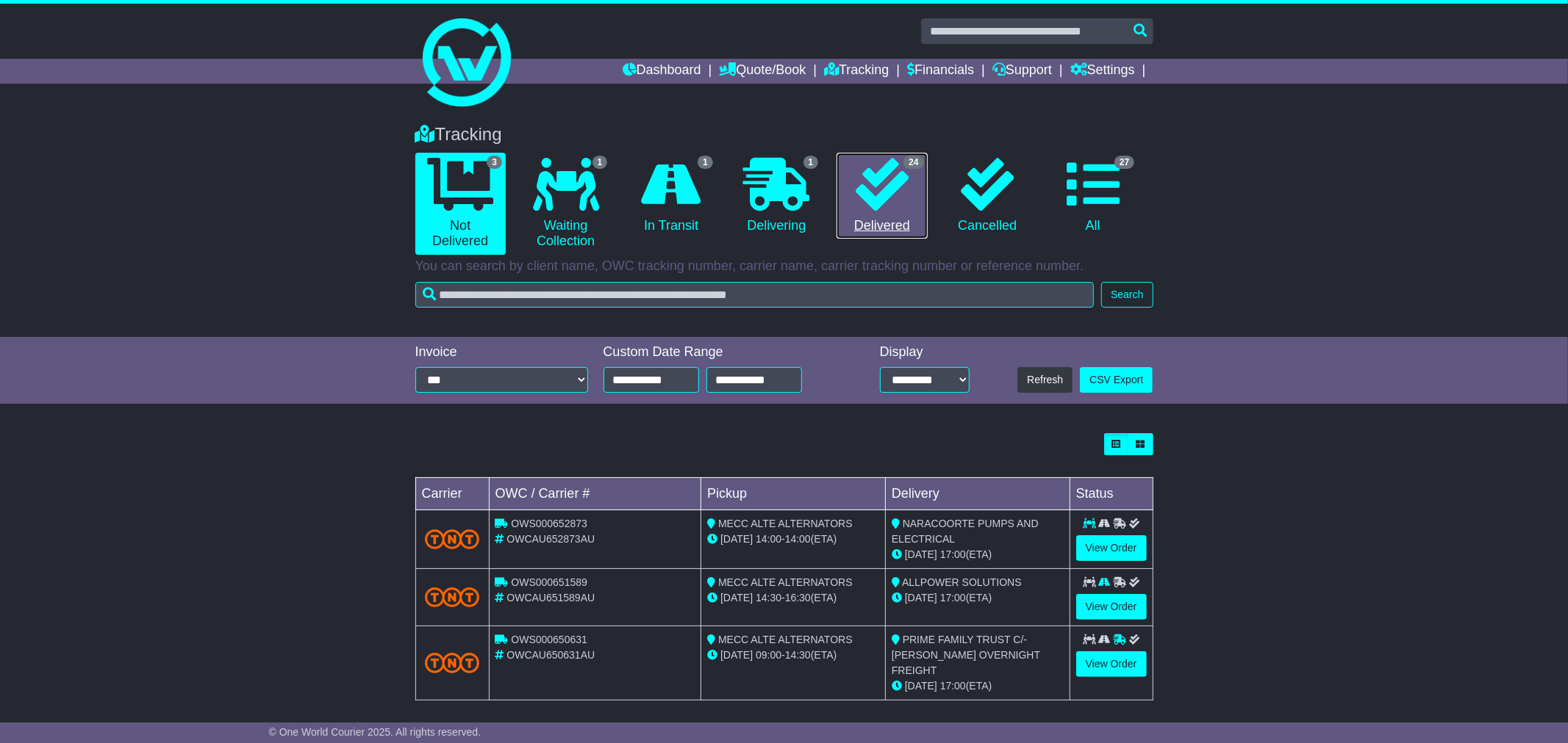
click at [895, 212] on link "24 Delivered" at bounding box center [881, 196] width 90 height 87
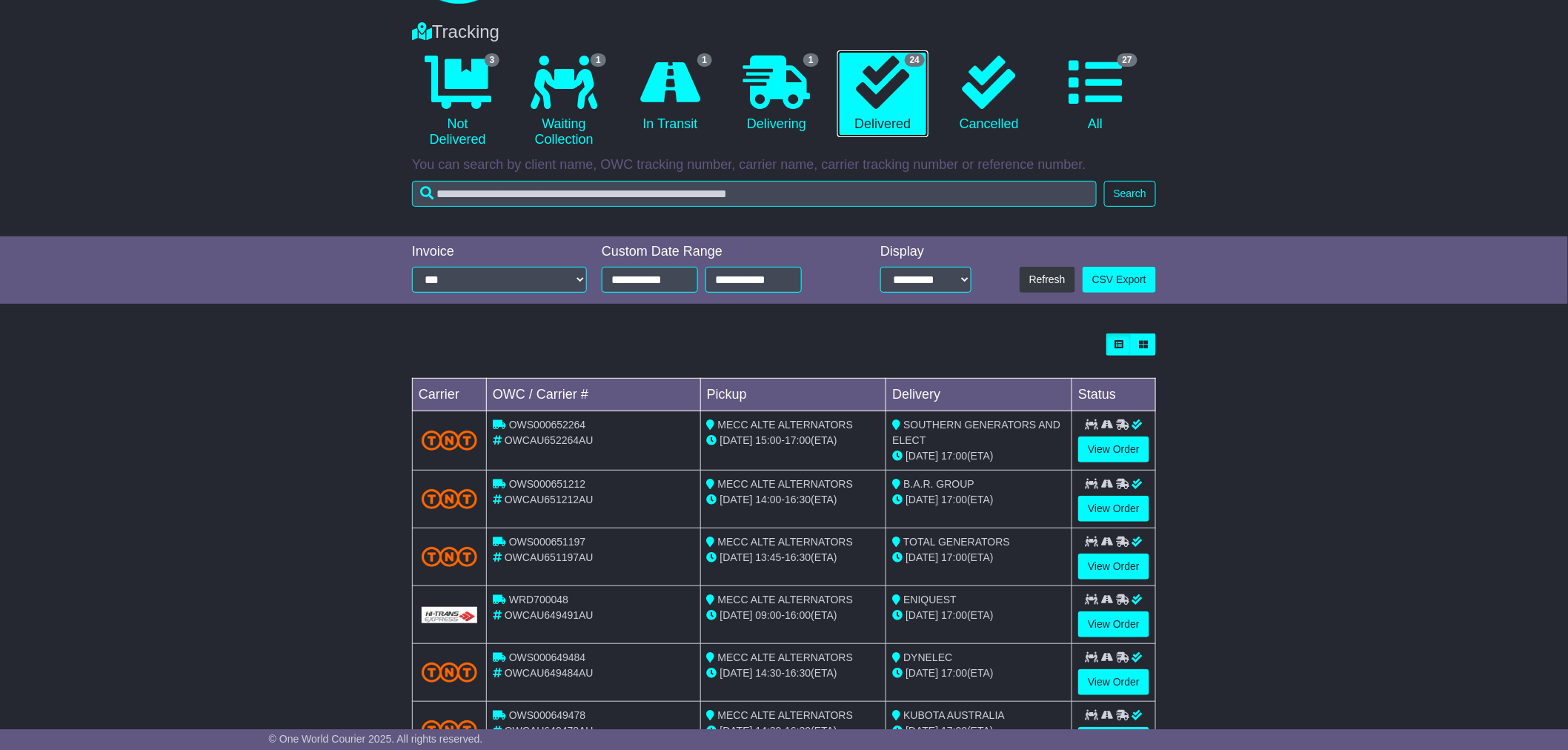
scroll to position [247, 0]
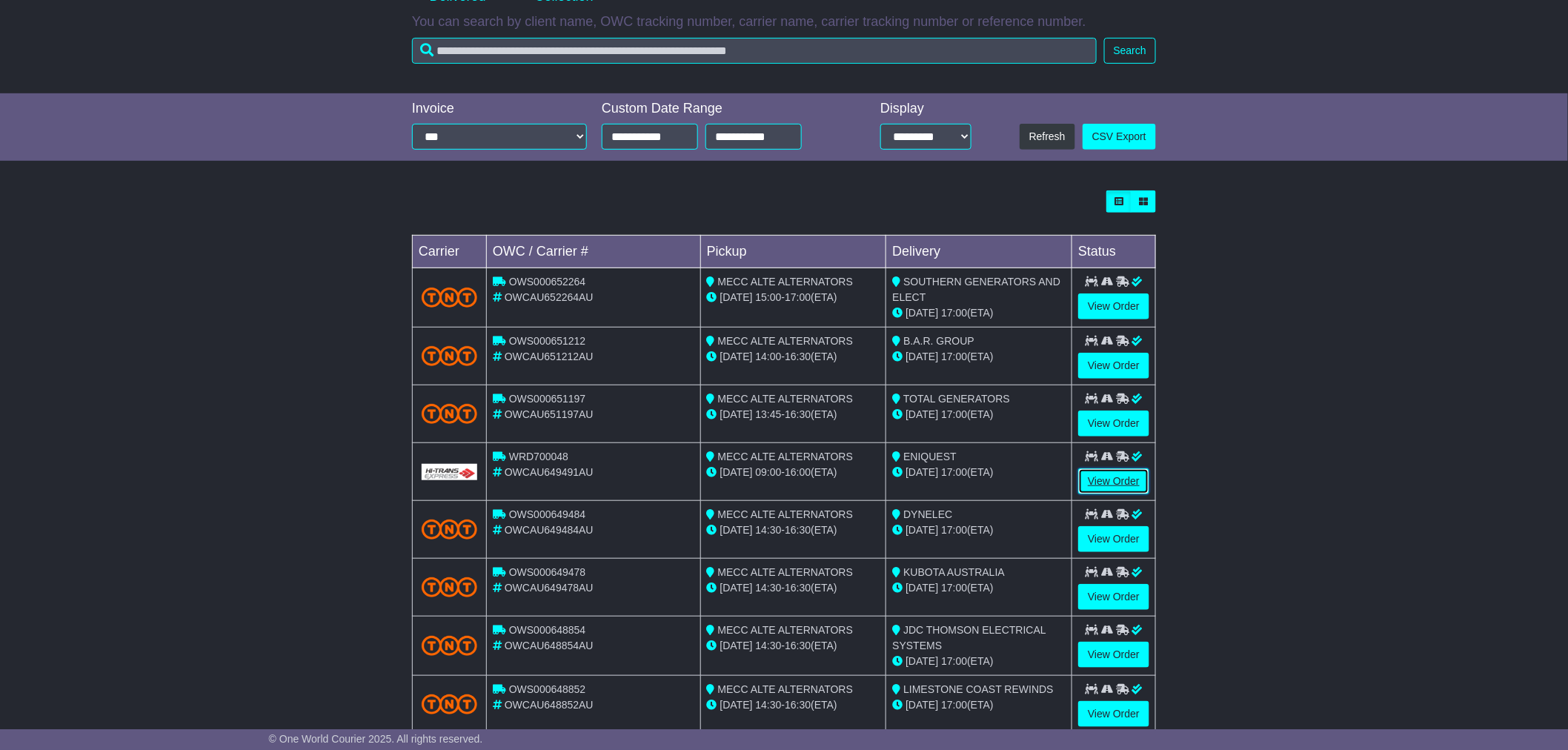
click at [1103, 476] on link "View Order" at bounding box center [1113, 481] width 71 height 26
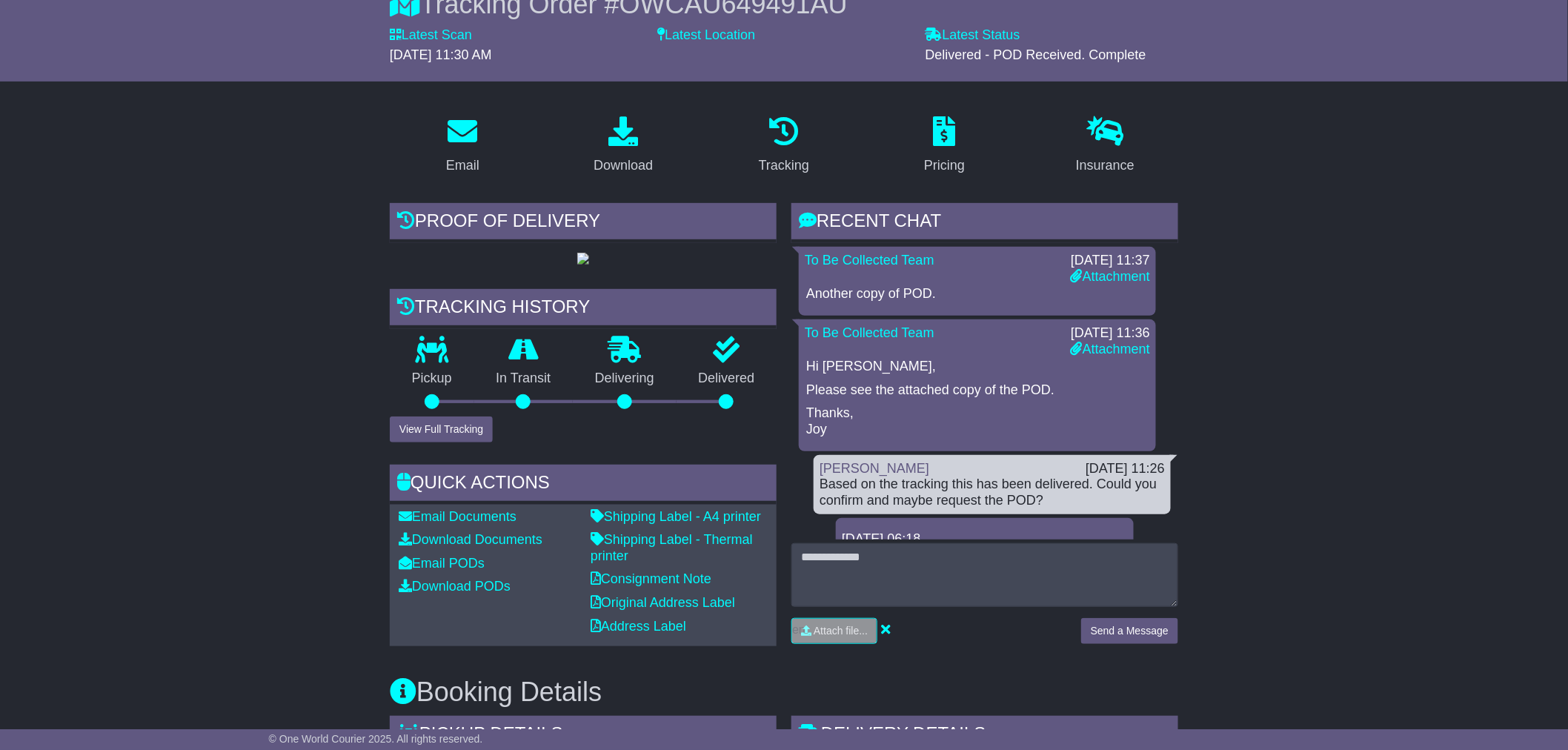
scroll to position [165, 0]
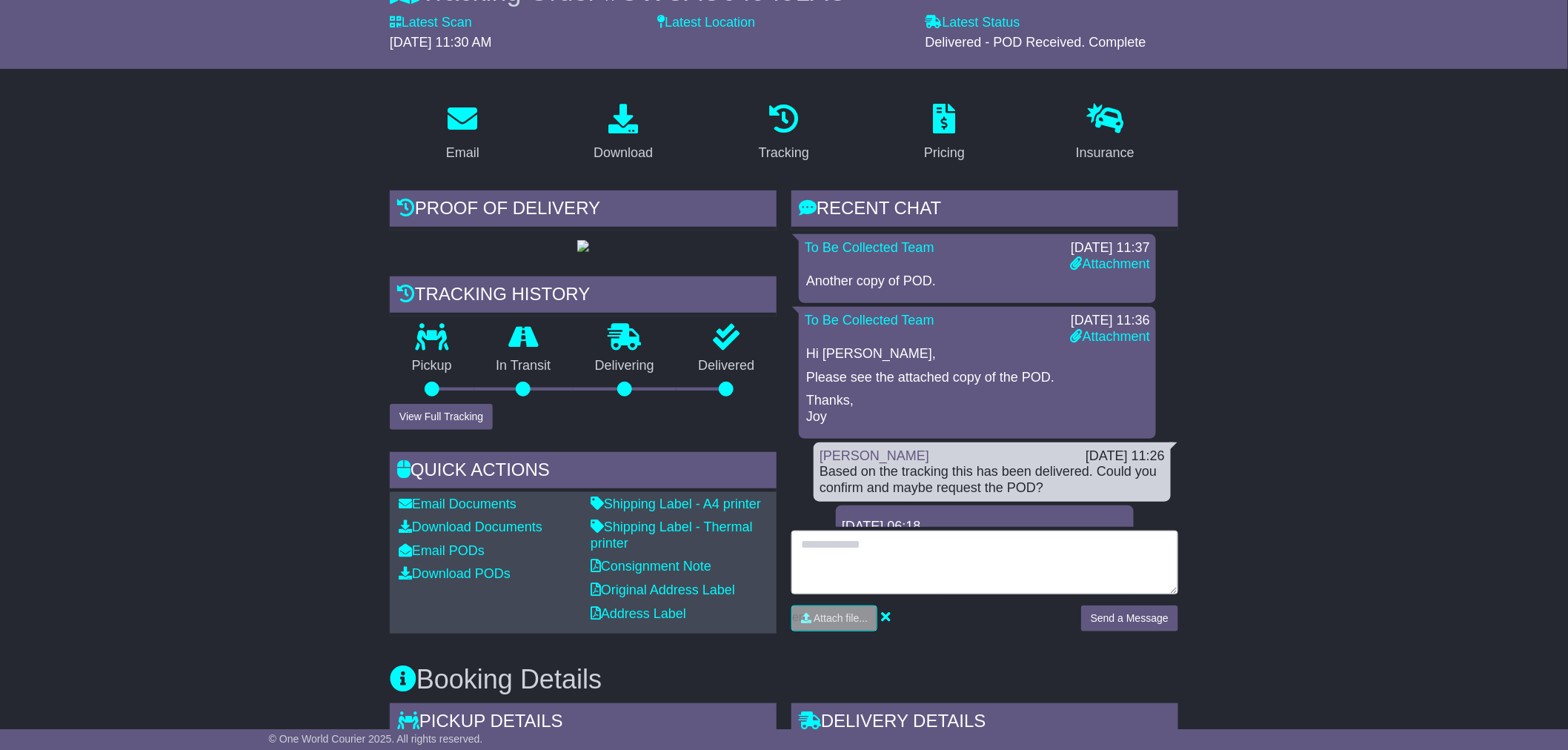
click at [895, 554] on textarea at bounding box center [985, 563] width 387 height 64
type textarea "*********"
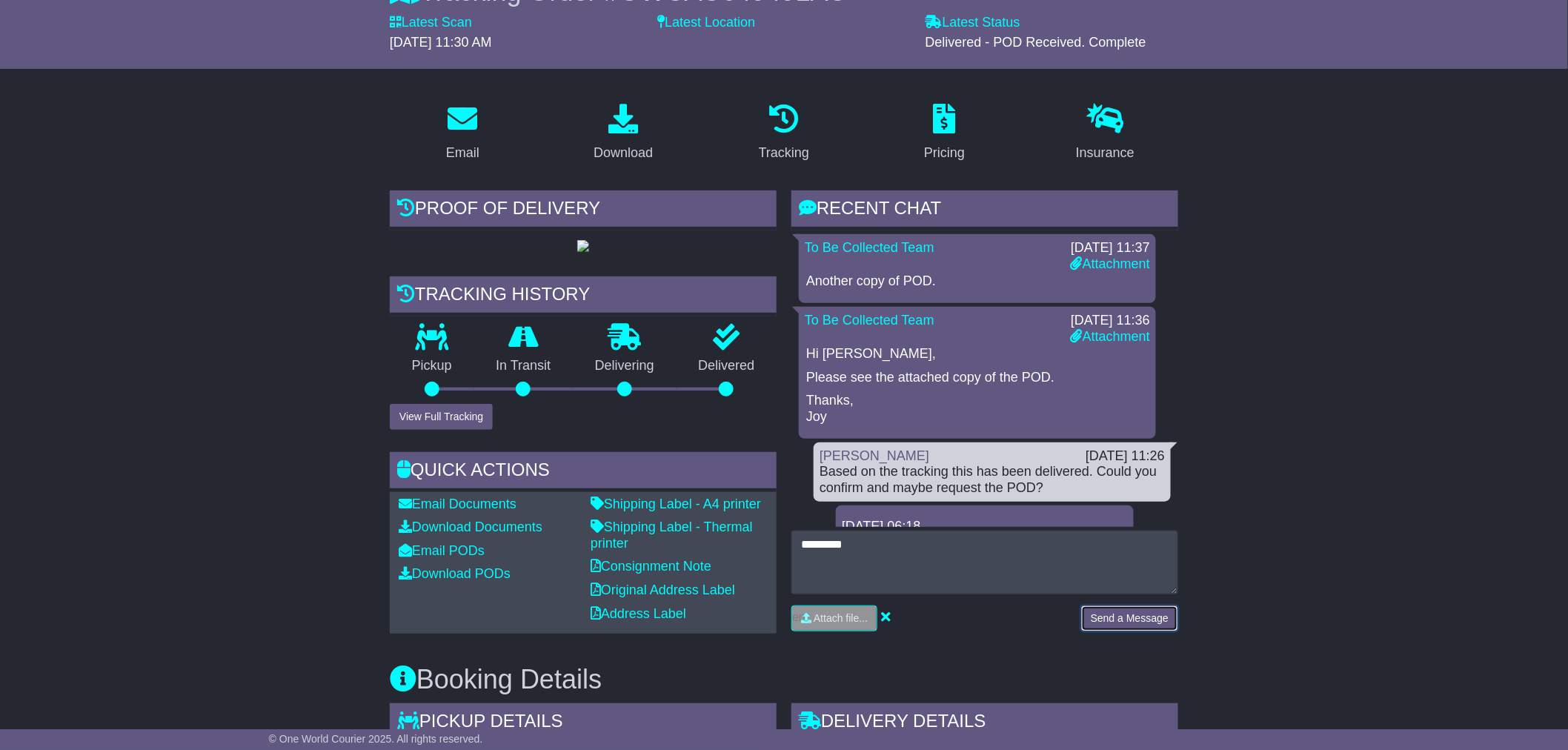
click at [1162, 623] on button "Send a Message" at bounding box center [1129, 619] width 97 height 26
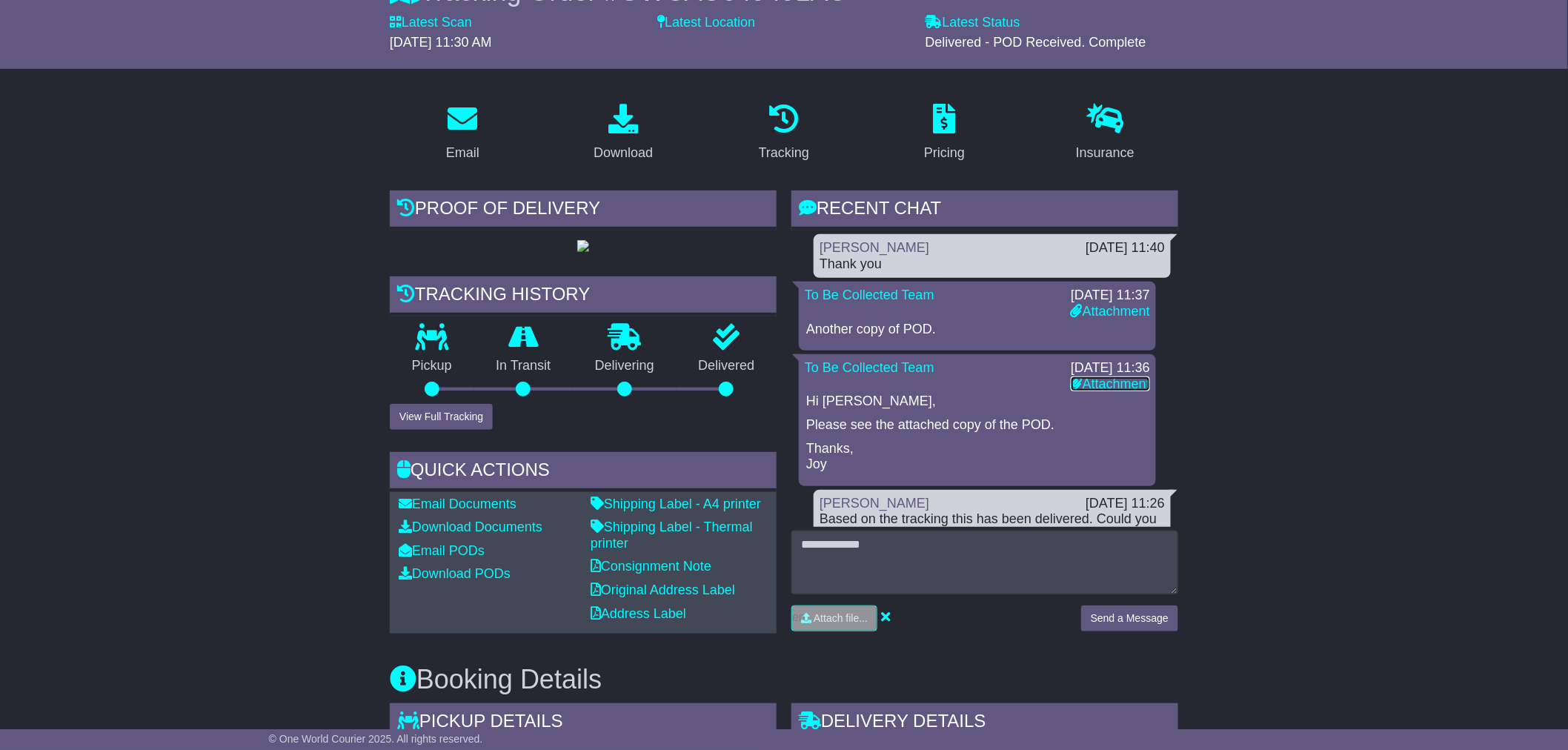
click at [1101, 376] on link "Attachment" at bounding box center [1110, 383] width 79 height 15
click at [447, 430] on button "View Full Tracking" at bounding box center [441, 417] width 103 height 26
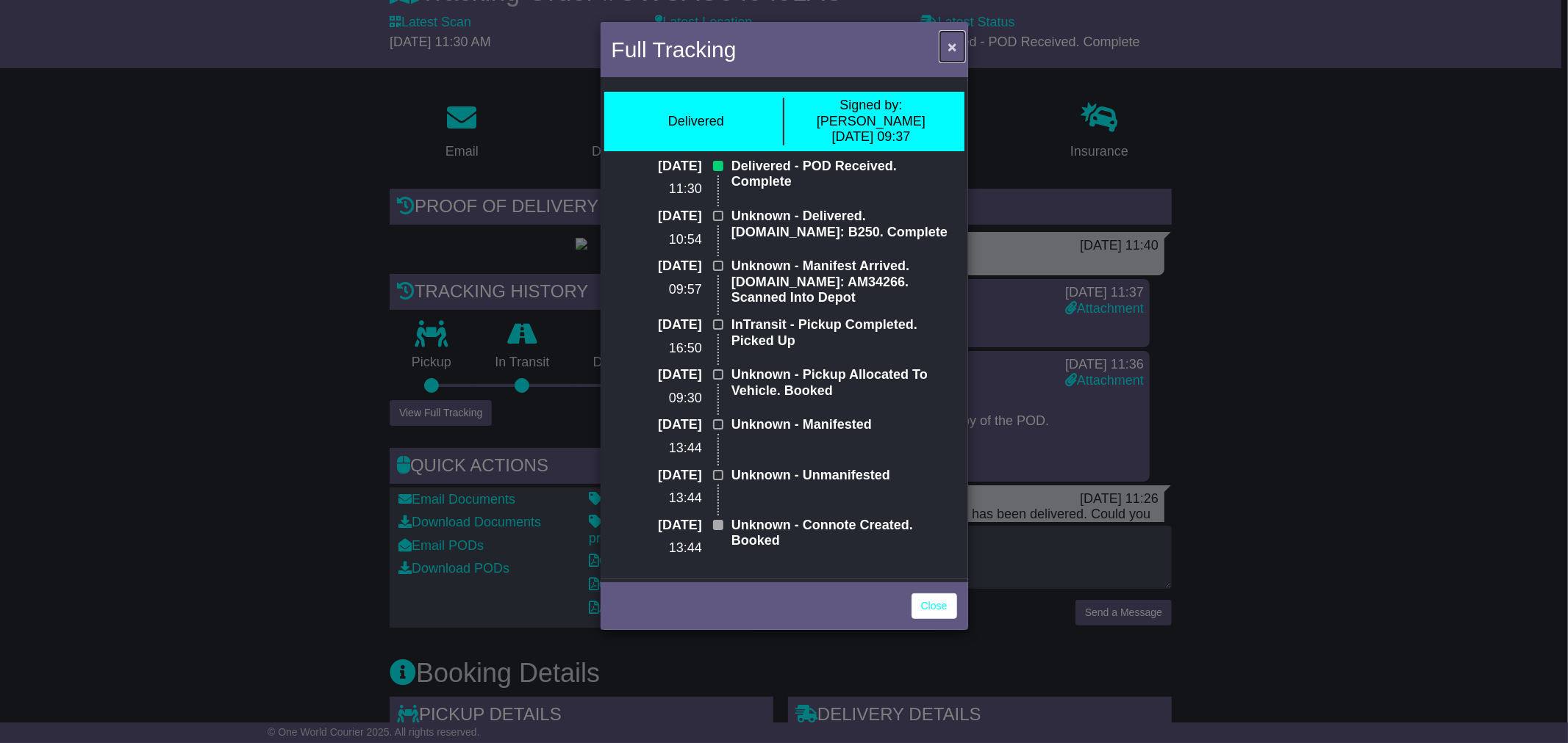
click at [945, 47] on button "×" at bounding box center [952, 46] width 24 height 30
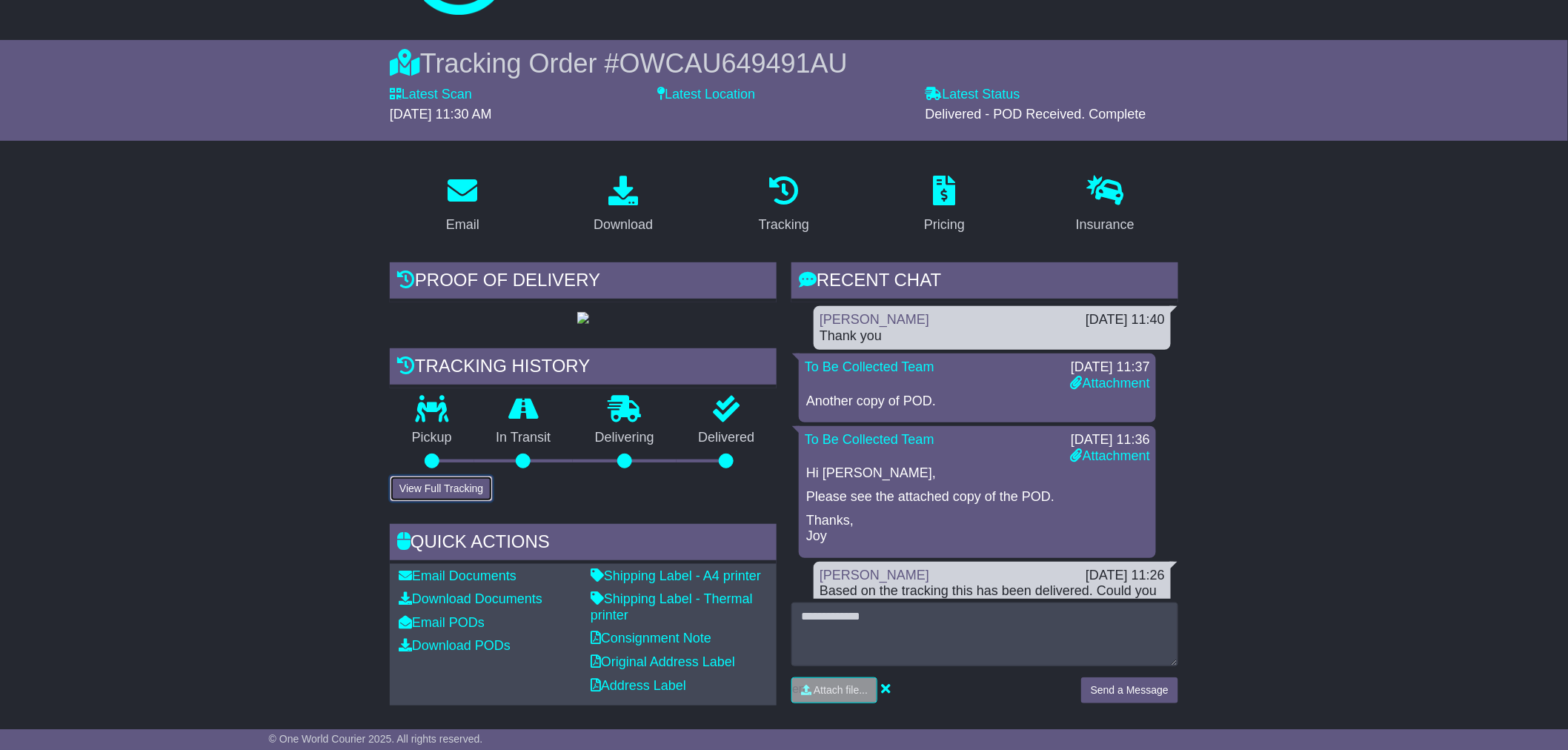
scroll to position [0, 0]
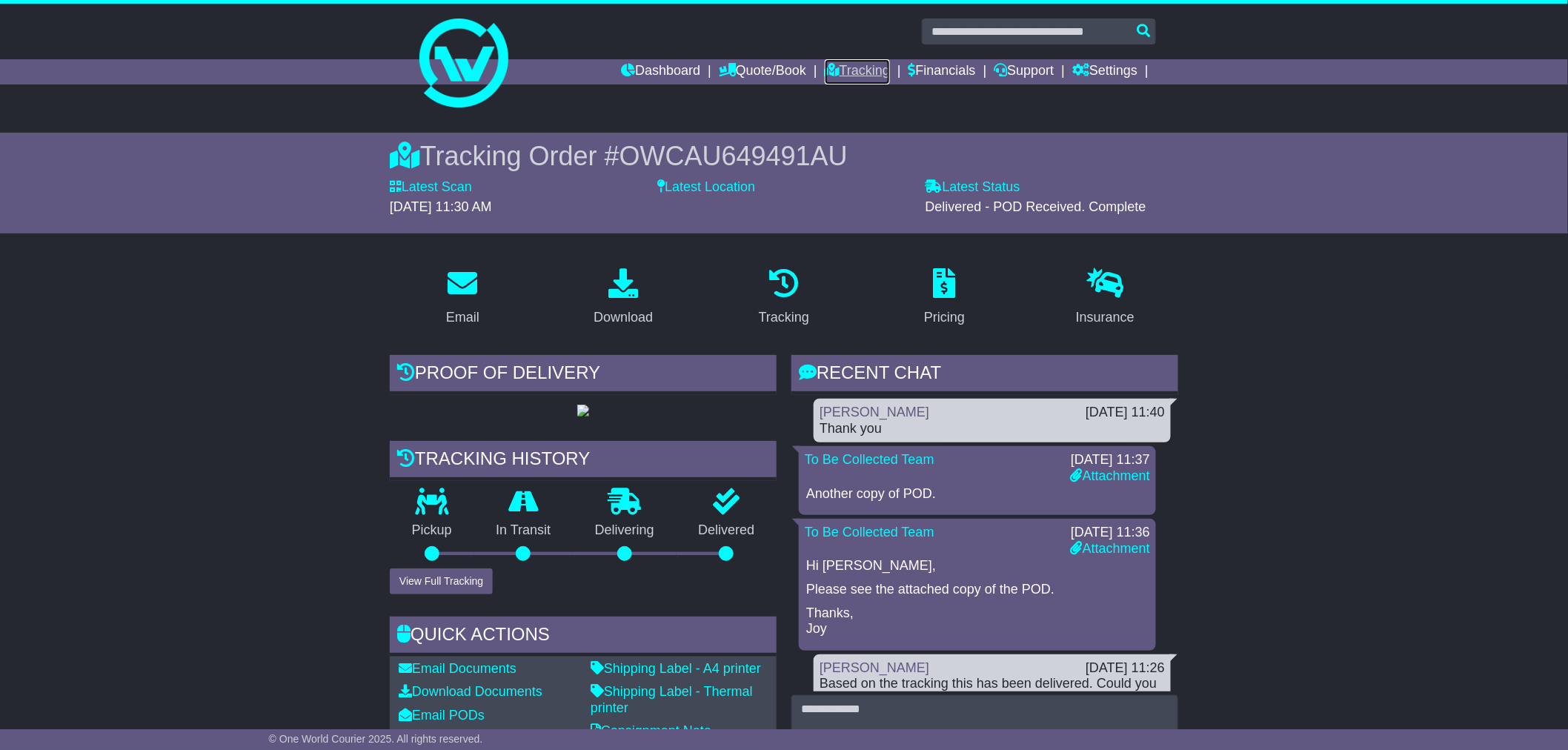
click at [845, 75] on link "Tracking" at bounding box center [856, 71] width 65 height 25
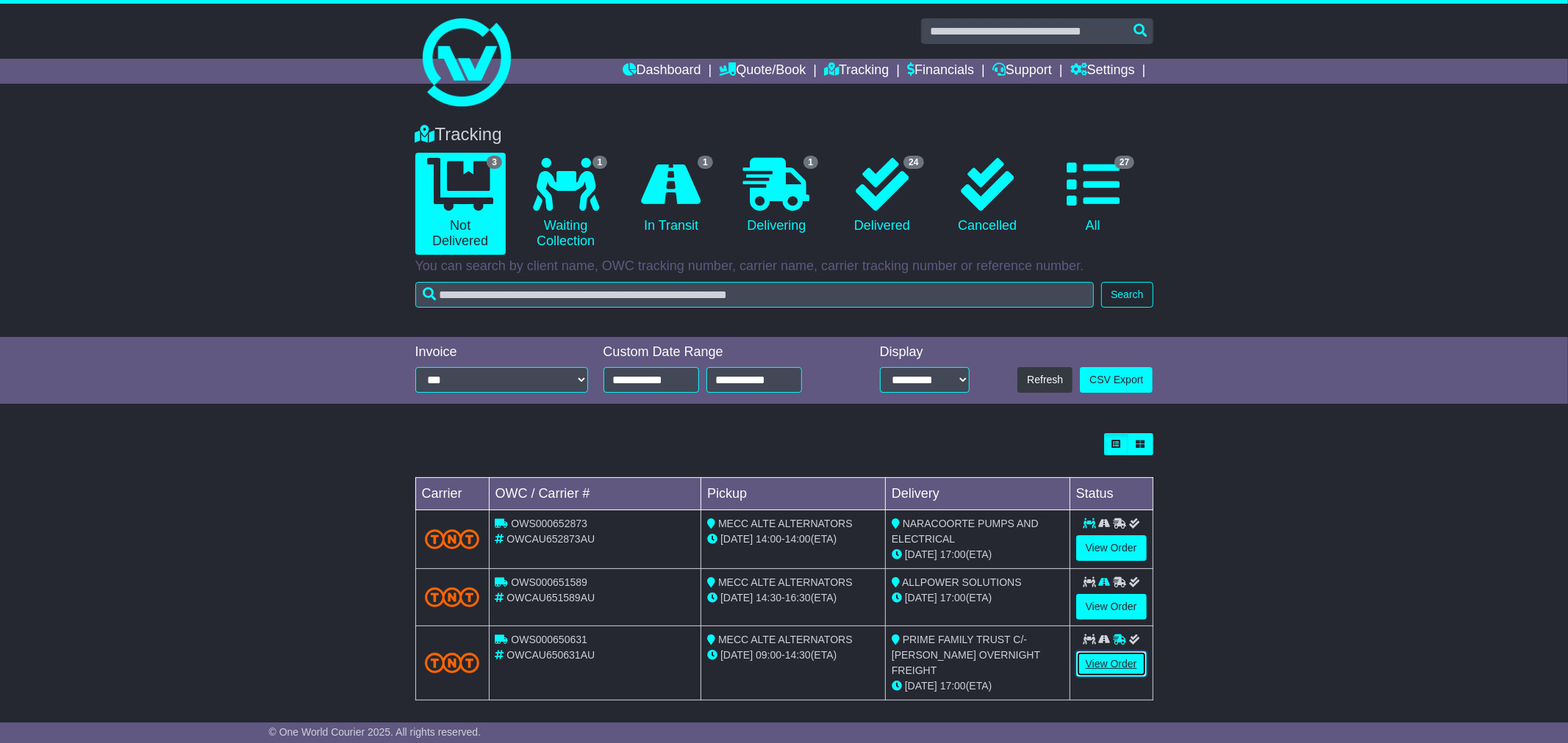
click at [1103, 672] on link "View Order" at bounding box center [1111, 665] width 70 height 26
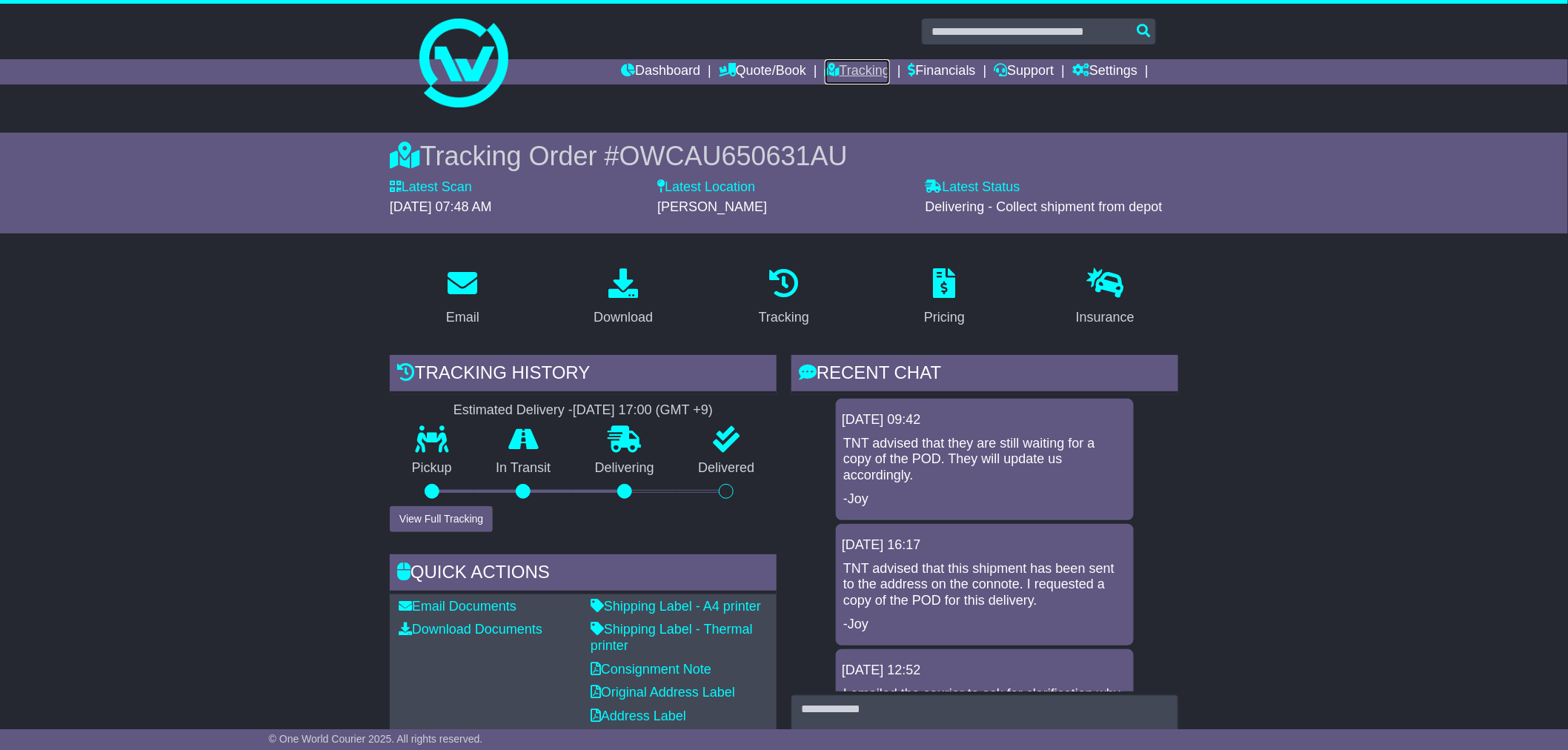
click at [835, 71] on link "Tracking" at bounding box center [856, 71] width 65 height 25
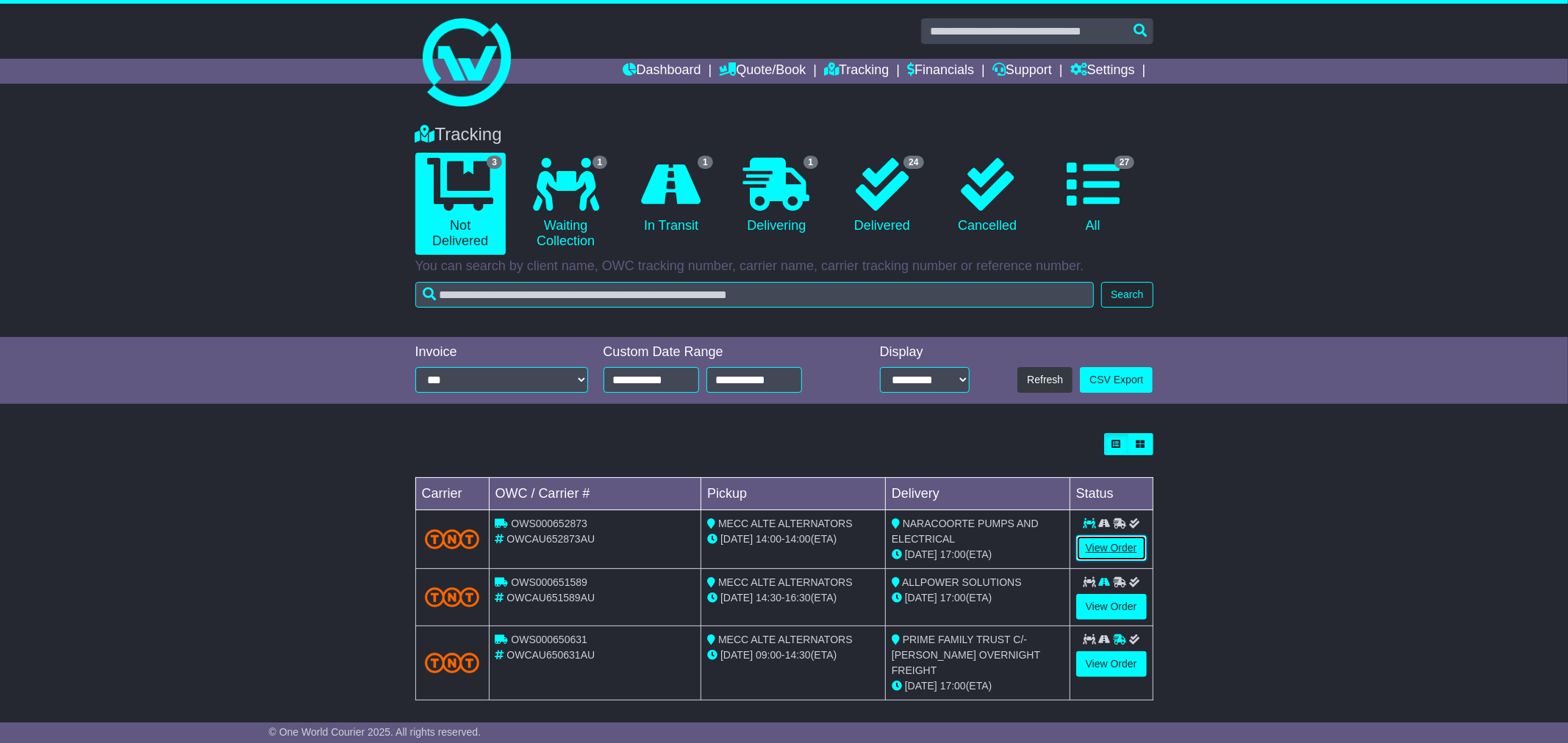
click at [1132, 547] on link "View Order" at bounding box center [1111, 548] width 70 height 26
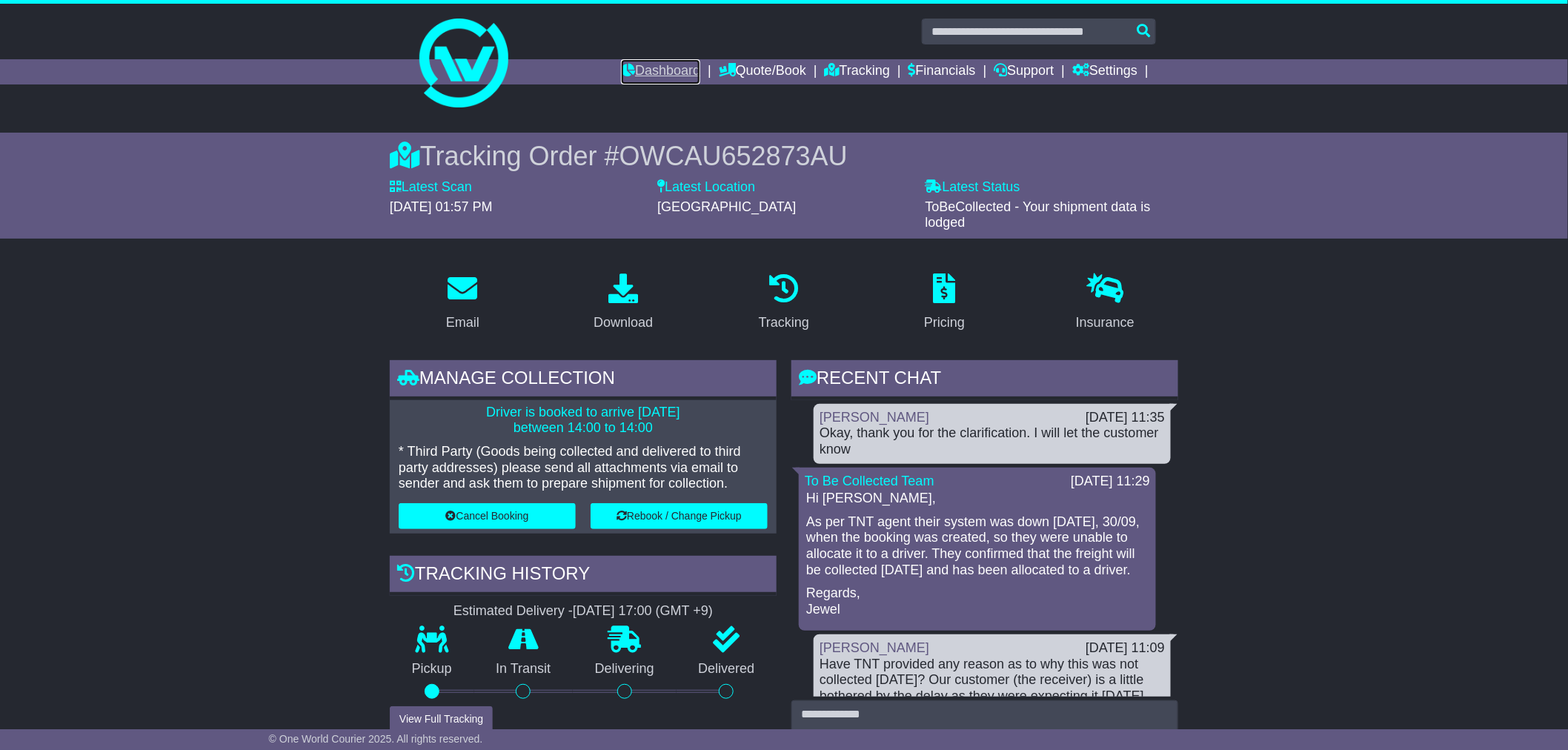
click at [628, 63] on link "Dashboard" at bounding box center [660, 71] width 79 height 25
